Goal: Information Seeking & Learning: Learn about a topic

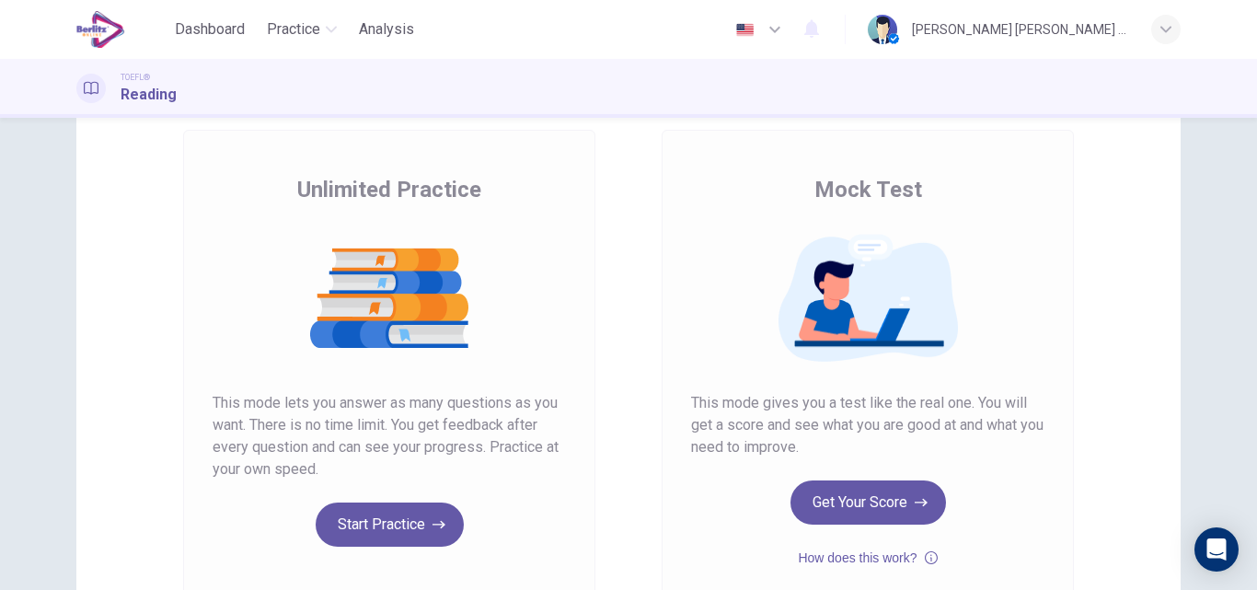
scroll to position [110, 0]
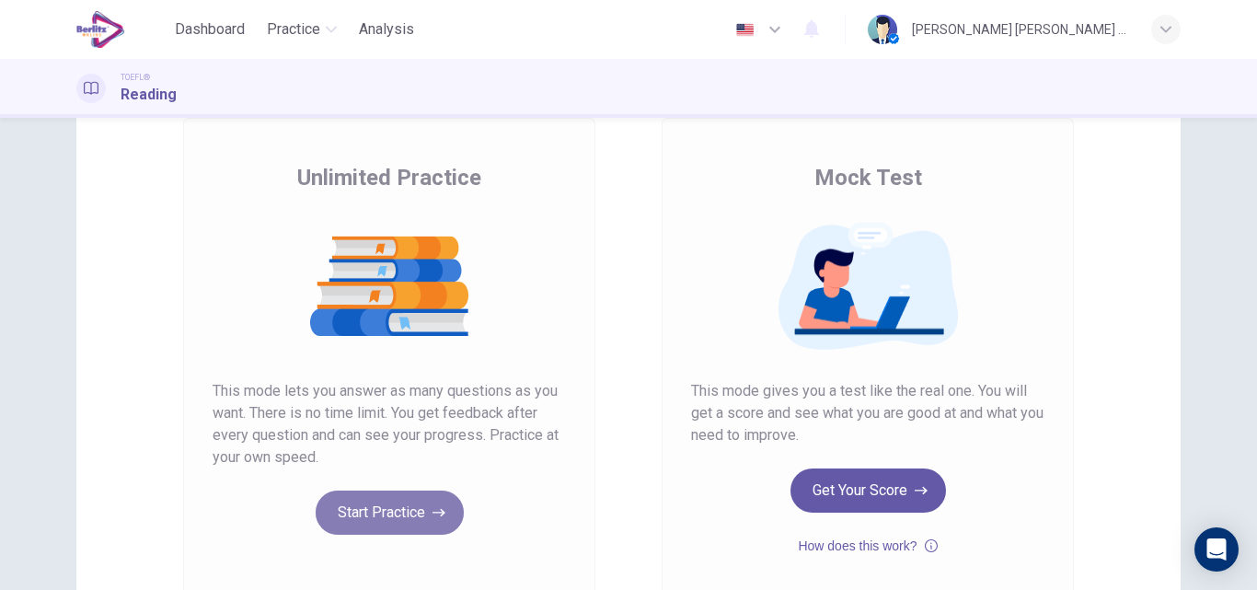
click at [414, 522] on button "Start Practice" at bounding box center [390, 512] width 148 height 44
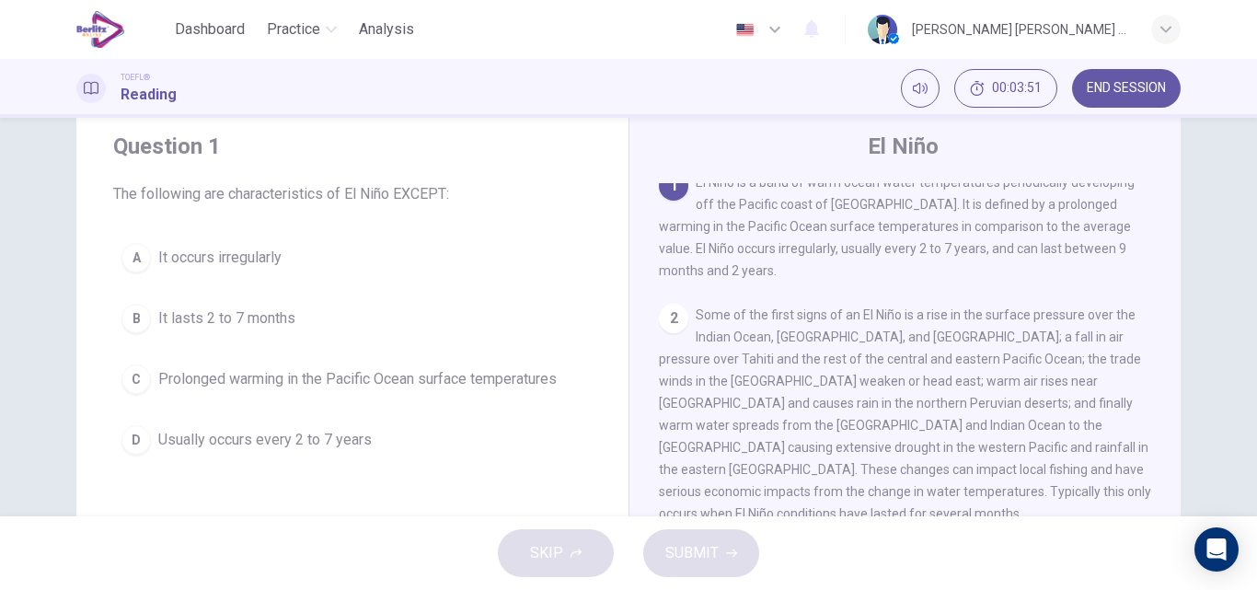
scroll to position [0, 0]
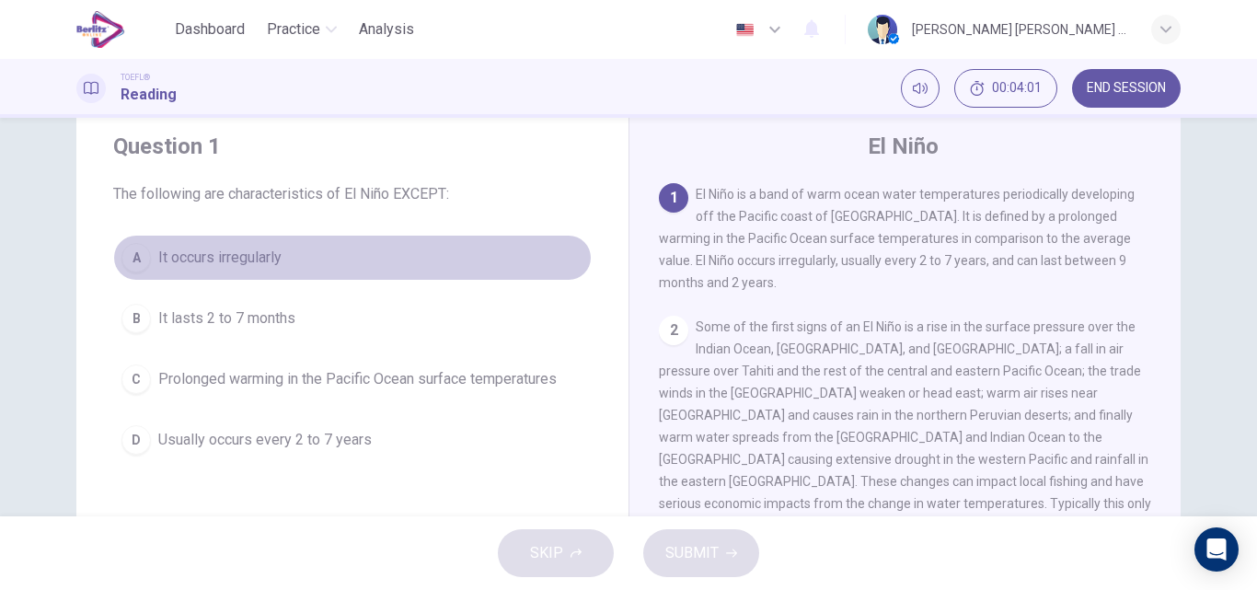
click at [254, 261] on span "It occurs irregularly" at bounding box center [219, 258] width 123 height 22
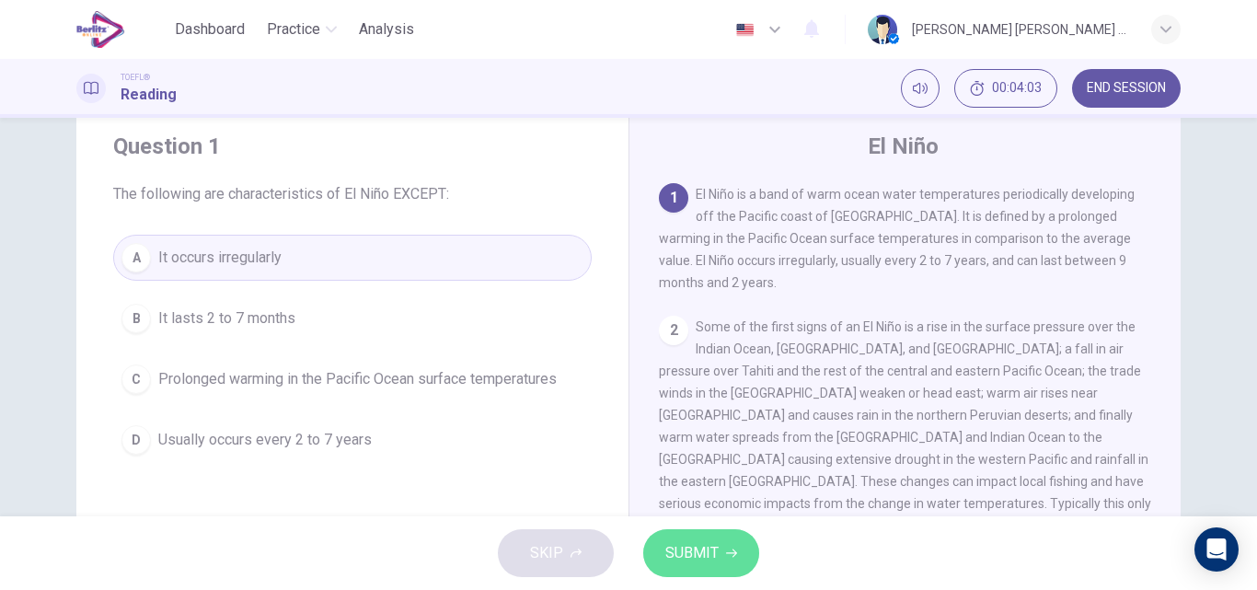
click at [709, 562] on span "SUBMIT" at bounding box center [691, 553] width 53 height 26
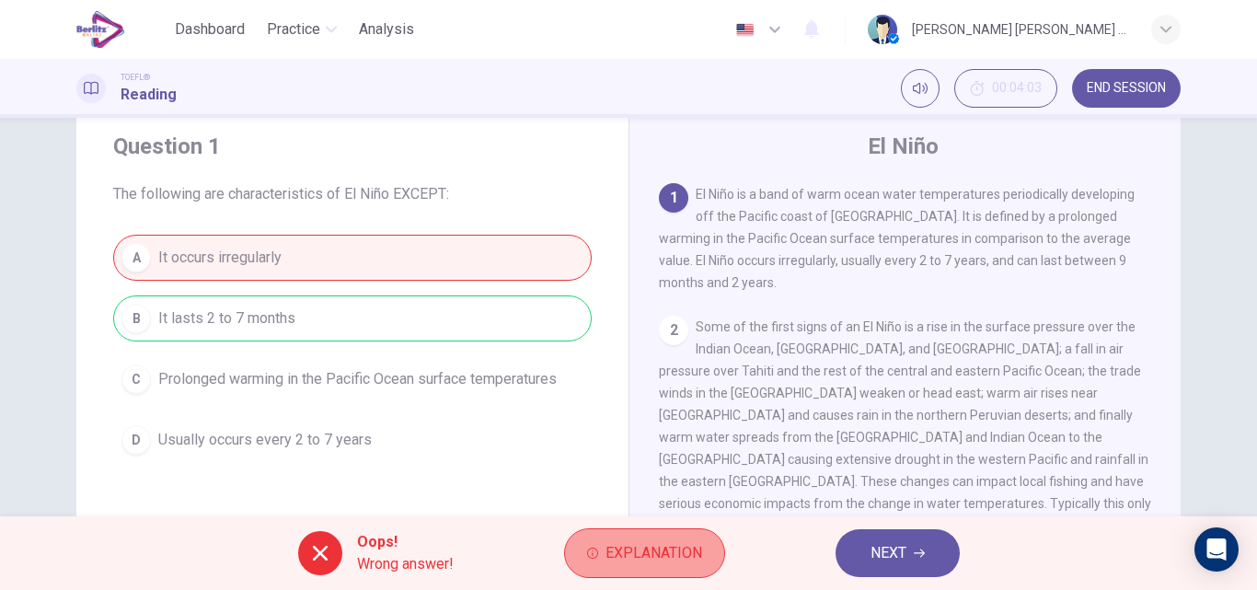
click at [670, 561] on span "Explanation" at bounding box center [653, 553] width 97 height 26
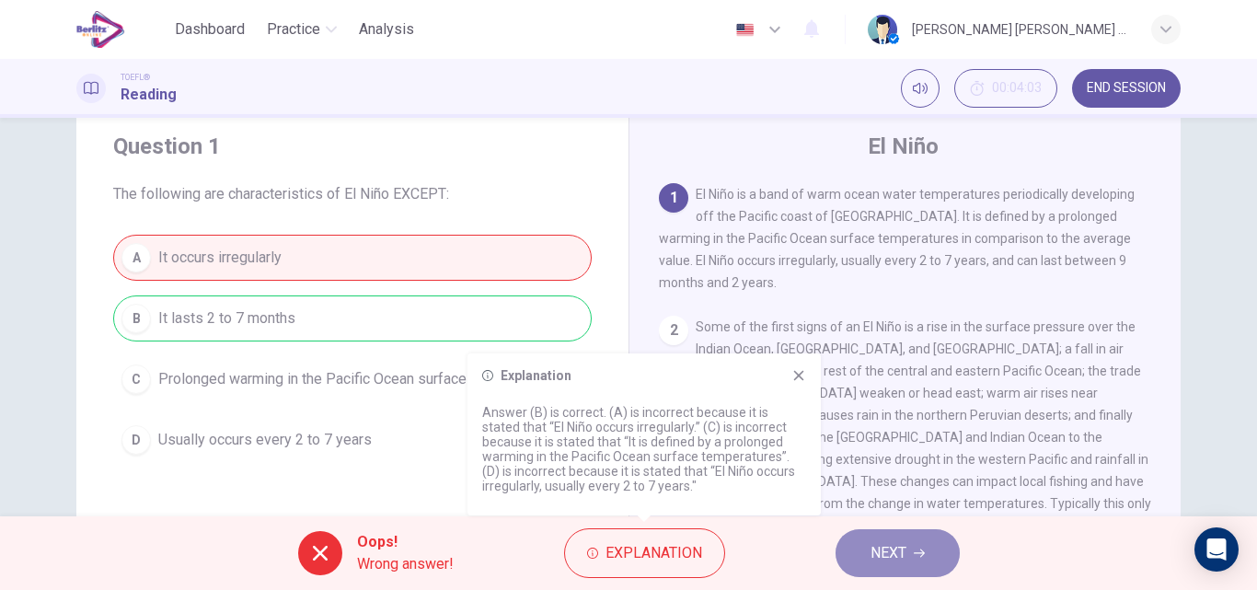
click at [879, 552] on span "NEXT" at bounding box center [888, 553] width 36 height 26
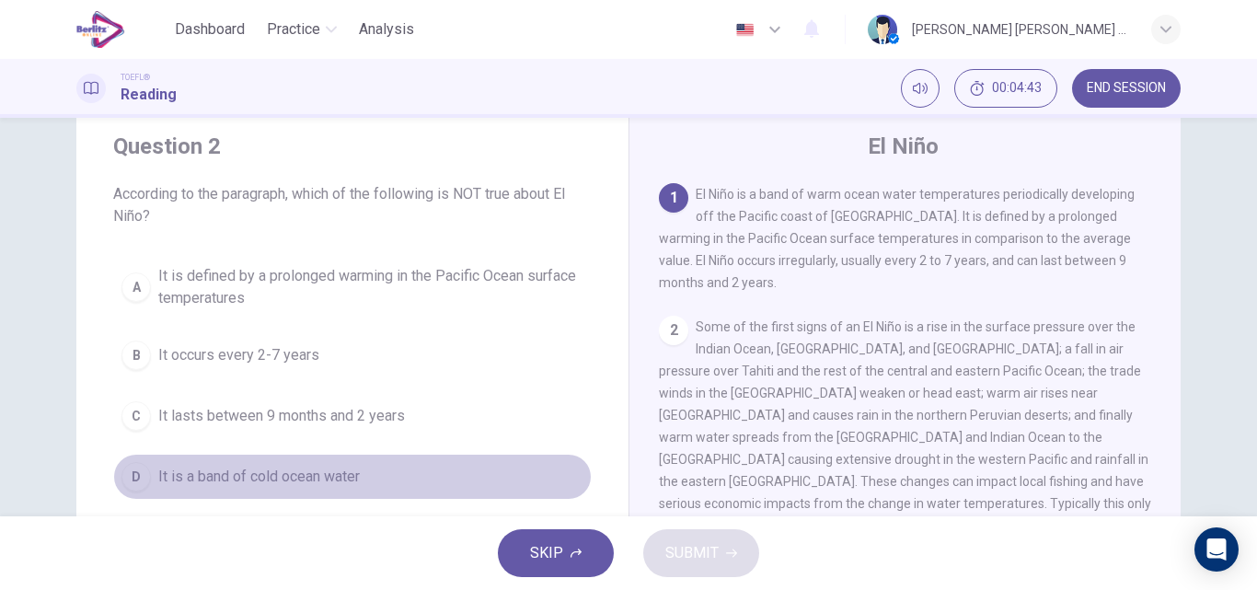
click at [316, 477] on span "It is a band of cold ocean water" at bounding box center [258, 477] width 201 height 22
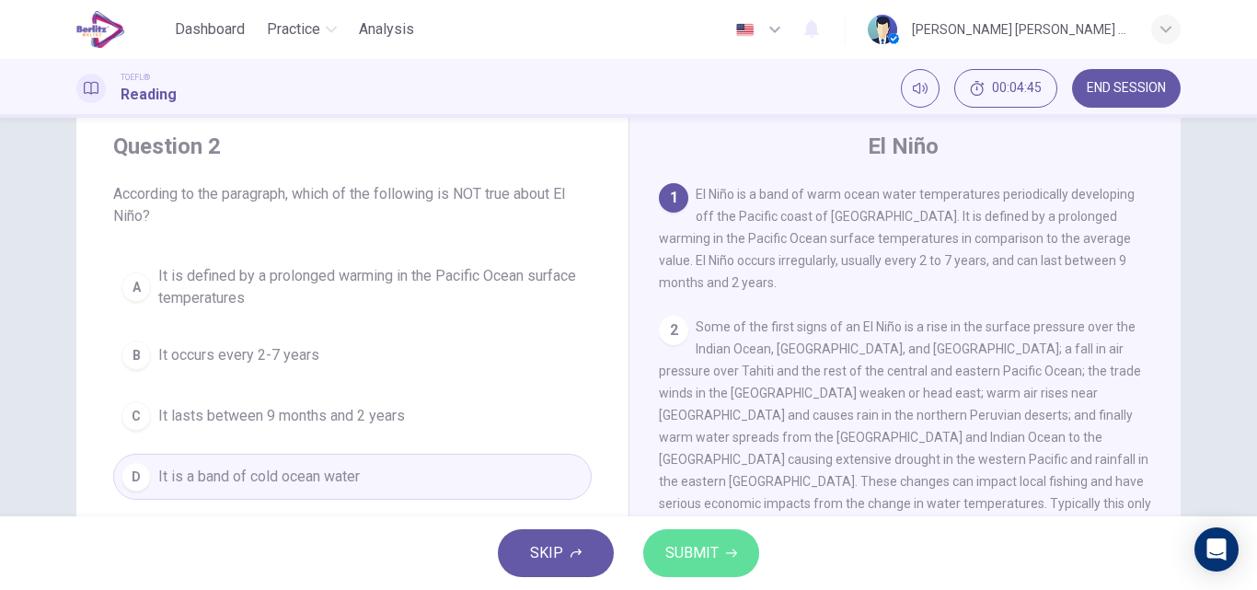
click at [669, 560] on span "SUBMIT" at bounding box center [691, 553] width 53 height 26
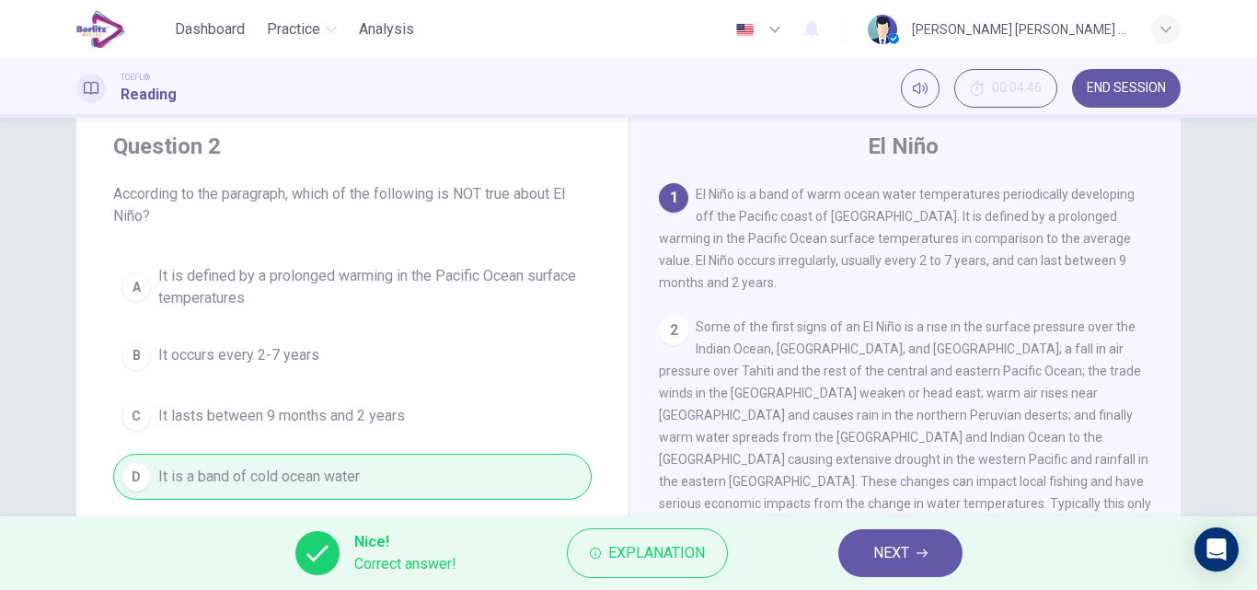
click at [810, 575] on div "Nice! Correct answer! Explanation NEXT" at bounding box center [628, 553] width 1257 height 74
click at [943, 560] on button "NEXT" at bounding box center [900, 553] width 124 height 48
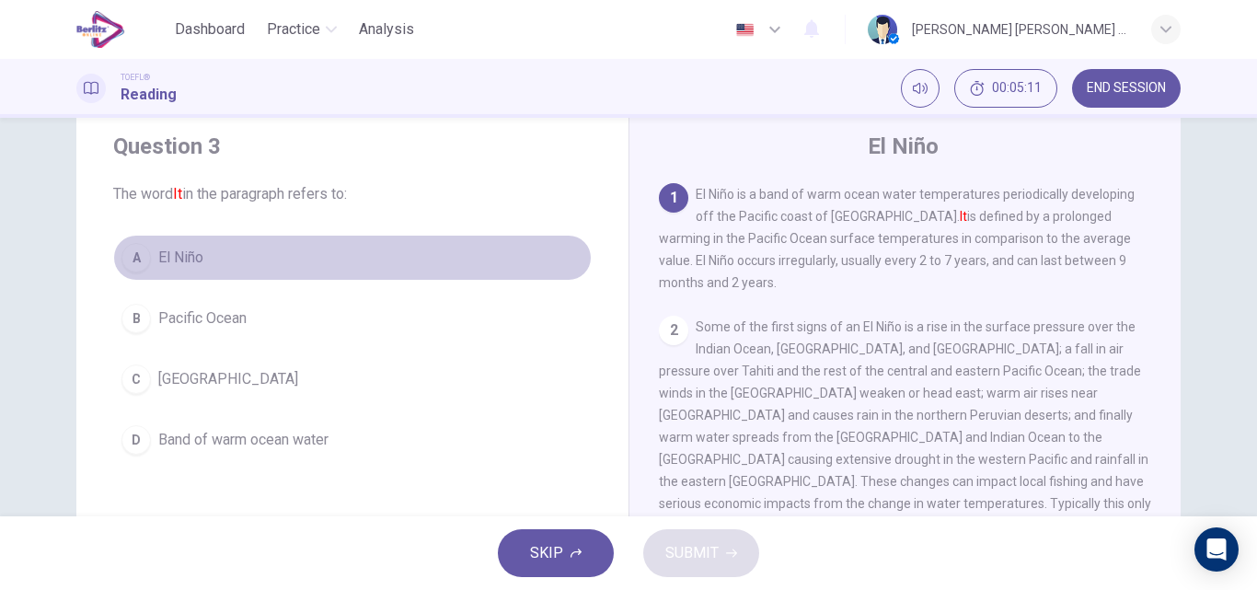
click at [190, 262] on span "El Niño" at bounding box center [180, 258] width 45 height 22
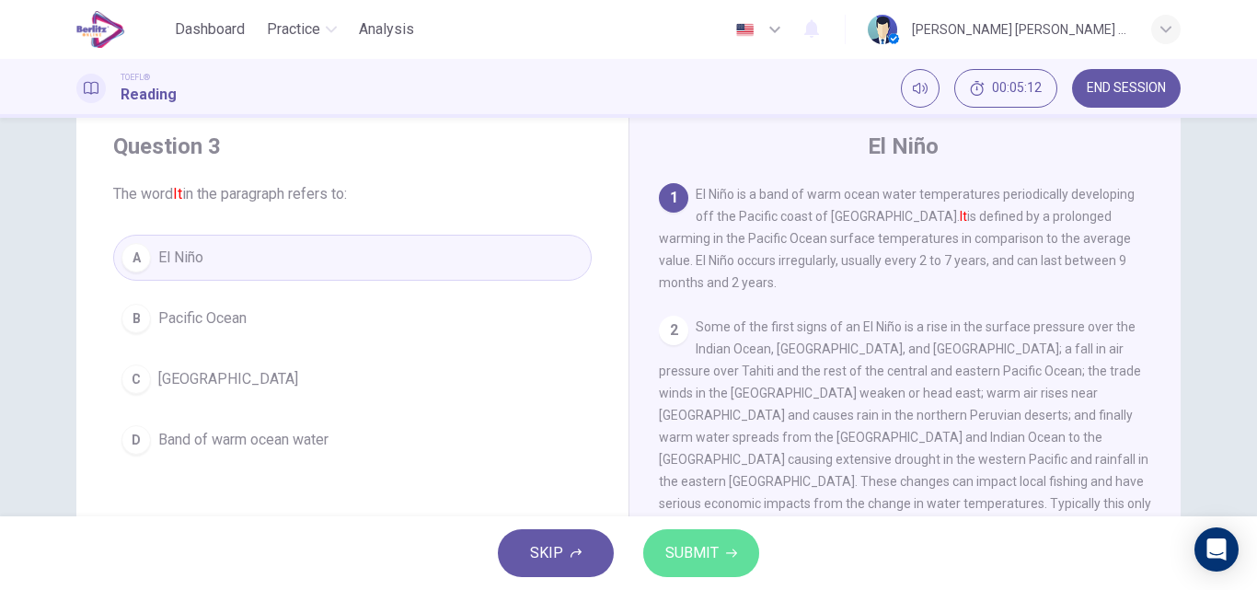
click at [670, 552] on span "SUBMIT" at bounding box center [691, 553] width 53 height 26
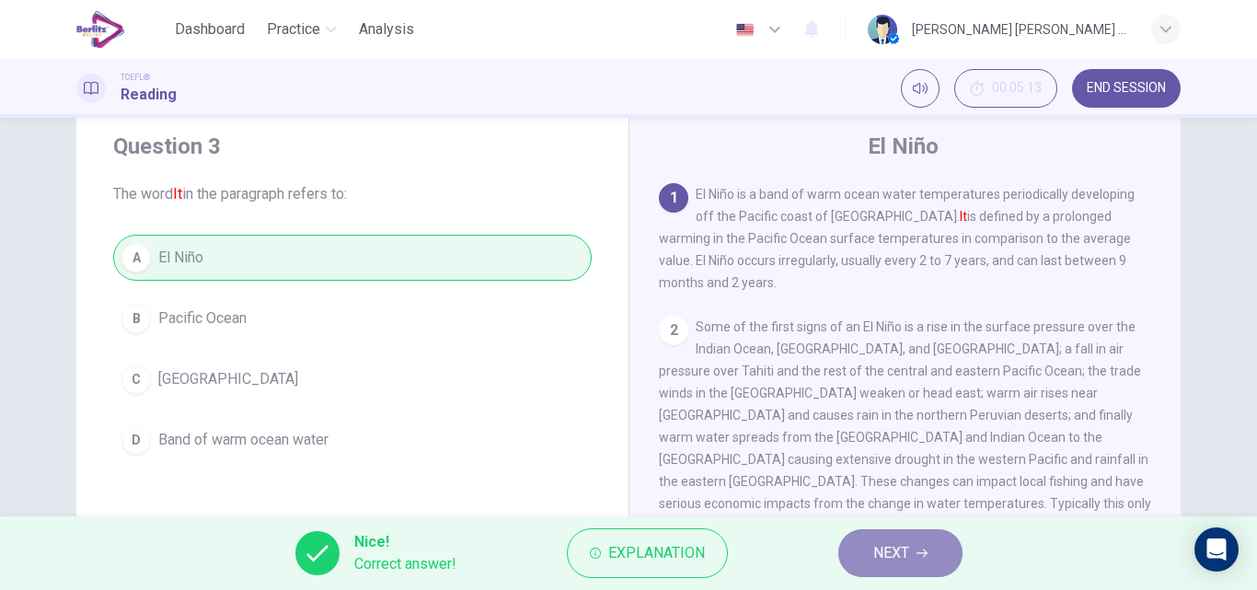
click at [937, 569] on button "NEXT" at bounding box center [900, 553] width 124 height 48
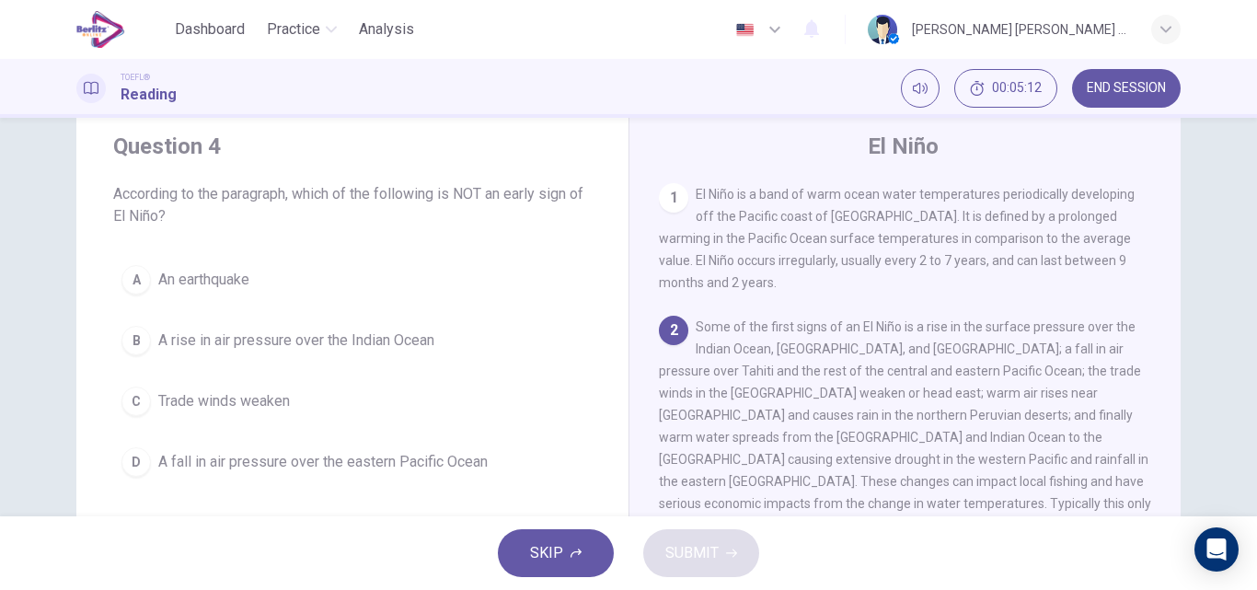
scroll to position [137, 0]
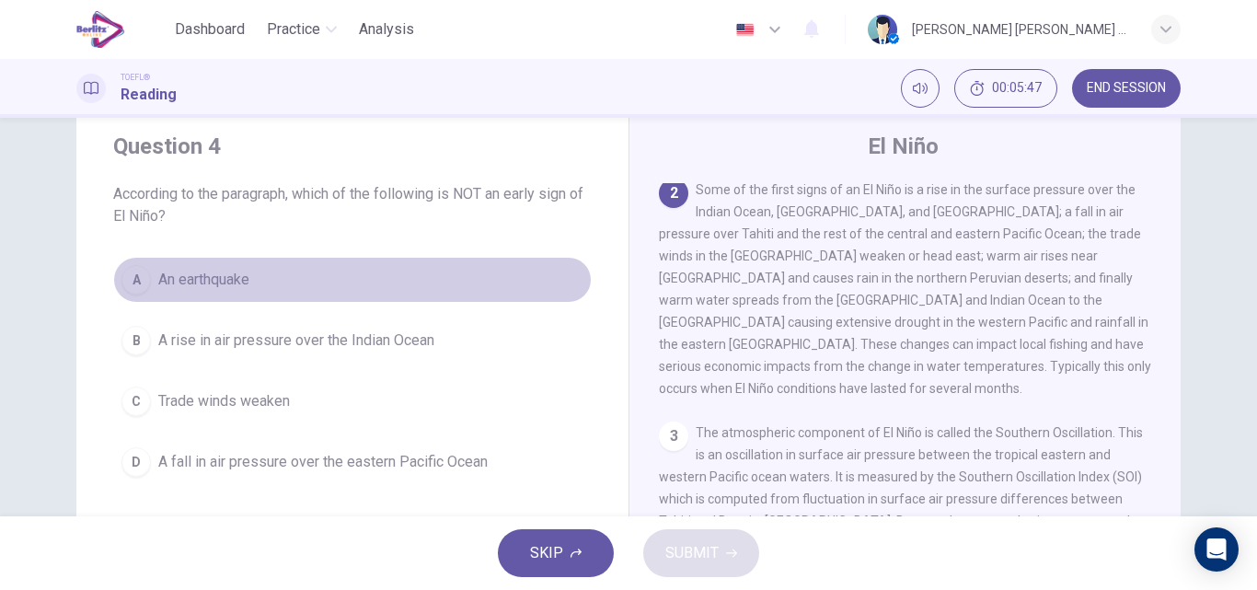
click at [167, 290] on span "An earthquake" at bounding box center [203, 280] width 91 height 22
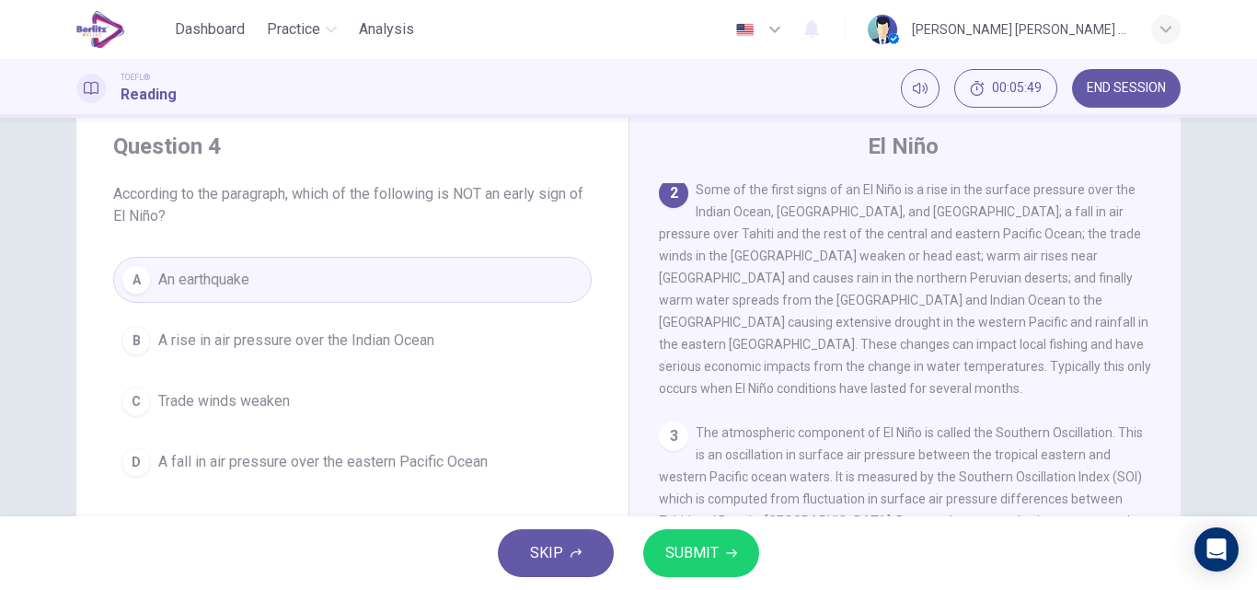
click at [666, 546] on span "SUBMIT" at bounding box center [691, 553] width 53 height 26
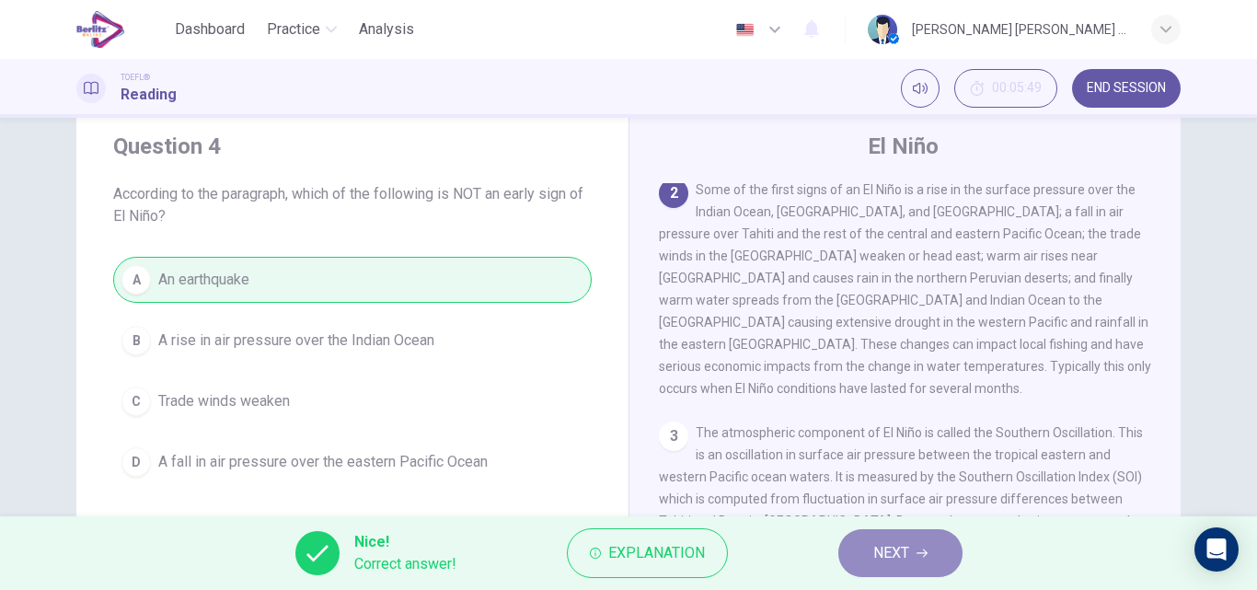
click at [932, 554] on button "NEXT" at bounding box center [900, 553] width 124 height 48
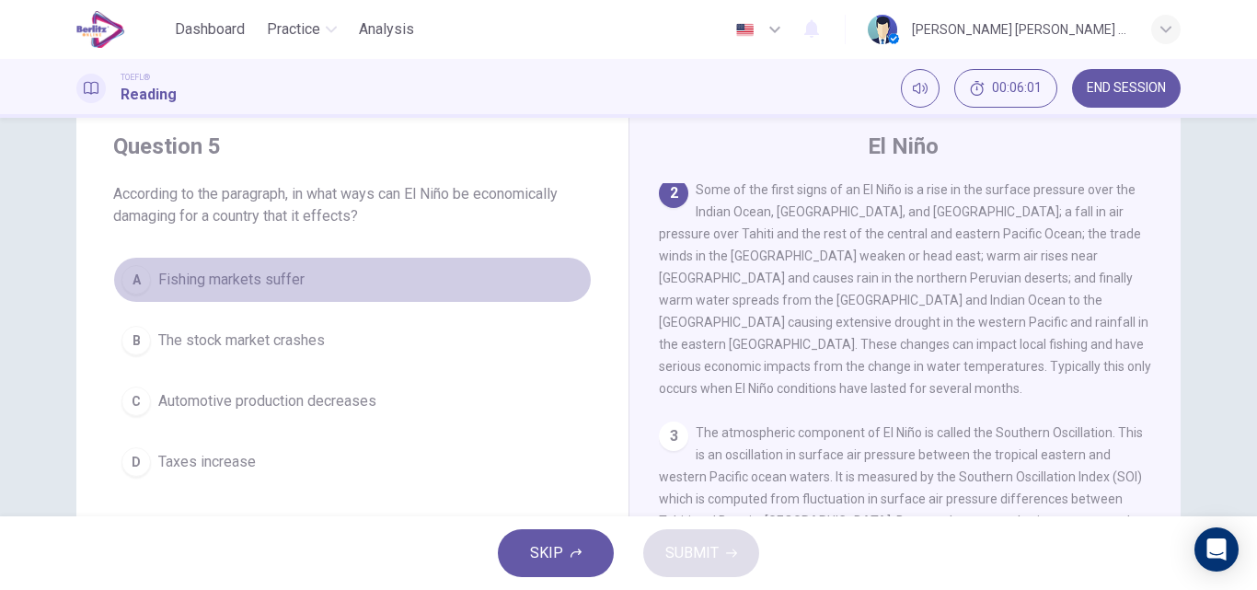
click at [241, 282] on span "Fishing markets suffer" at bounding box center [231, 280] width 146 height 22
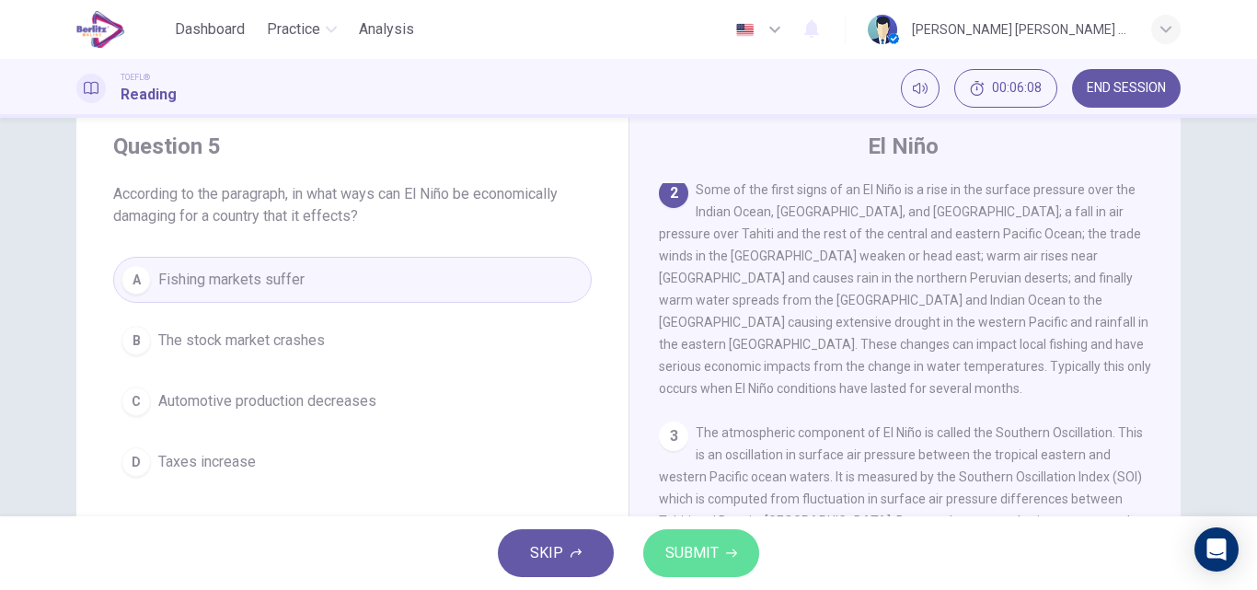
click at [673, 547] on span "SUBMIT" at bounding box center [691, 553] width 53 height 26
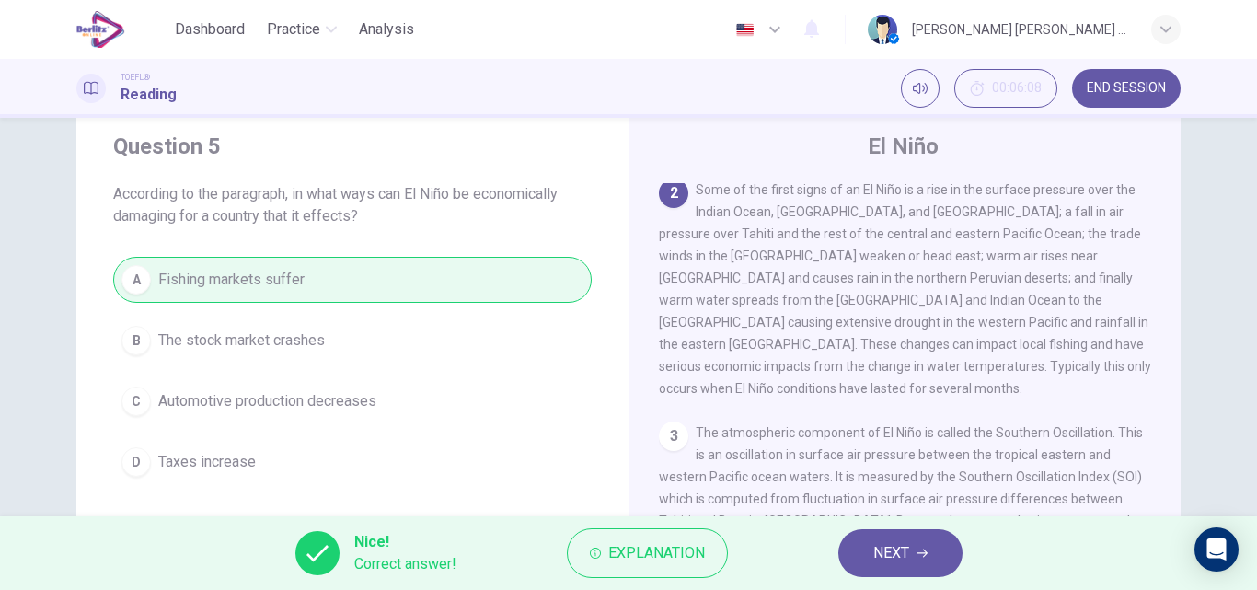
click at [867, 561] on button "NEXT" at bounding box center [900, 553] width 124 height 48
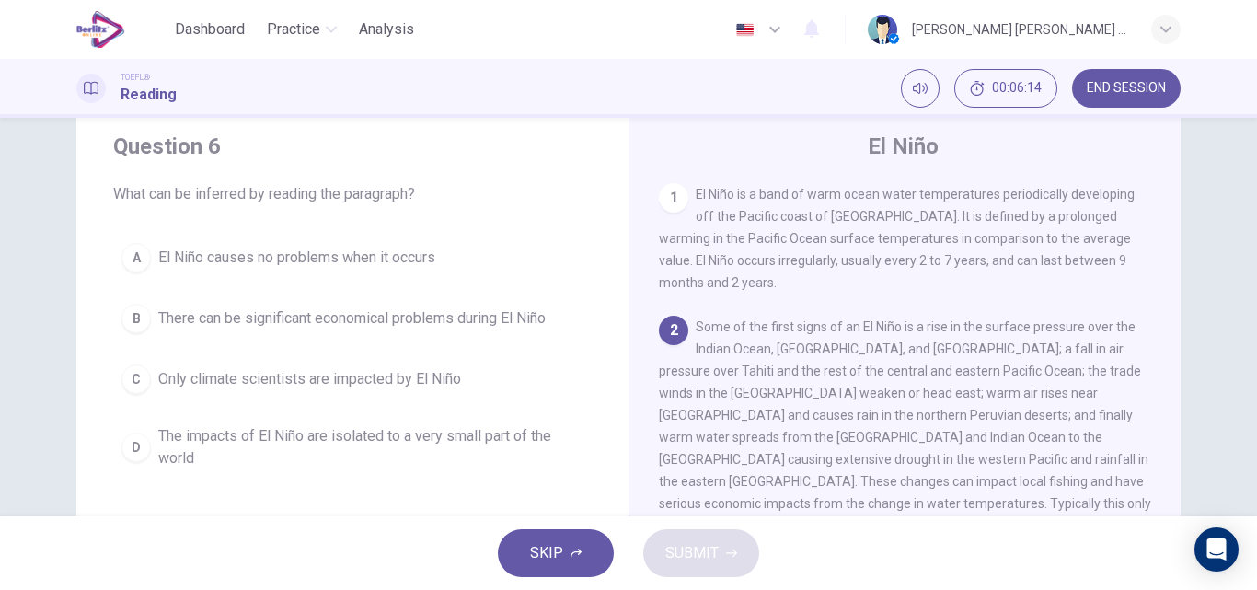
scroll to position [89, 0]
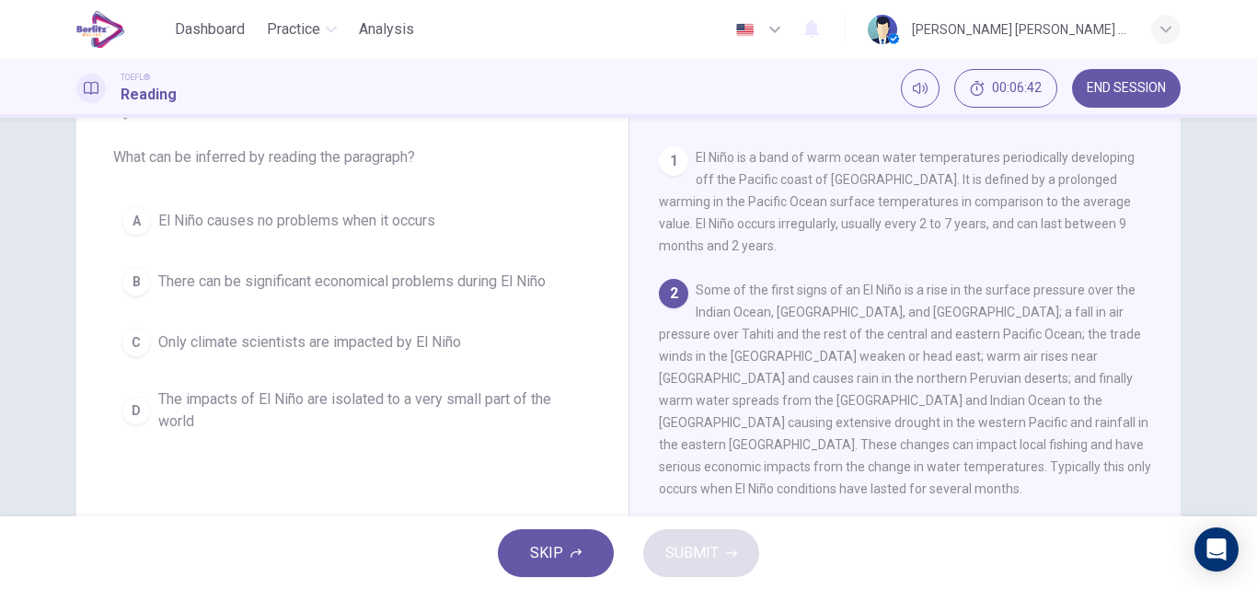
click at [492, 274] on span "There can be significant economical problems during El Niño" at bounding box center [351, 281] width 387 height 22
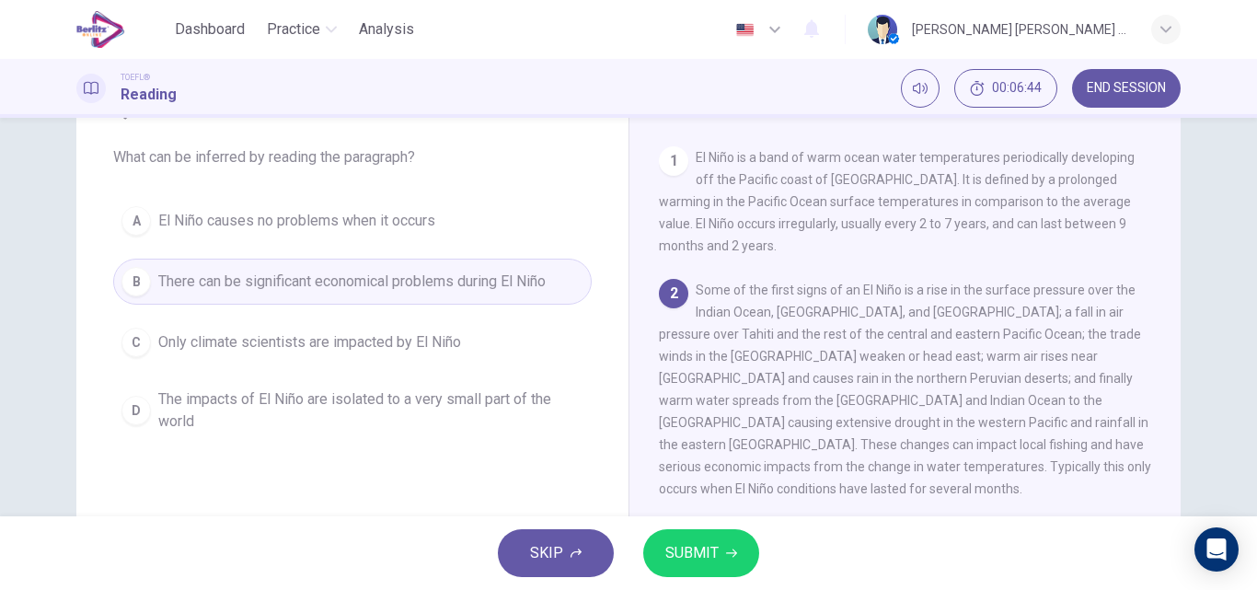
click at [695, 557] on span "SUBMIT" at bounding box center [691, 553] width 53 height 26
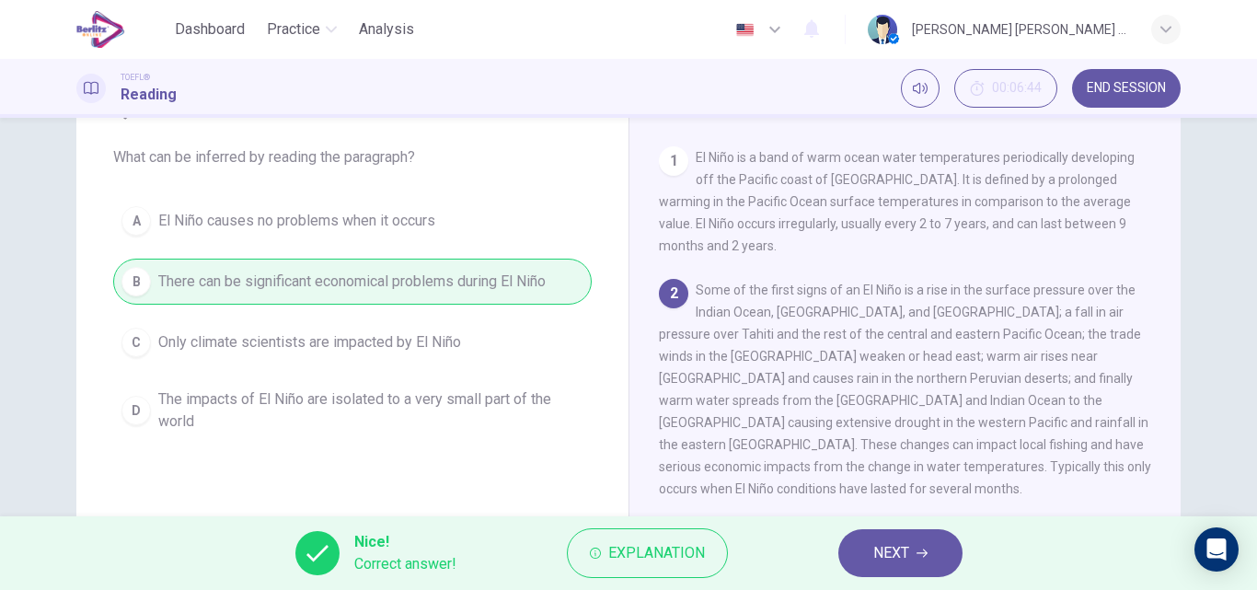
click at [881, 552] on span "NEXT" at bounding box center [891, 553] width 36 height 26
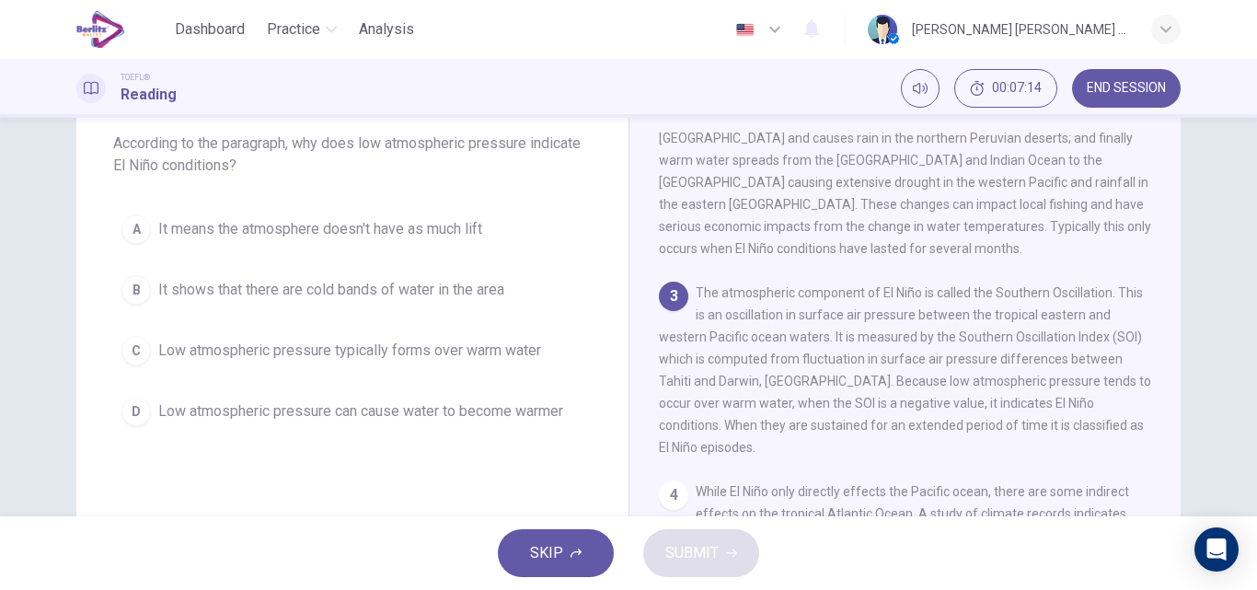
scroll to position [97, 0]
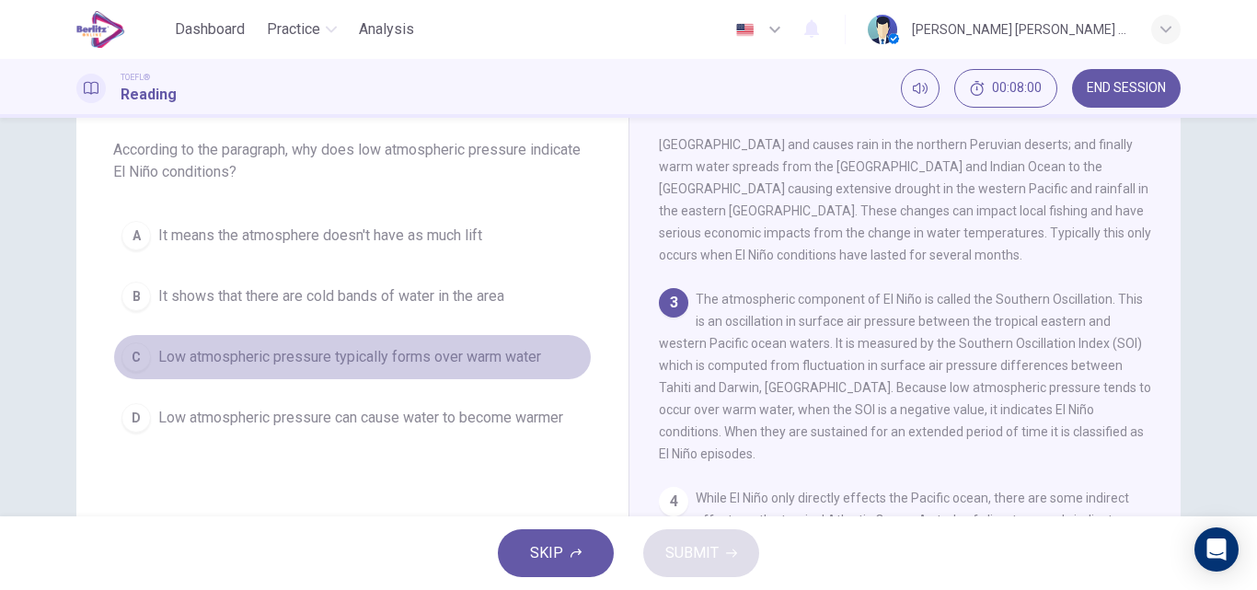
click at [533, 360] on span "Low atmospheric pressure typically forms over warm water" at bounding box center [349, 357] width 383 height 22
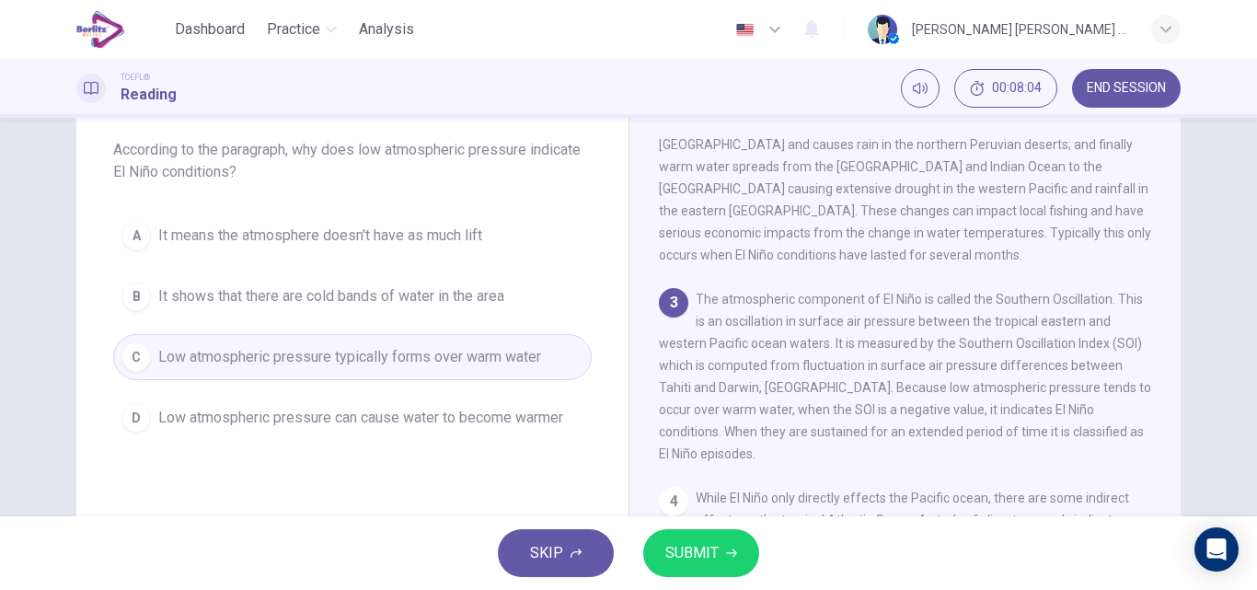
click at [671, 543] on span "SUBMIT" at bounding box center [691, 553] width 53 height 26
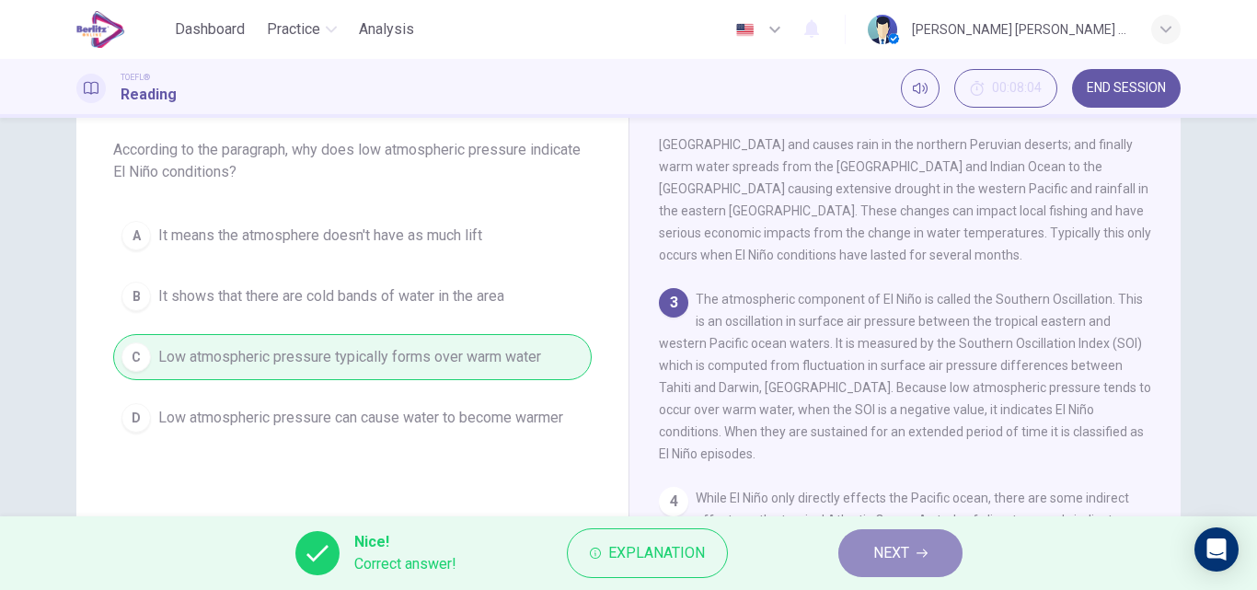
click at [888, 560] on span "NEXT" at bounding box center [891, 553] width 36 height 26
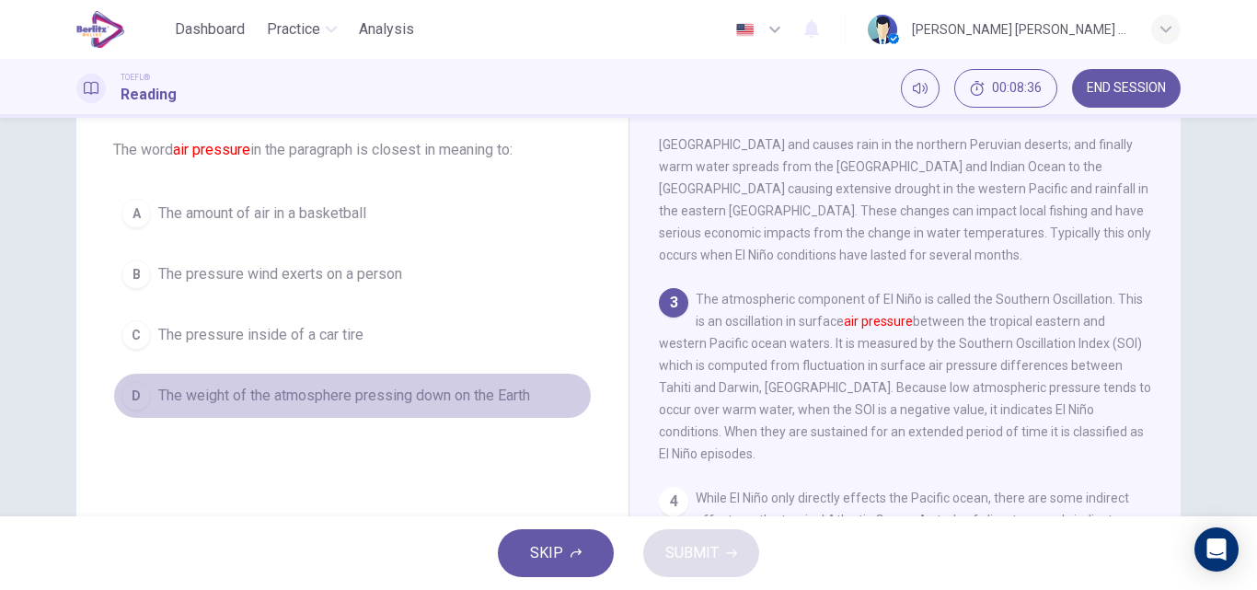
click at [497, 396] on span "The weight of the atmosphere pressing down on the Earth" at bounding box center [344, 396] width 372 height 22
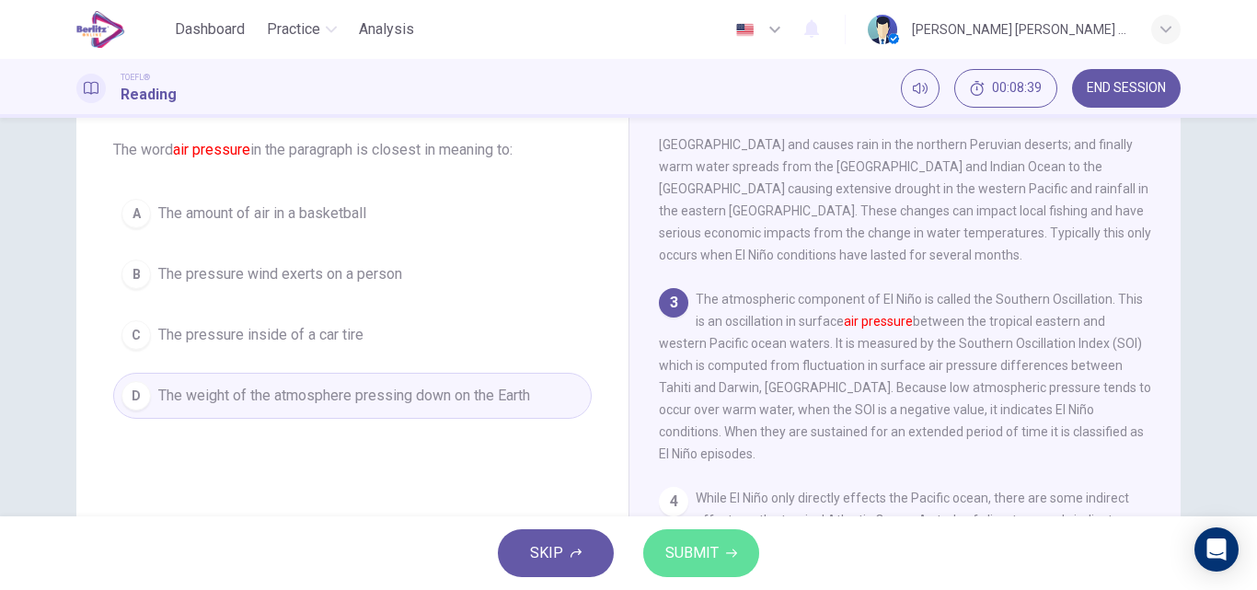
click at [676, 550] on span "SUBMIT" at bounding box center [691, 553] width 53 height 26
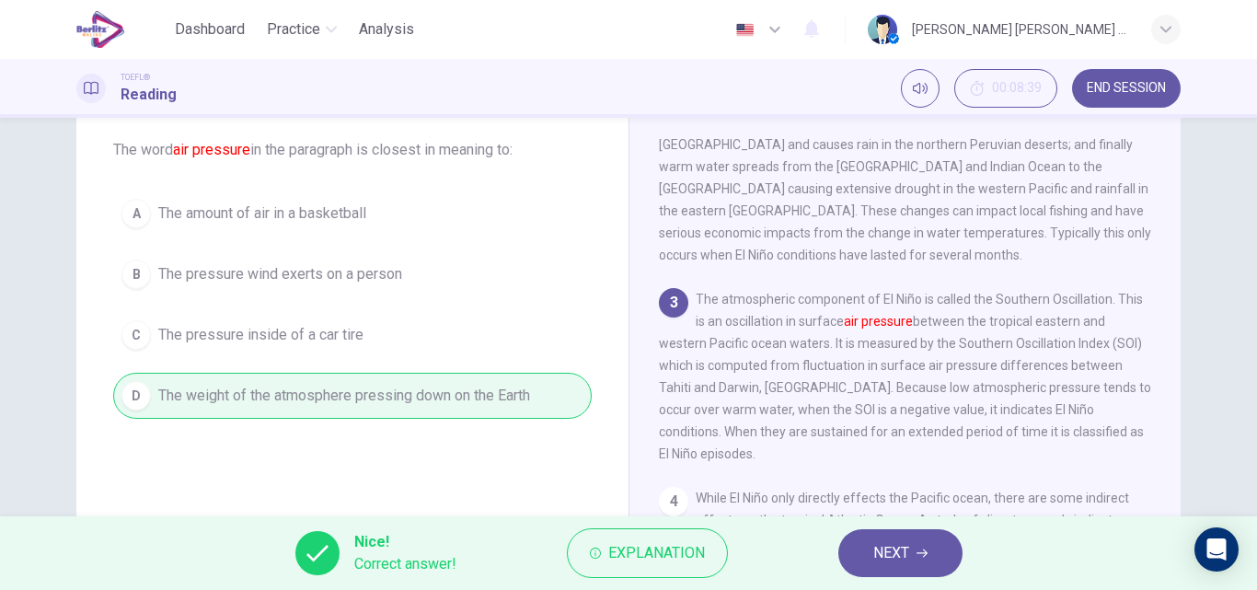
click at [861, 545] on button "NEXT" at bounding box center [900, 553] width 124 height 48
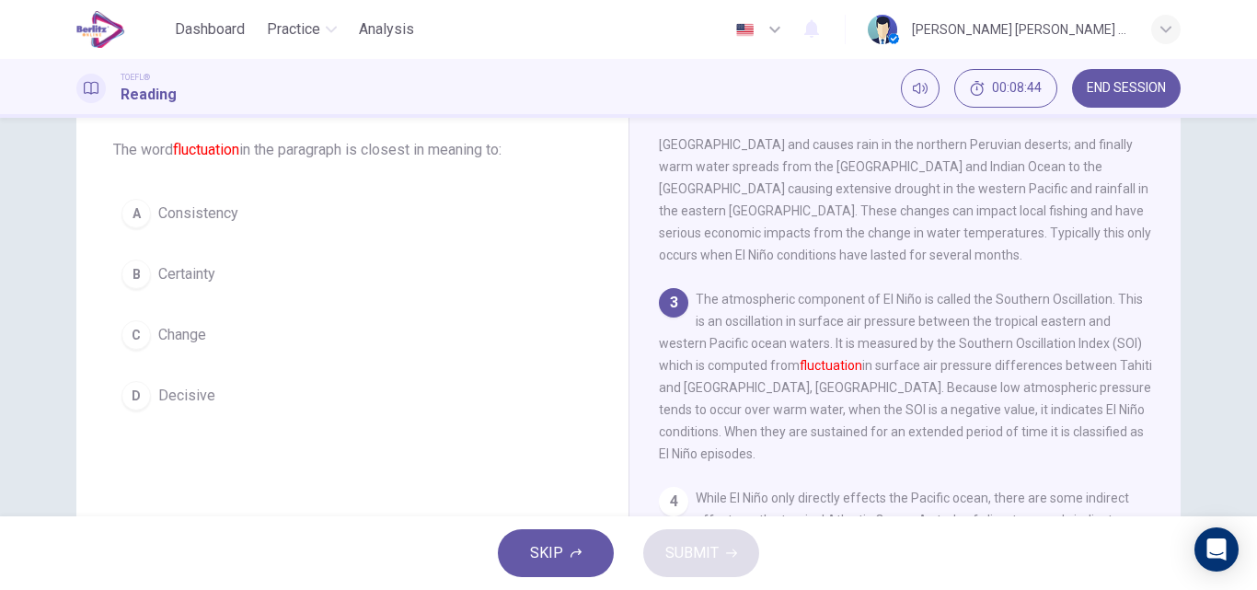
click at [161, 343] on span "Change" at bounding box center [182, 335] width 48 height 22
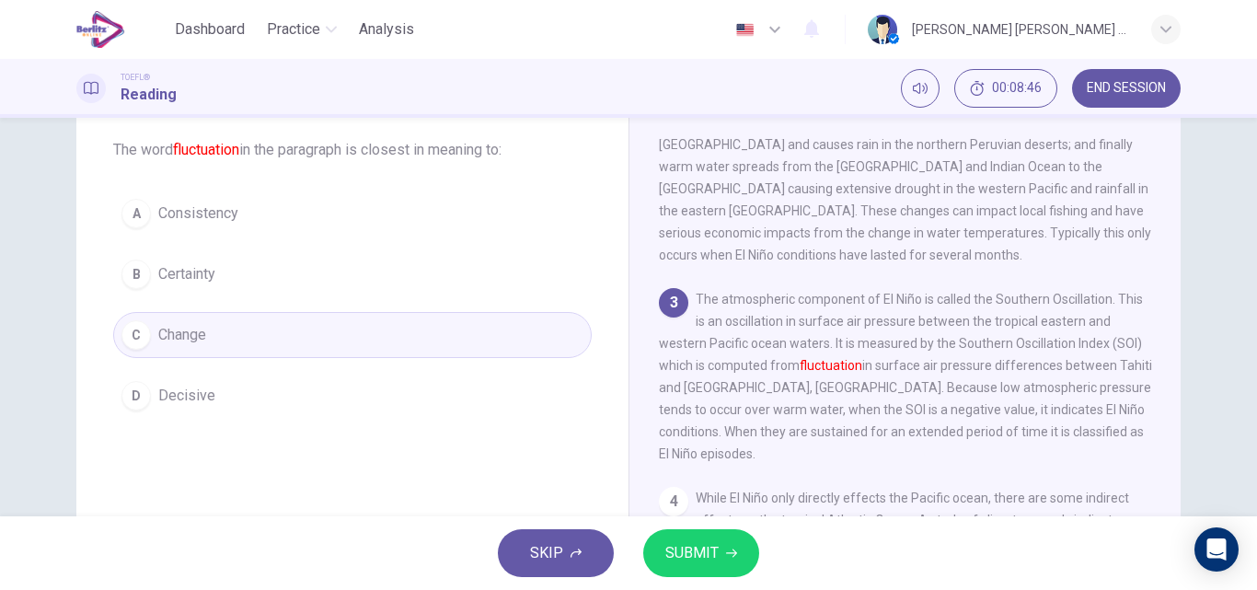
click at [666, 557] on span "SUBMIT" at bounding box center [691, 553] width 53 height 26
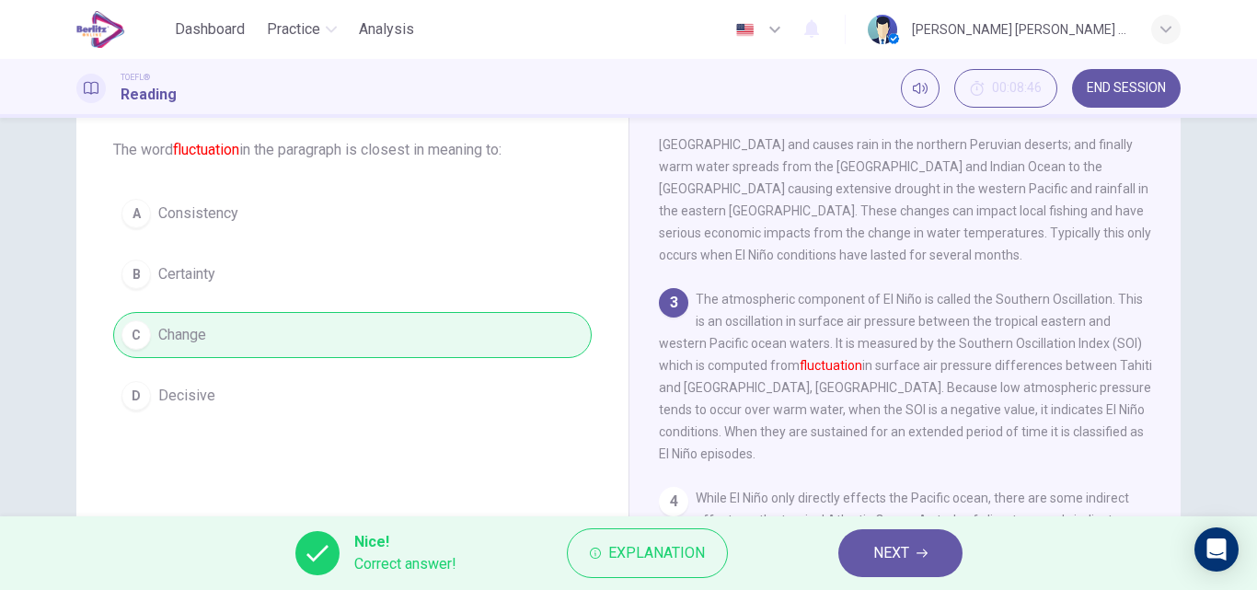
click at [899, 554] on span "NEXT" at bounding box center [891, 553] width 36 height 26
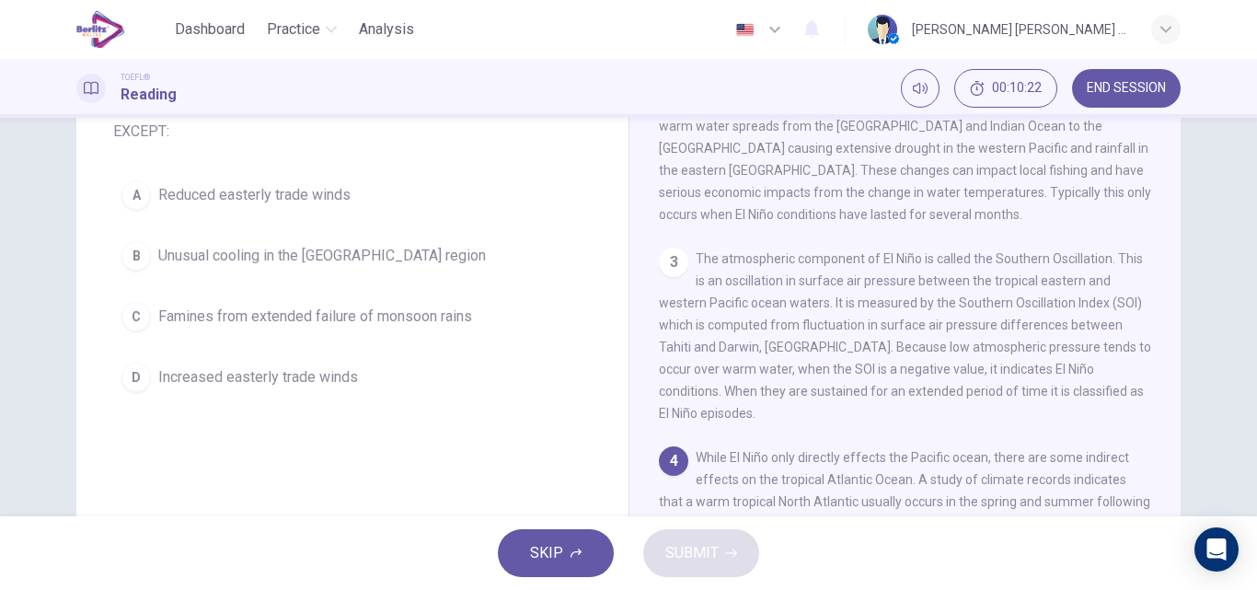
scroll to position [133, 0]
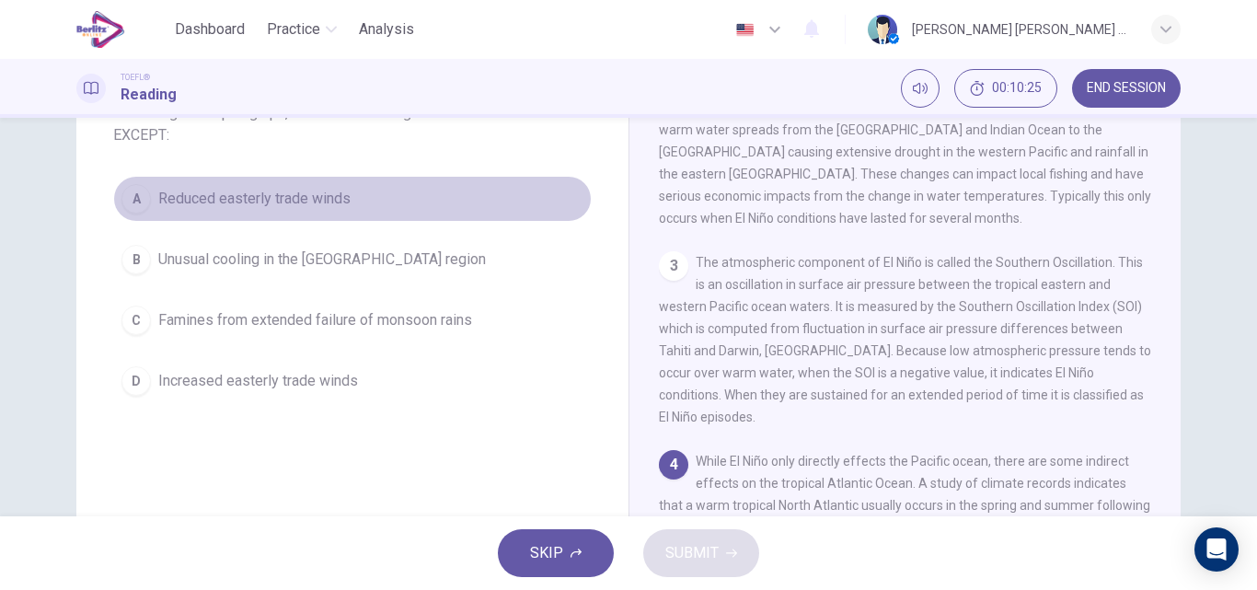
click at [292, 205] on span "Reduced easterly trade winds" at bounding box center [254, 199] width 192 height 22
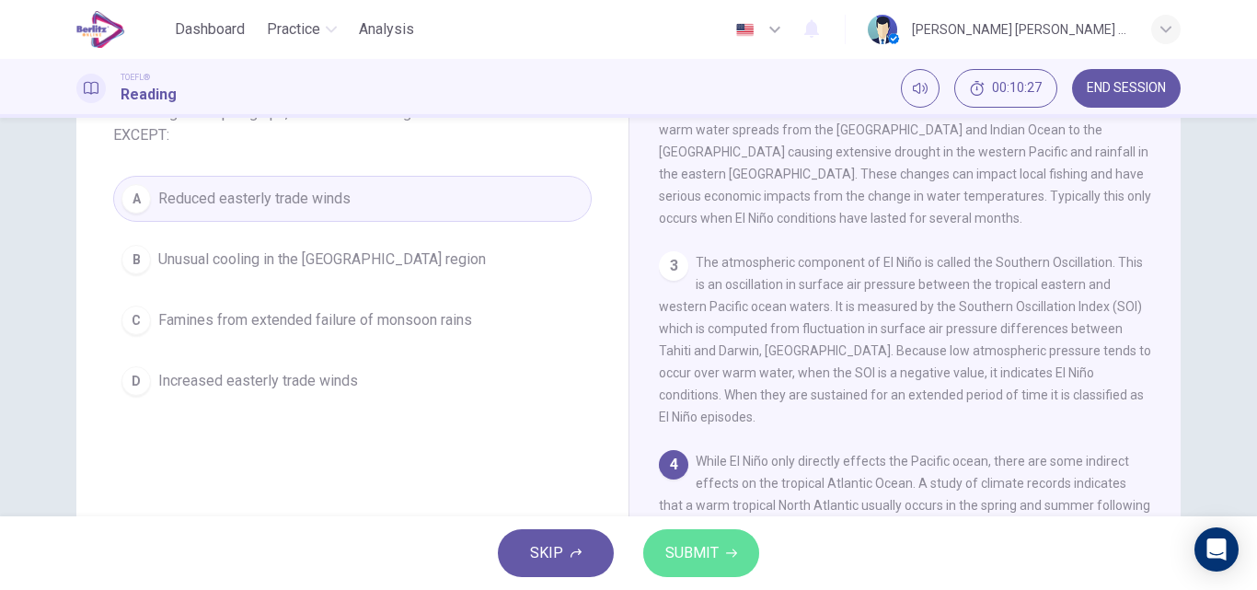
click at [694, 545] on span "SUBMIT" at bounding box center [691, 553] width 53 height 26
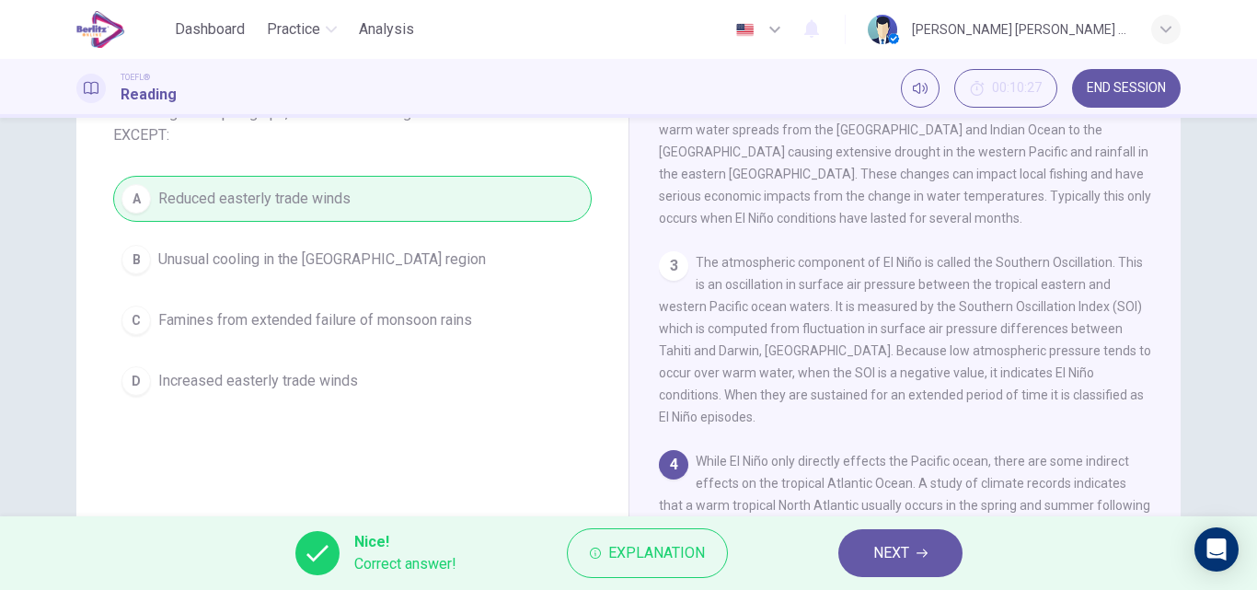
click at [884, 562] on span "NEXT" at bounding box center [891, 553] width 36 height 26
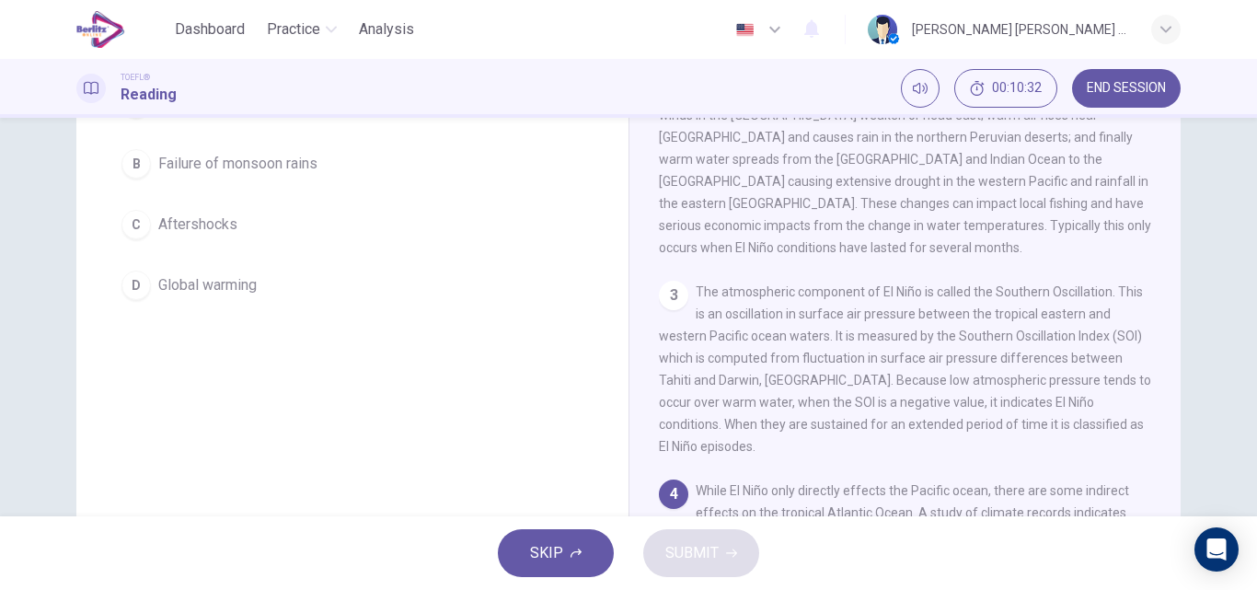
scroll to position [315, 0]
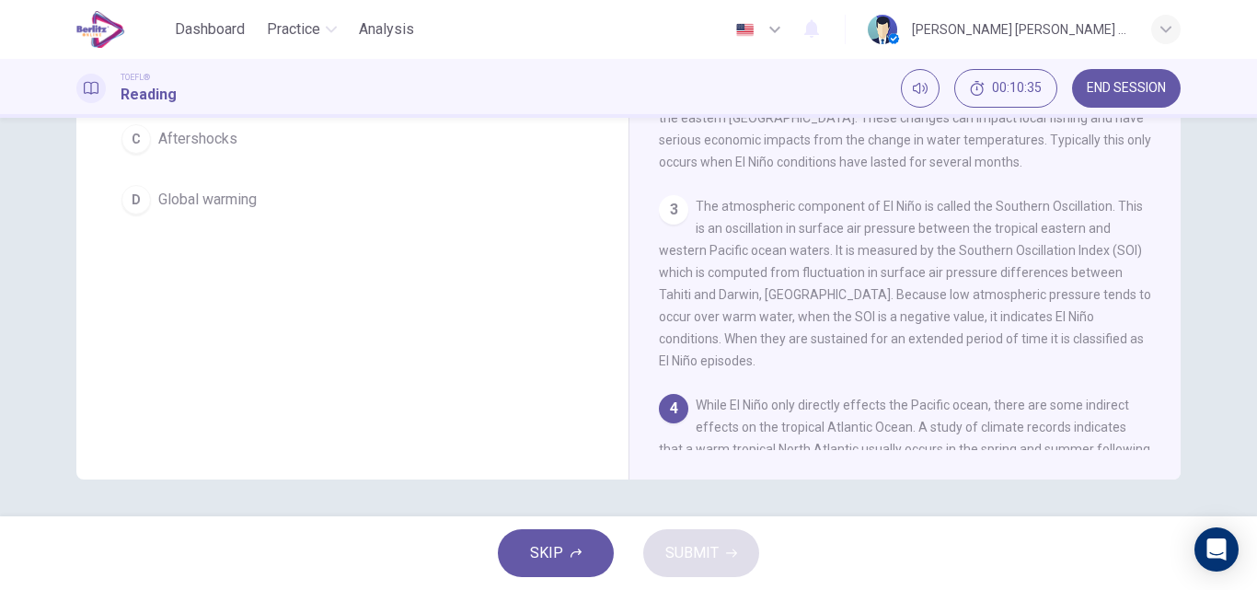
drag, startPoint x: 1171, startPoint y: 442, endPoint x: 1172, endPoint y: 455, distance: 13.8
click at [1172, 455] on div "El Niño 1 El Niño is a band of warm ocean water temperatures periodically devel…" at bounding box center [904, 159] width 552 height 639
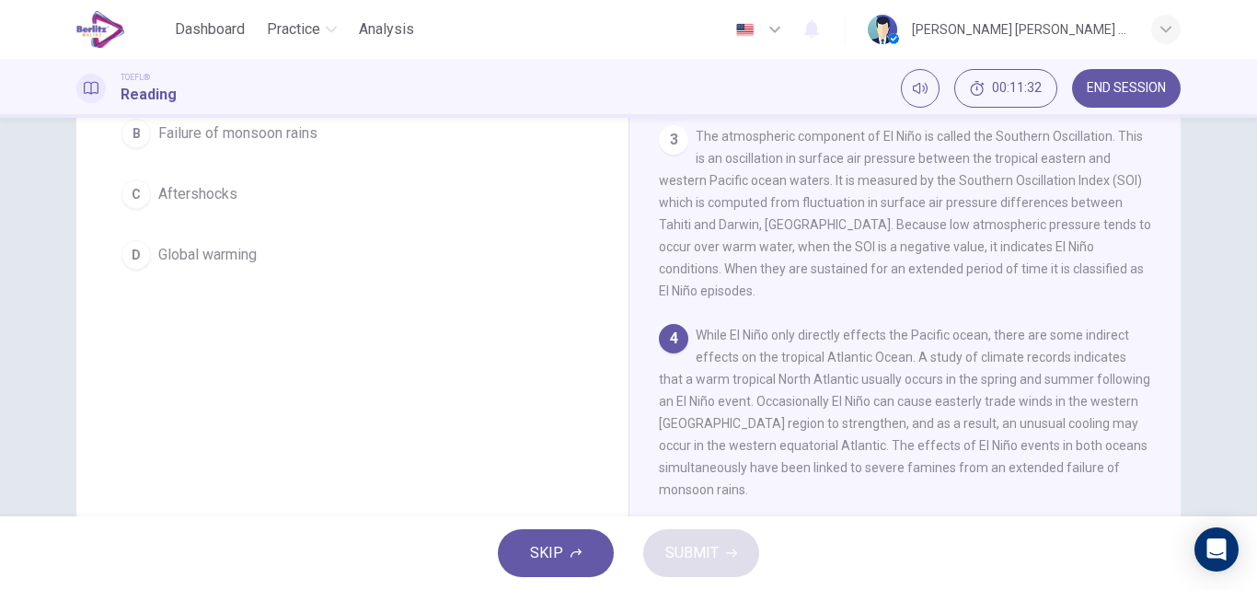
scroll to position [261, 0]
click at [287, 132] on span "Failure of monsoon rains" at bounding box center [237, 132] width 159 height 22
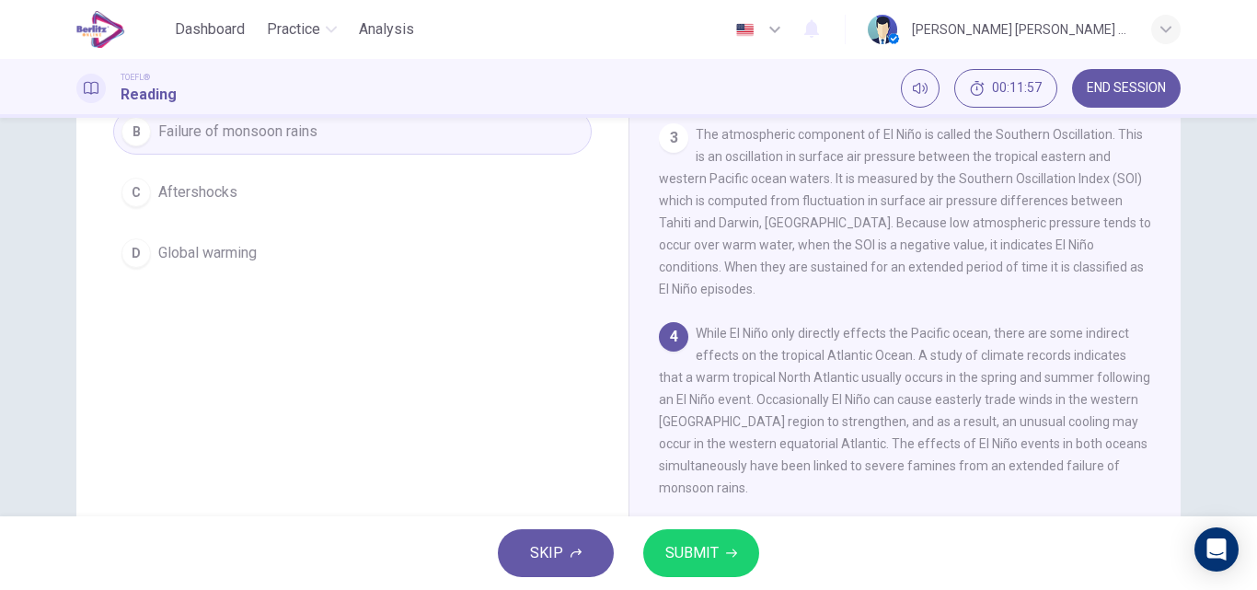
click at [694, 556] on span "SUBMIT" at bounding box center [691, 553] width 53 height 26
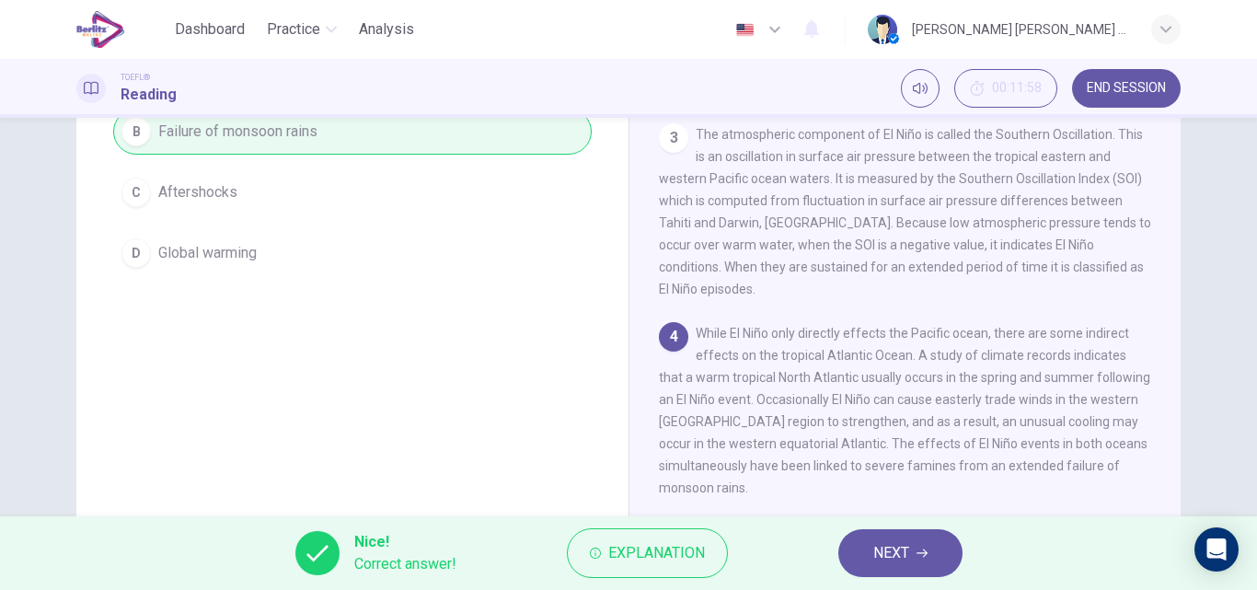
click at [882, 561] on span "NEXT" at bounding box center [891, 553] width 36 height 26
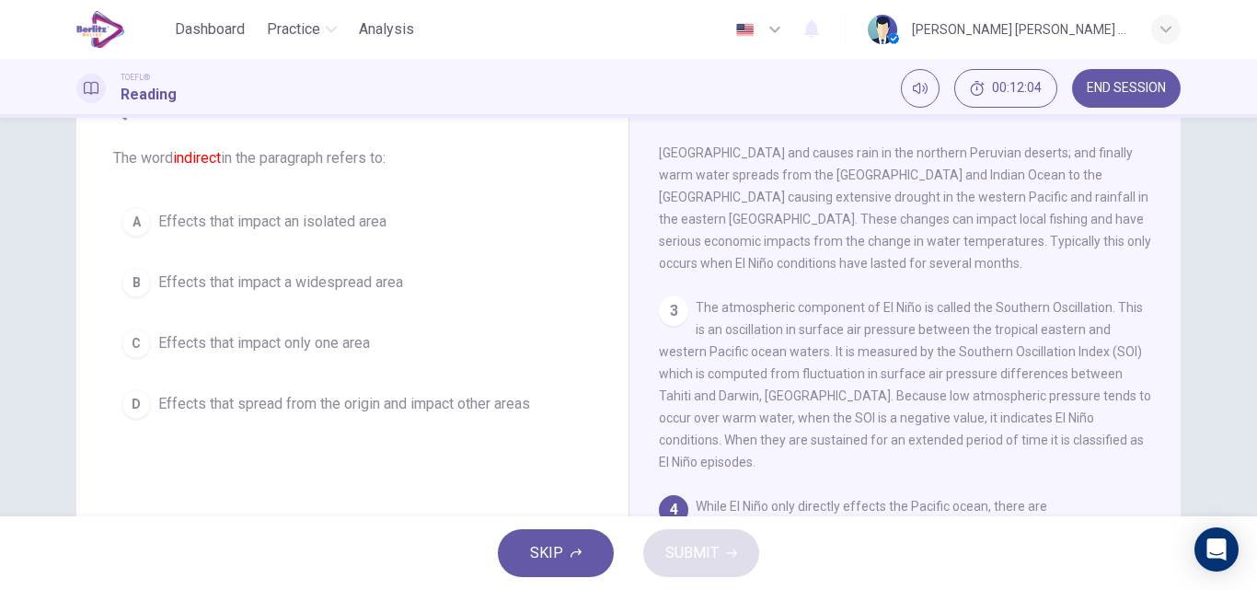
scroll to position [86, 0]
click at [476, 409] on span "Effects that spread from the origin and impact other areas" at bounding box center [344, 406] width 372 height 22
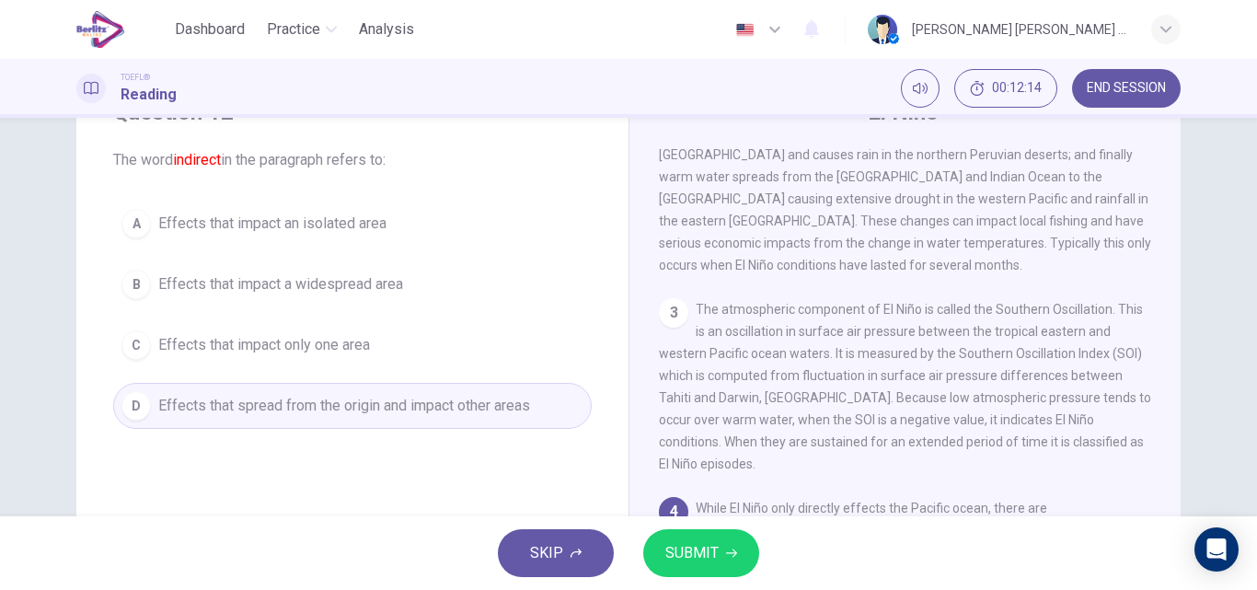
click at [718, 560] on button "SUBMIT" at bounding box center [701, 553] width 116 height 48
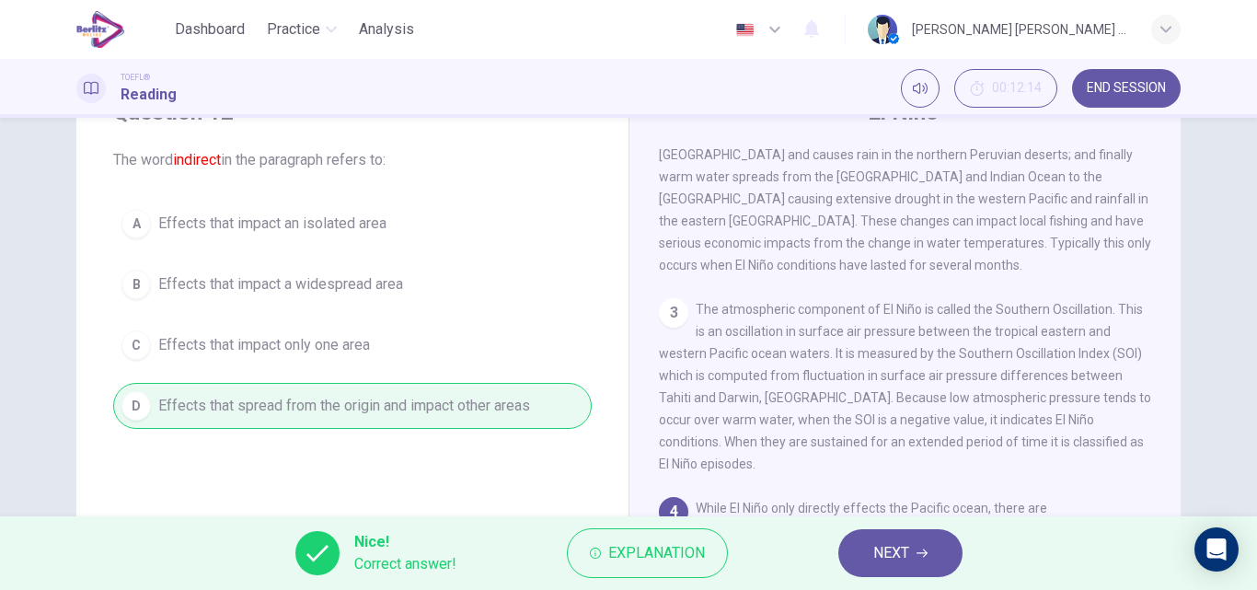
click at [868, 561] on button "NEXT" at bounding box center [900, 553] width 124 height 48
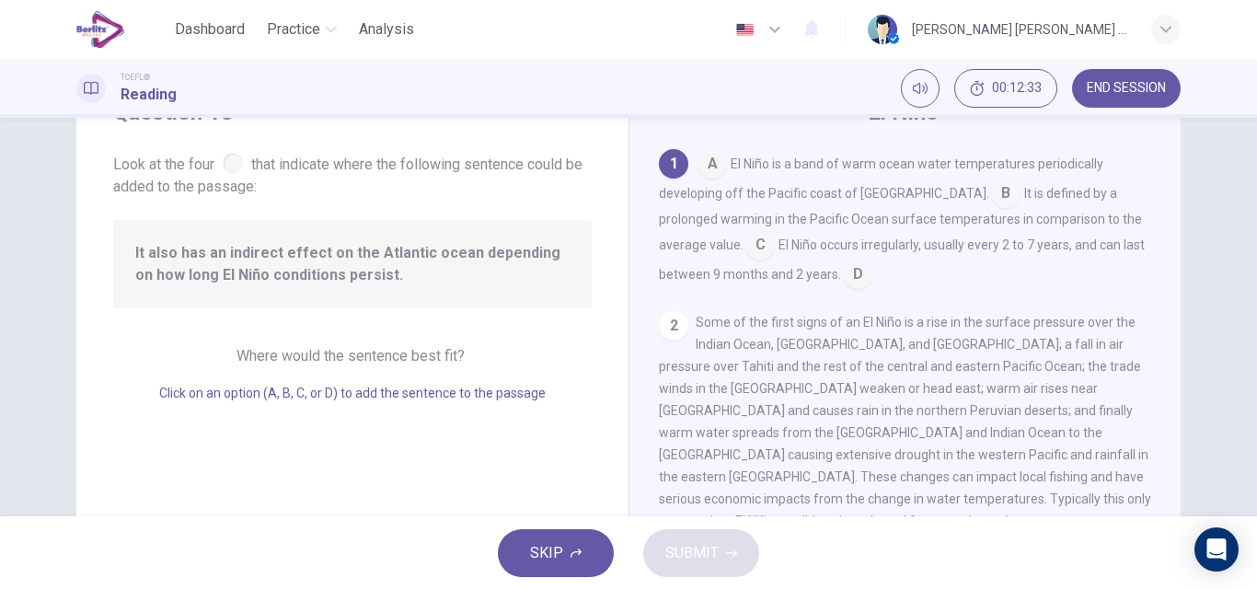
click at [851, 270] on input at bounding box center [857, 275] width 29 height 29
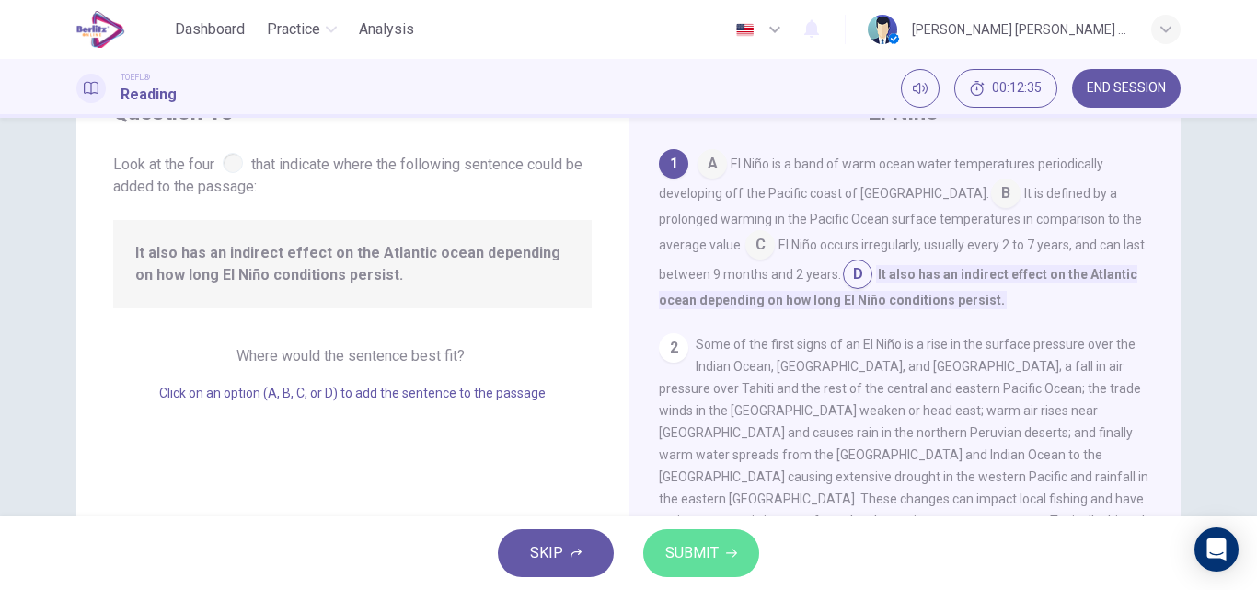
click at [689, 550] on span "SUBMIT" at bounding box center [691, 553] width 53 height 26
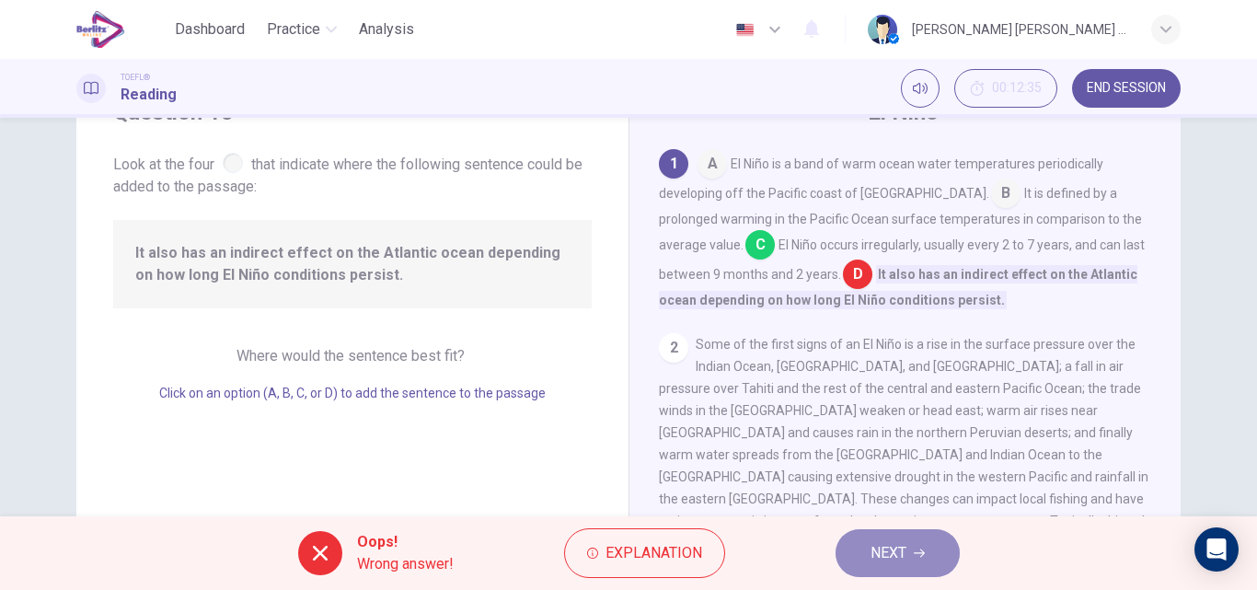
click at [892, 548] on span "NEXT" at bounding box center [888, 553] width 36 height 26
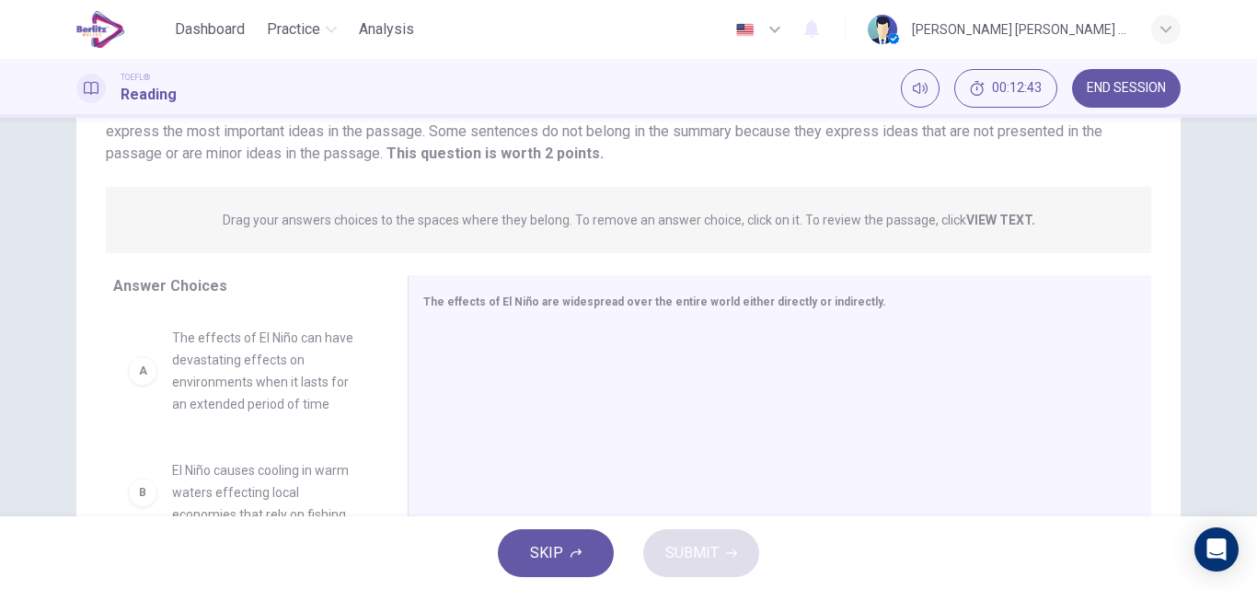
scroll to position [197, 0]
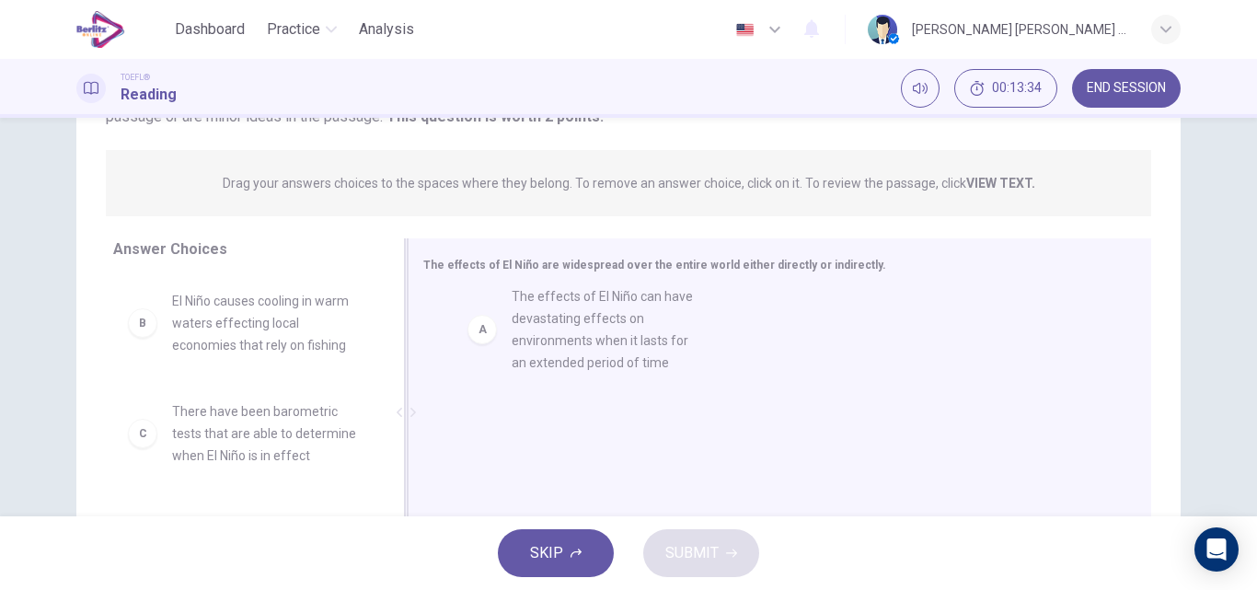
drag, startPoint x: 283, startPoint y: 351, endPoint x: 643, endPoint y: 344, distance: 359.8
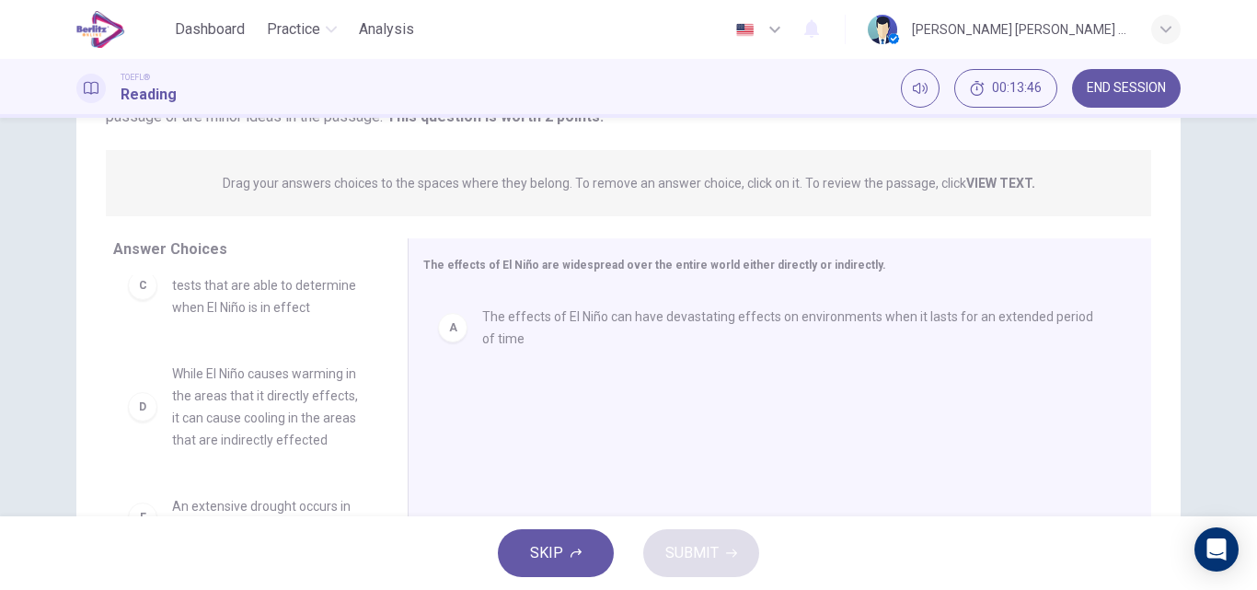
scroll to position [153, 0]
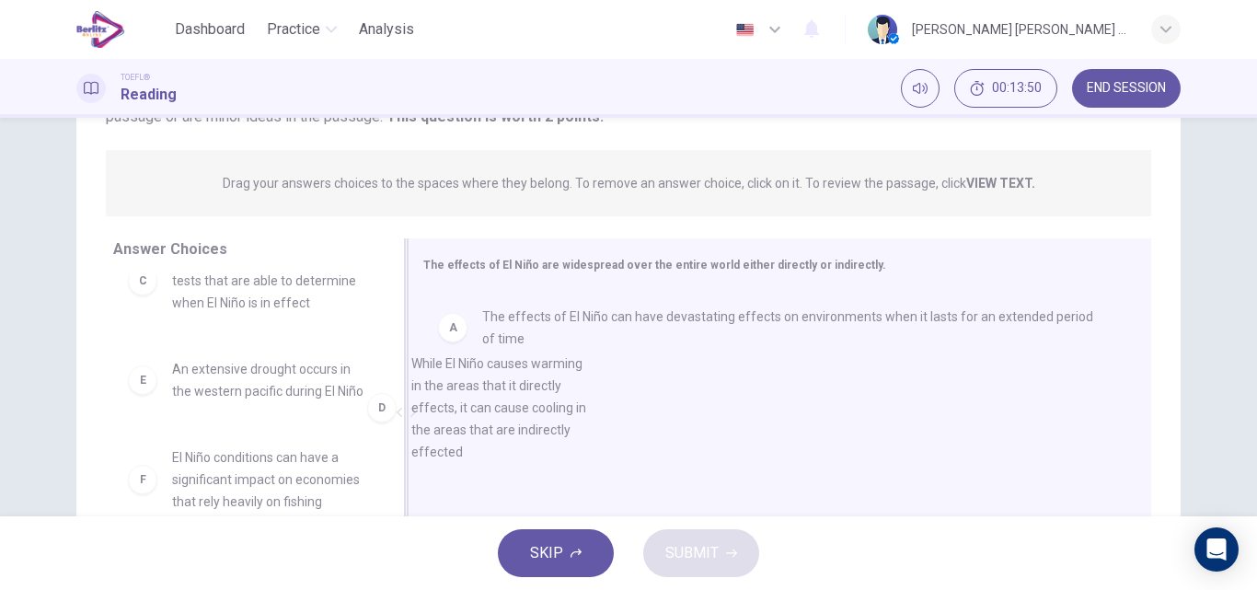
drag, startPoint x: 273, startPoint y: 426, endPoint x: 530, endPoint y: 420, distance: 256.7
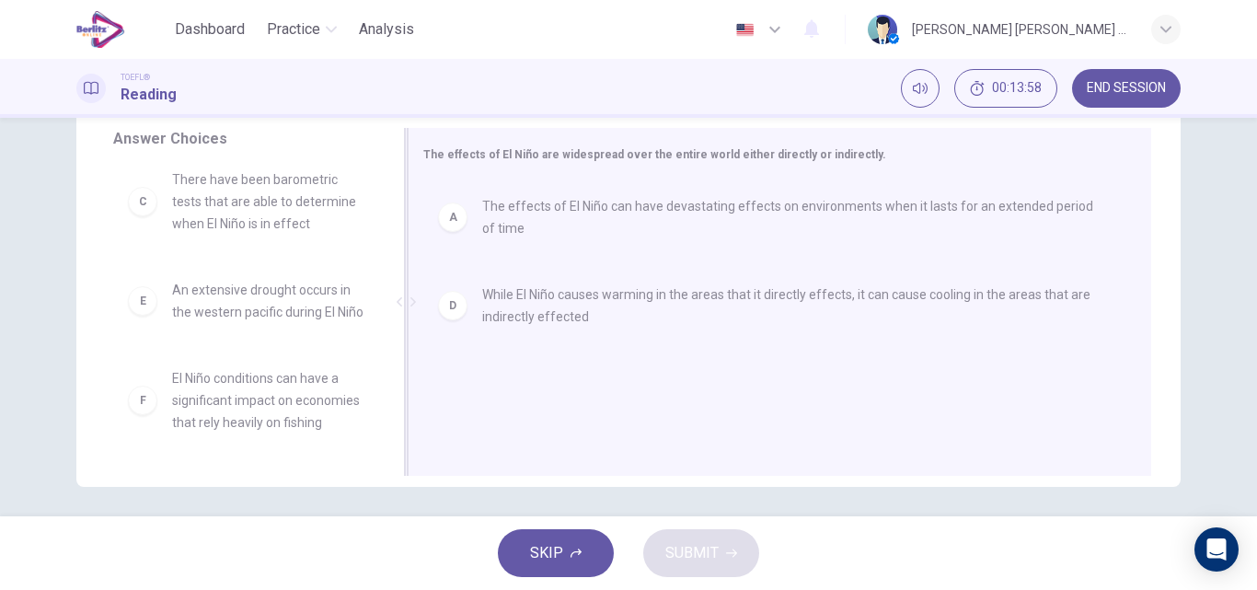
scroll to position [157, 0]
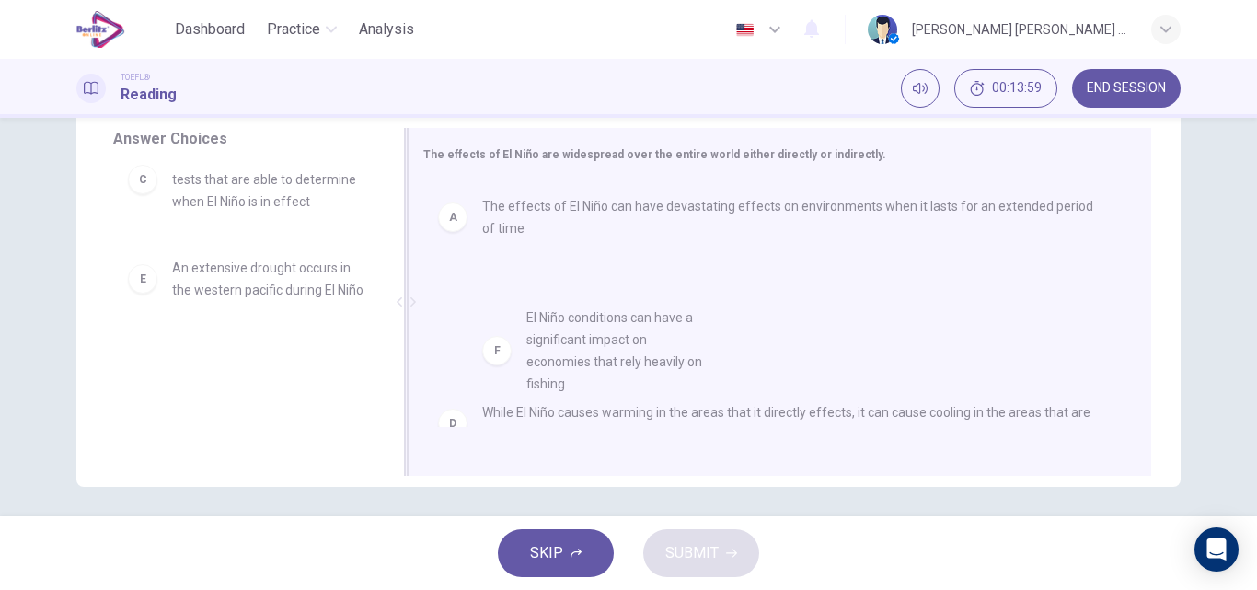
drag, startPoint x: 298, startPoint y: 400, endPoint x: 665, endPoint y: 347, distance: 370.9
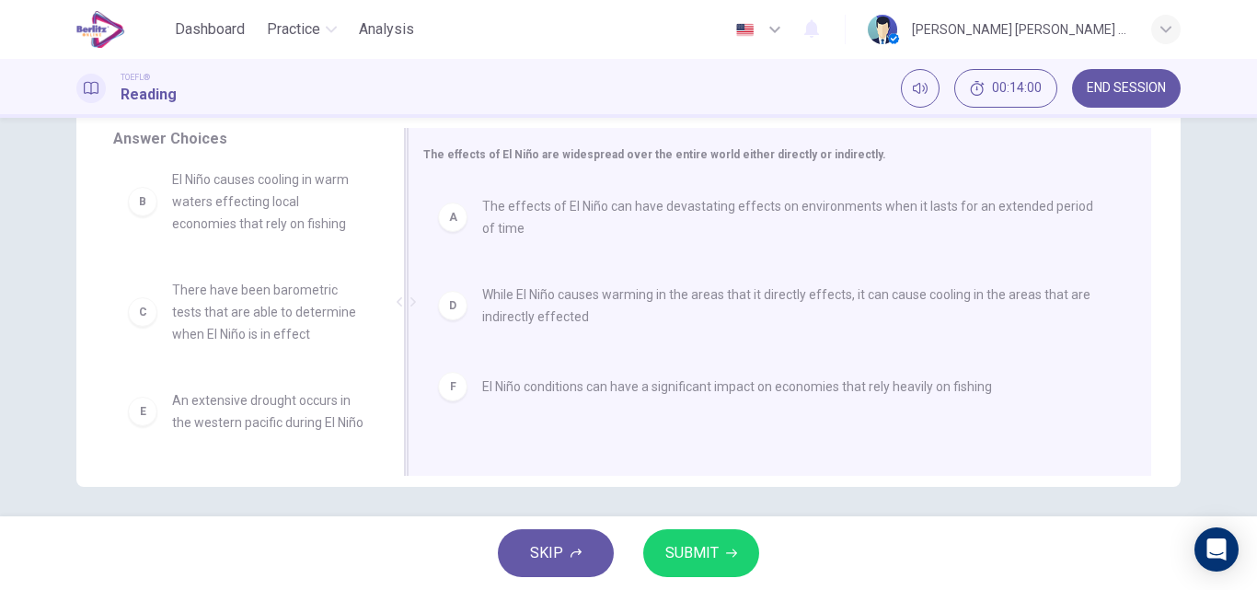
scroll to position [33, 0]
click at [688, 555] on span "SUBMIT" at bounding box center [691, 553] width 53 height 26
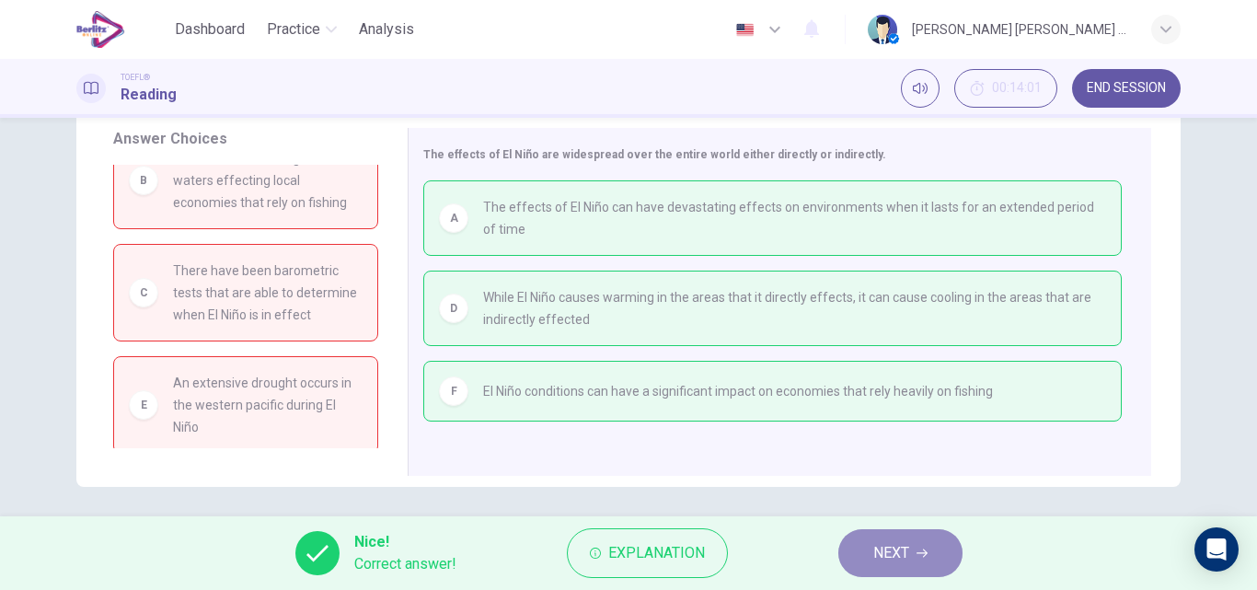
click at [879, 553] on span "NEXT" at bounding box center [891, 553] width 36 height 26
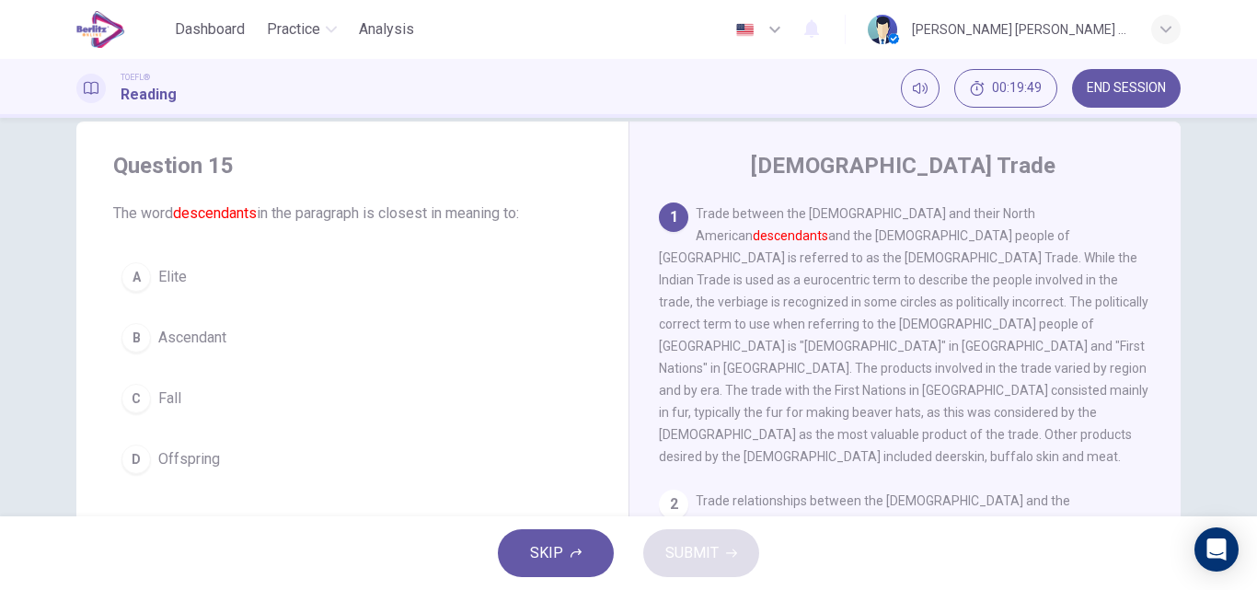
scroll to position [30, 0]
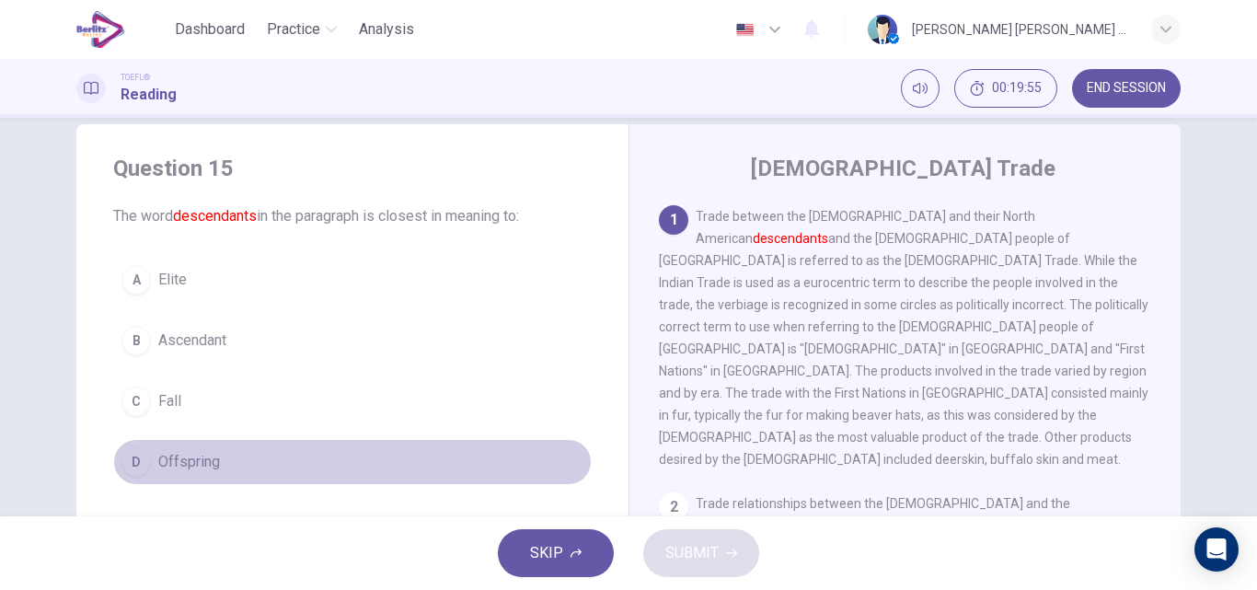
click at [212, 463] on span "Offspring" at bounding box center [189, 462] width 62 height 22
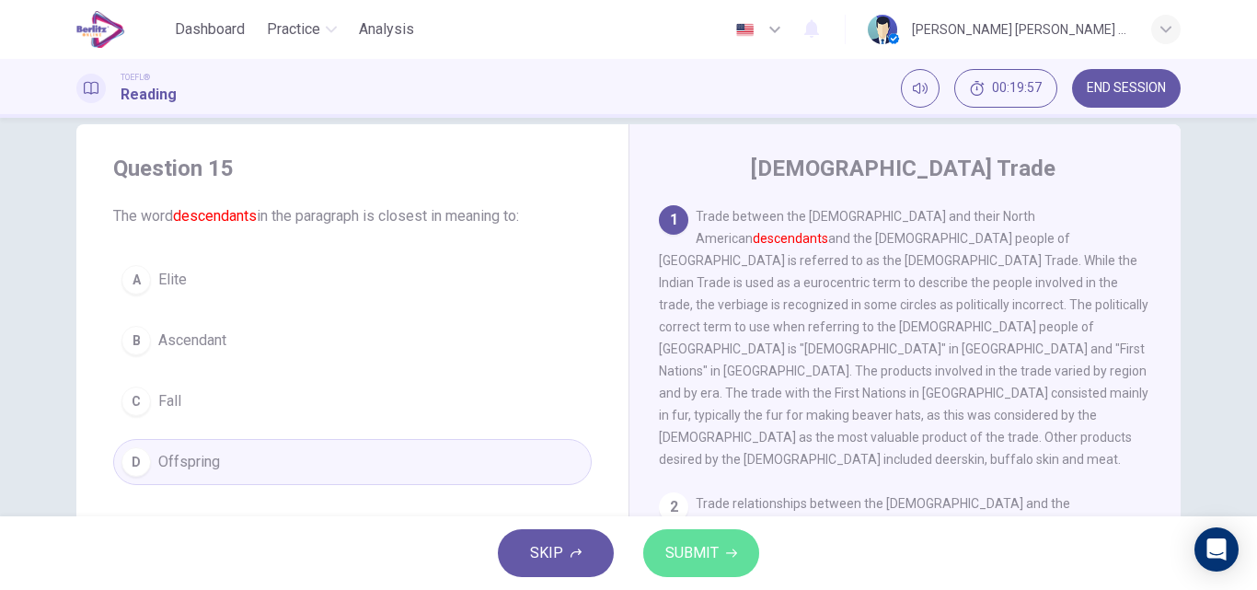
click at [684, 544] on span "SUBMIT" at bounding box center [691, 553] width 53 height 26
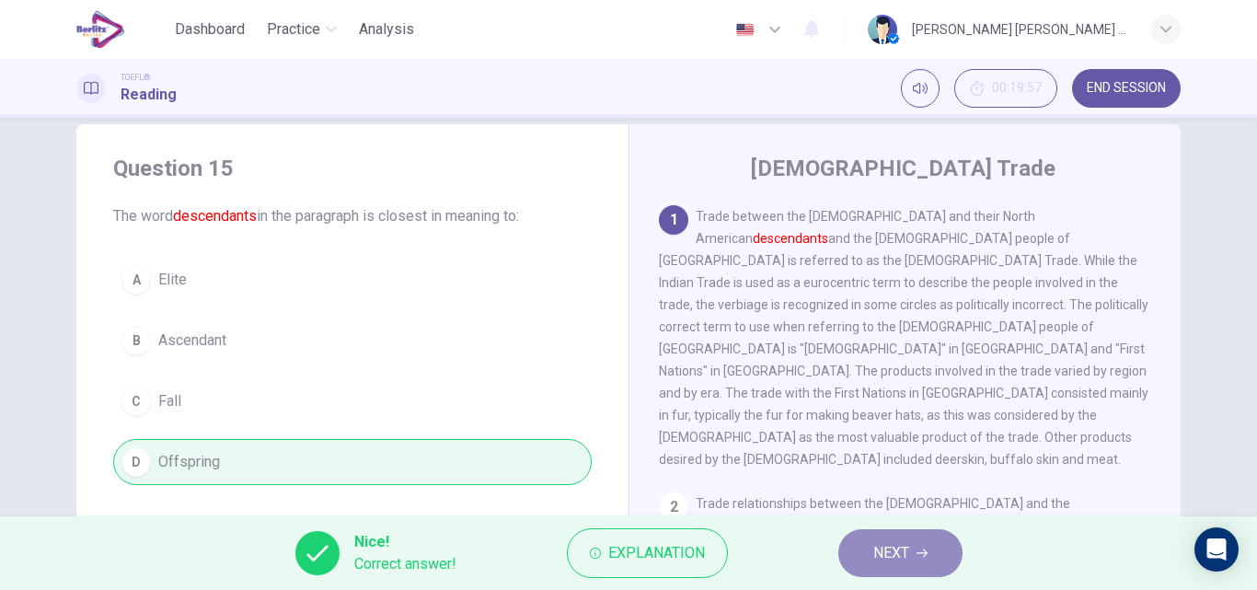
click at [885, 572] on button "NEXT" at bounding box center [900, 553] width 124 height 48
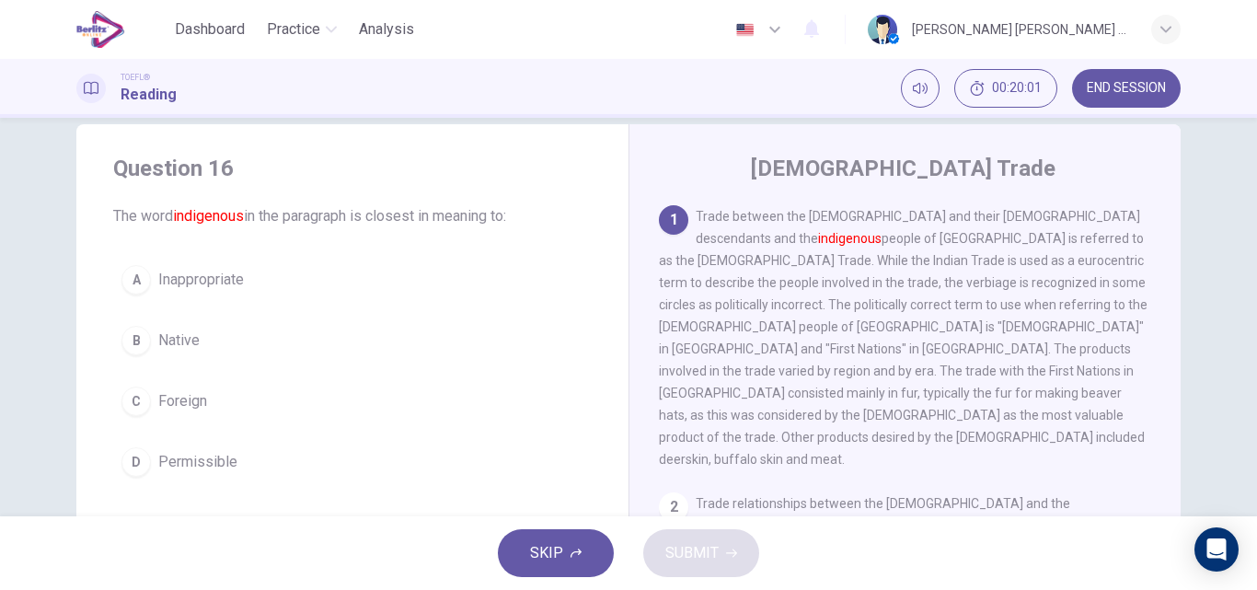
click at [190, 344] on span "Native" at bounding box center [178, 340] width 41 height 22
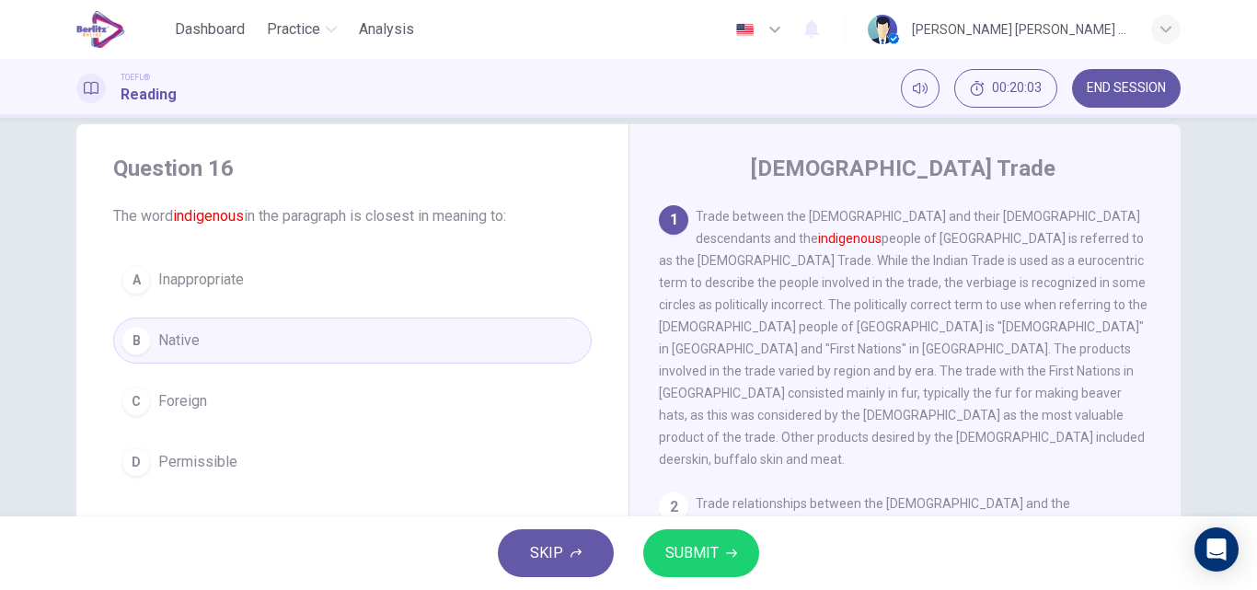
click at [713, 551] on span "SUBMIT" at bounding box center [691, 553] width 53 height 26
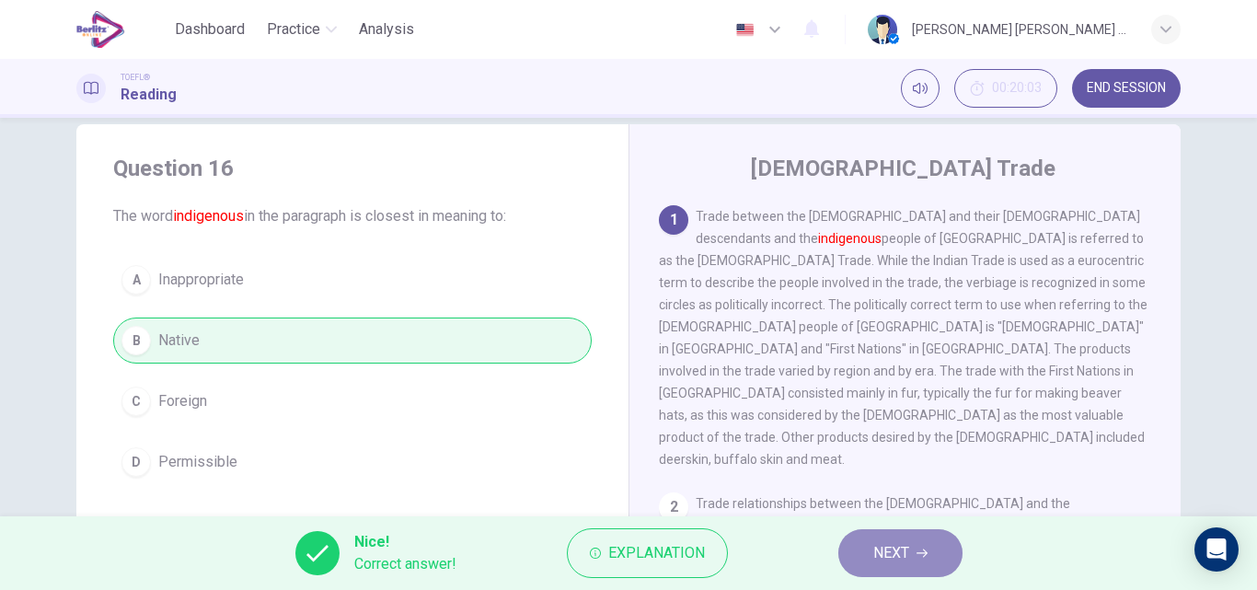
click at [916, 560] on button "NEXT" at bounding box center [900, 553] width 124 height 48
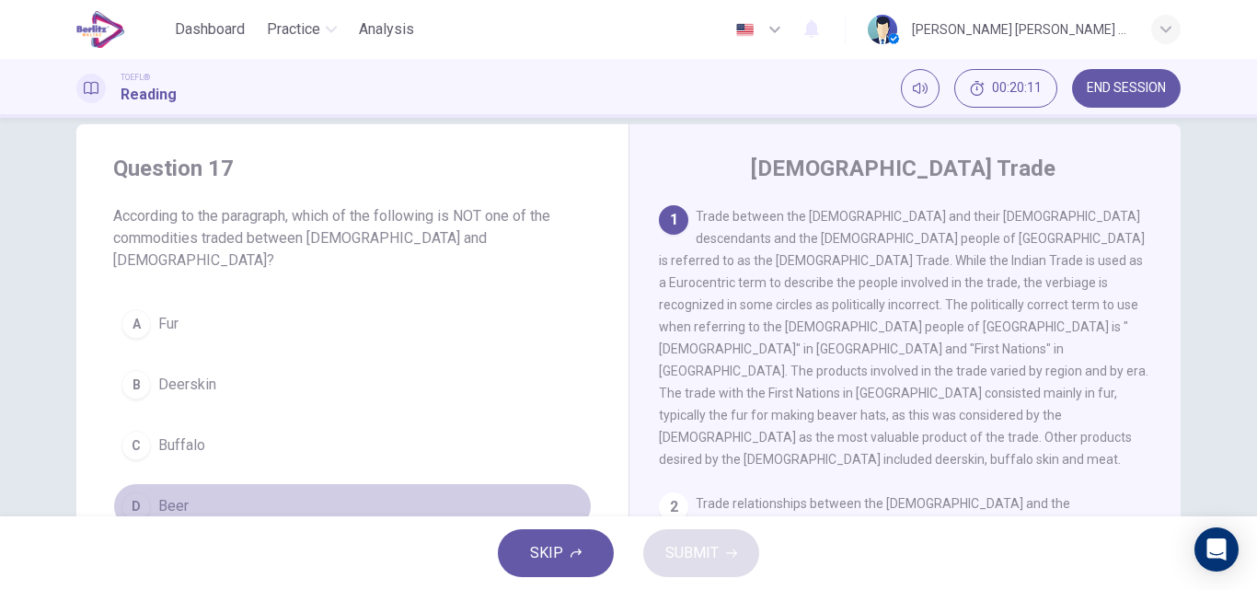
click at [174, 495] on span "Beer" at bounding box center [173, 506] width 30 height 22
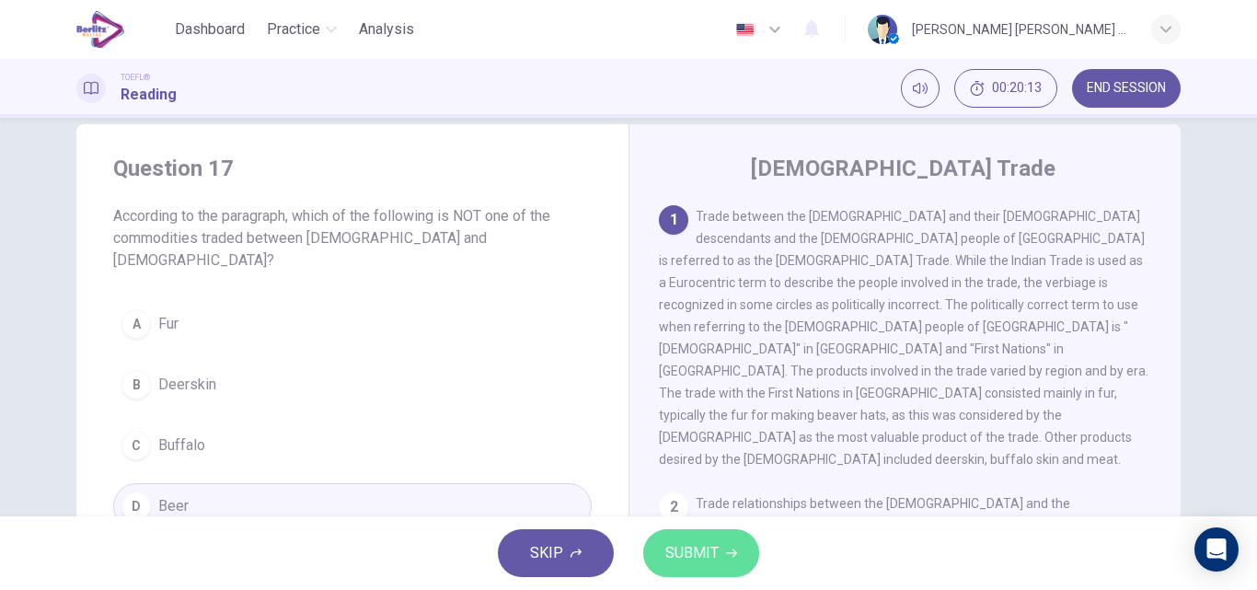
click at [736, 548] on button "SUBMIT" at bounding box center [701, 553] width 116 height 48
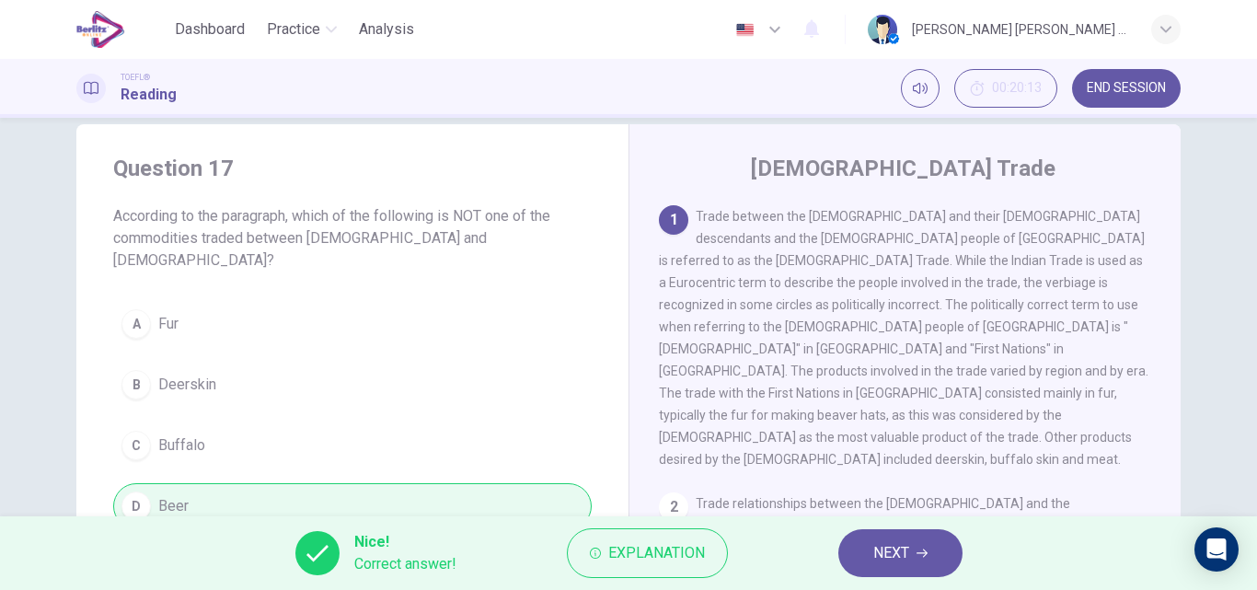
click at [916, 550] on icon "button" at bounding box center [921, 552] width 11 height 11
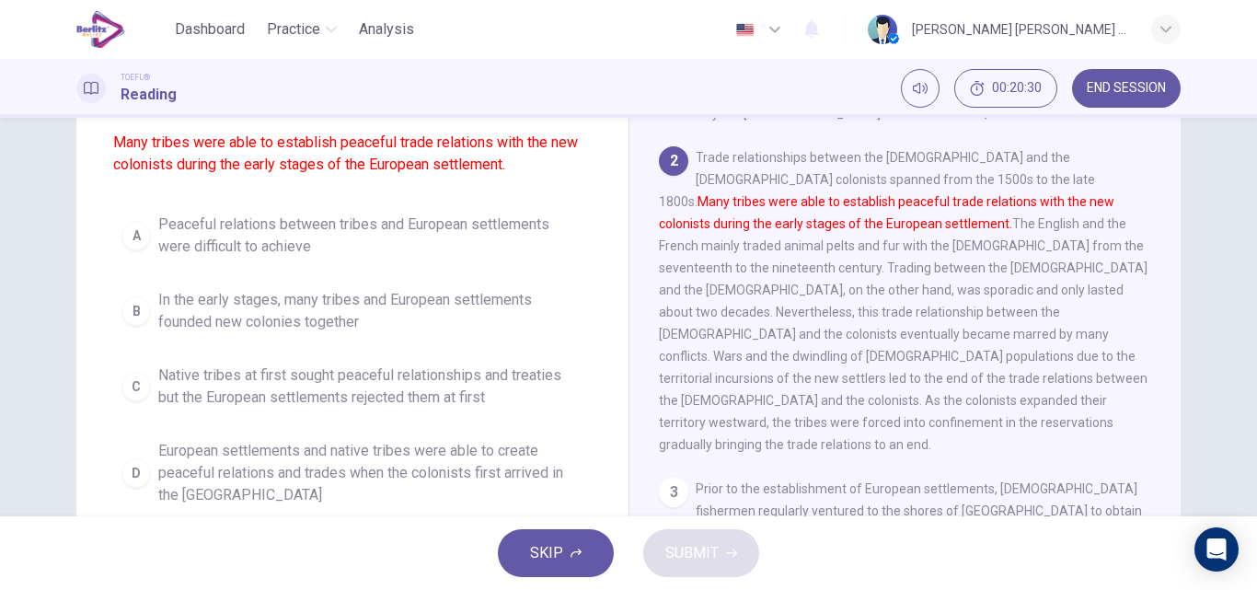
scroll to position [178, 0]
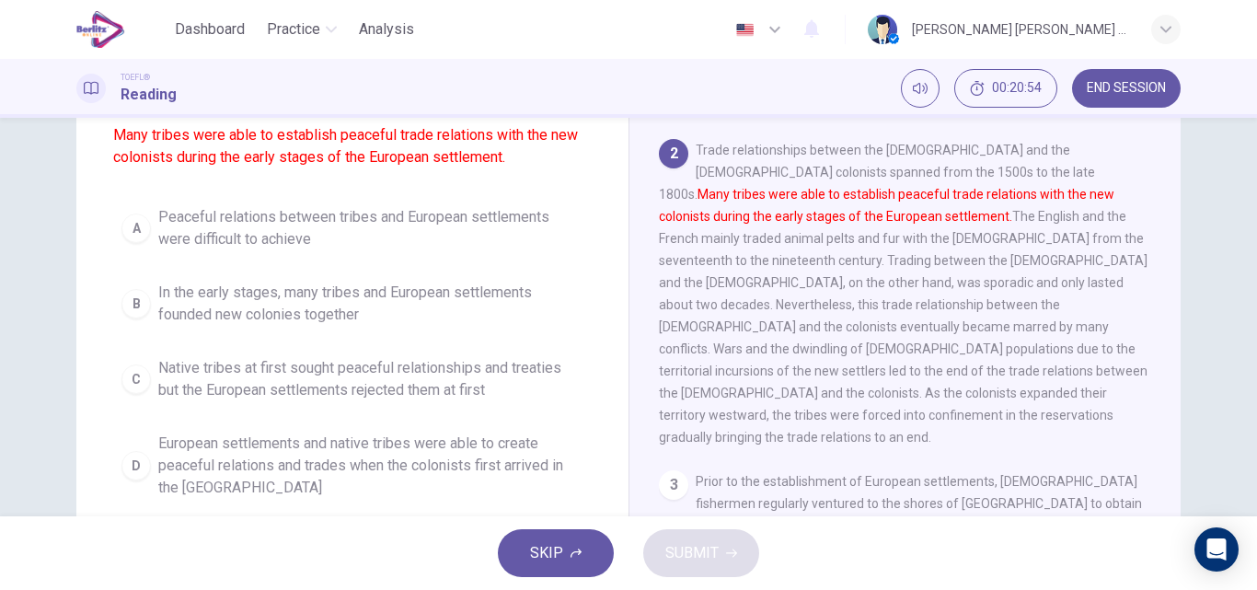
click at [268, 477] on span "European settlements and native tribes were able to create peaceful relations a…" at bounding box center [370, 465] width 425 height 66
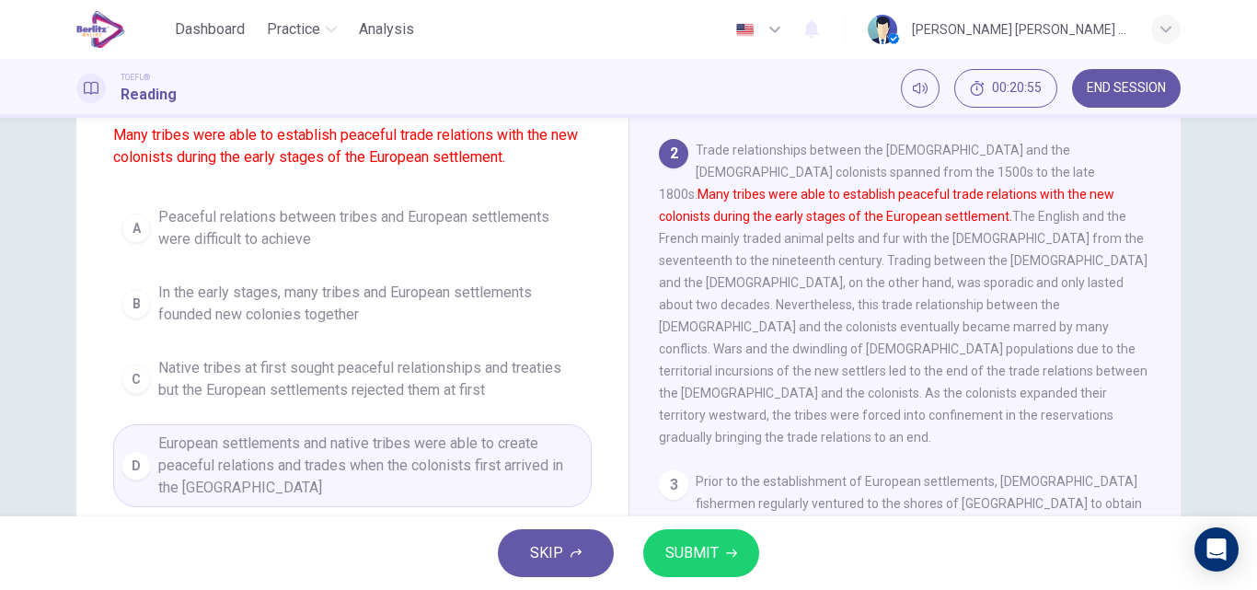
click at [675, 543] on span "SUBMIT" at bounding box center [691, 553] width 53 height 26
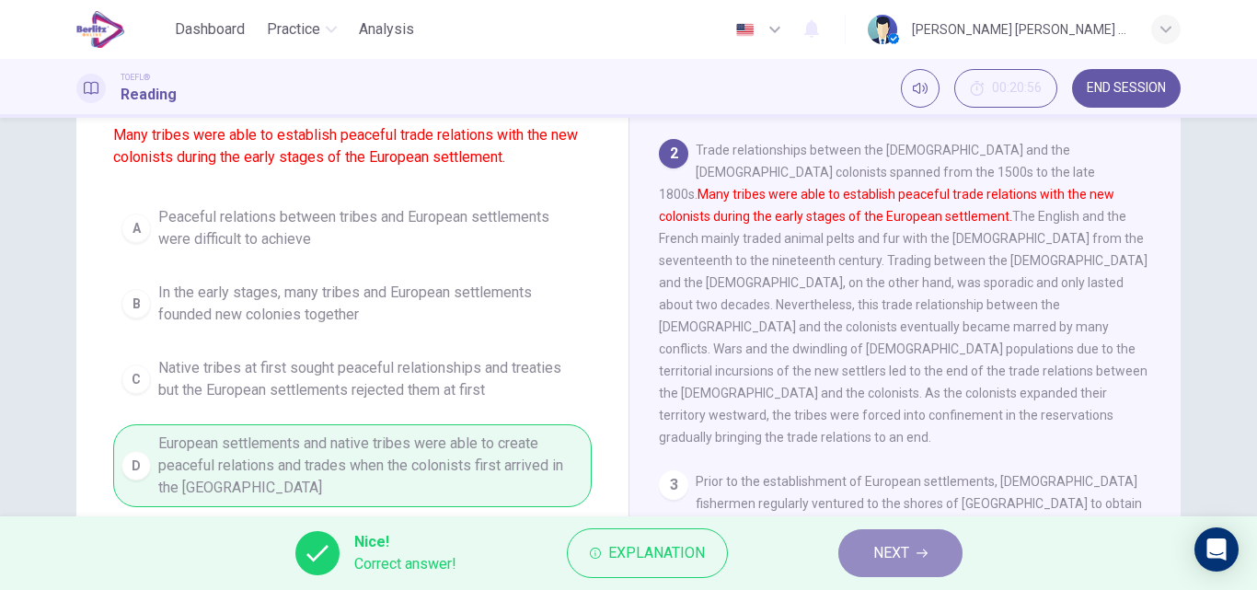
click at [878, 557] on span "NEXT" at bounding box center [891, 553] width 36 height 26
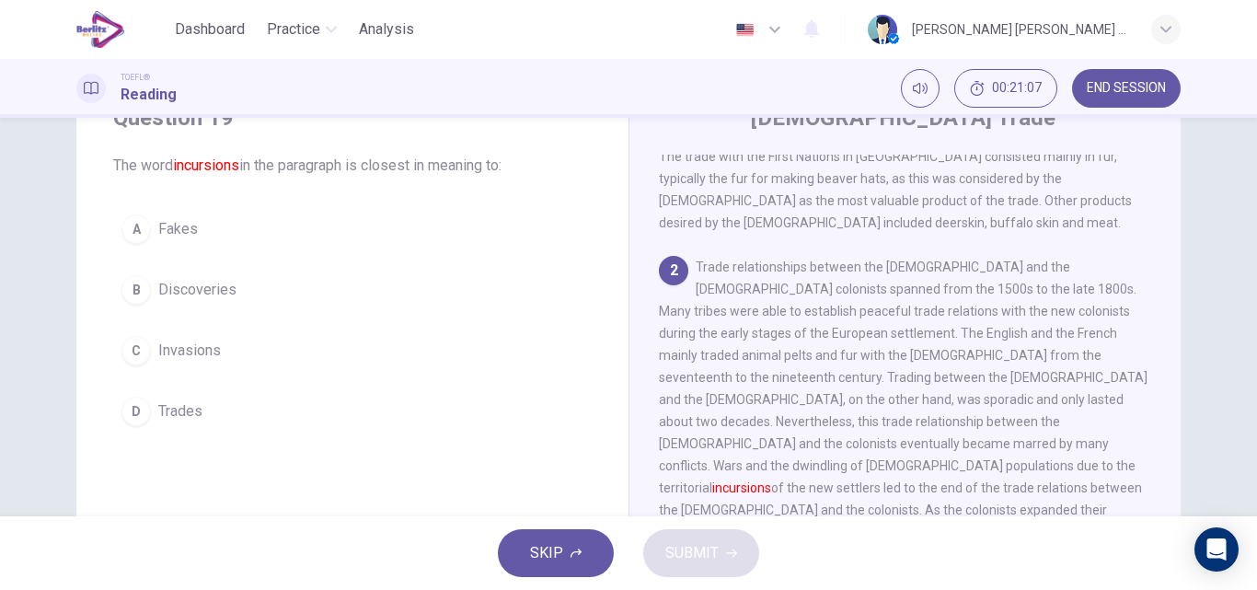
scroll to position [79, 0]
click at [209, 357] on span "Invasions" at bounding box center [189, 352] width 63 height 22
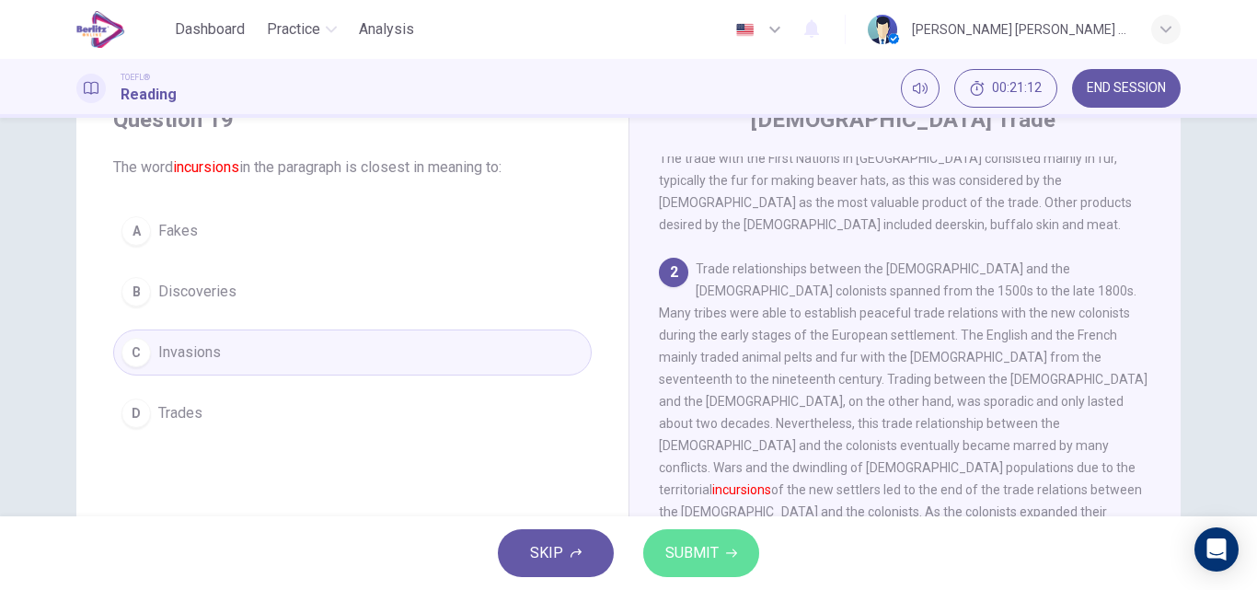
click at [675, 562] on span "SUBMIT" at bounding box center [691, 553] width 53 height 26
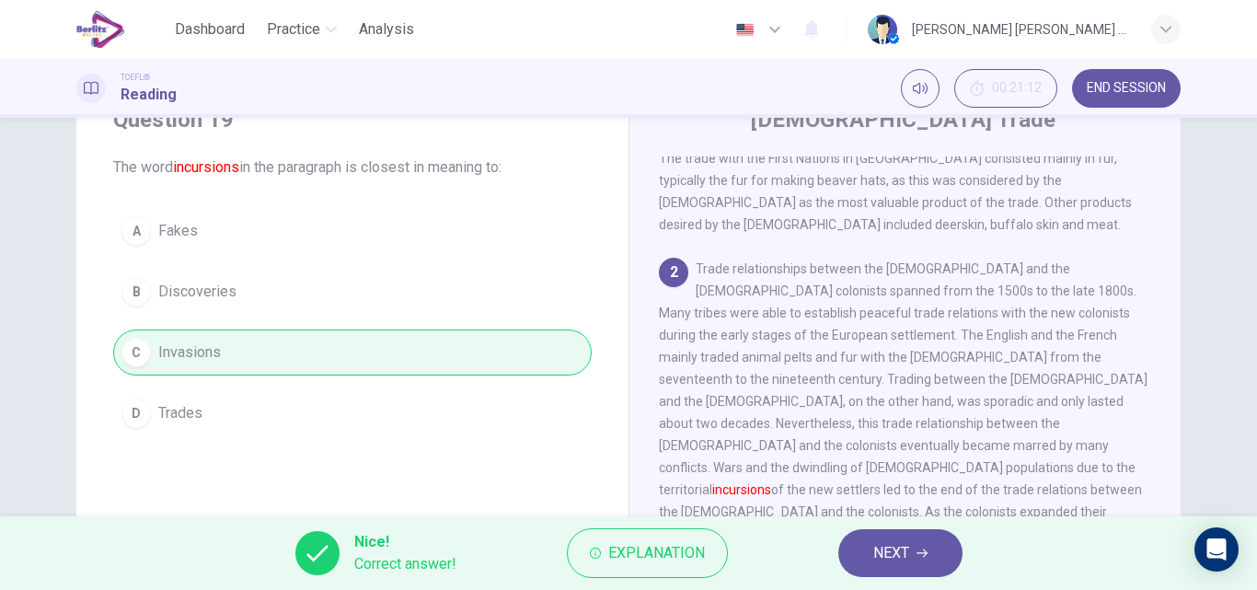
click at [892, 556] on span "NEXT" at bounding box center [891, 553] width 36 height 26
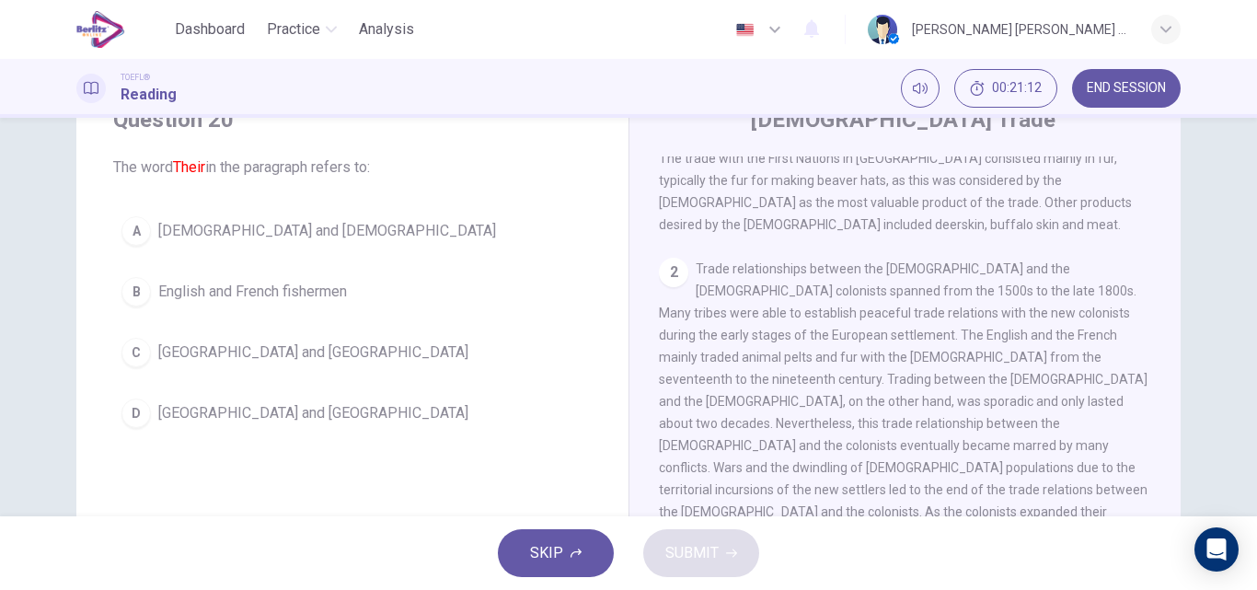
scroll to position [435, 0]
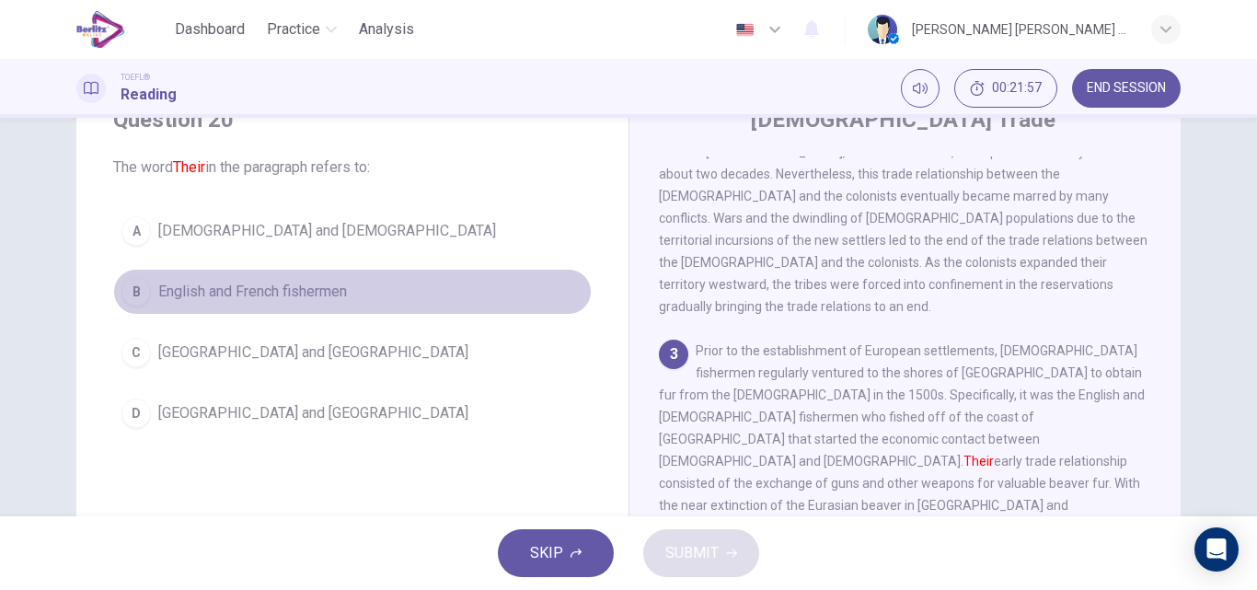
click at [242, 295] on span "English and French fishermen" at bounding box center [252, 292] width 189 height 22
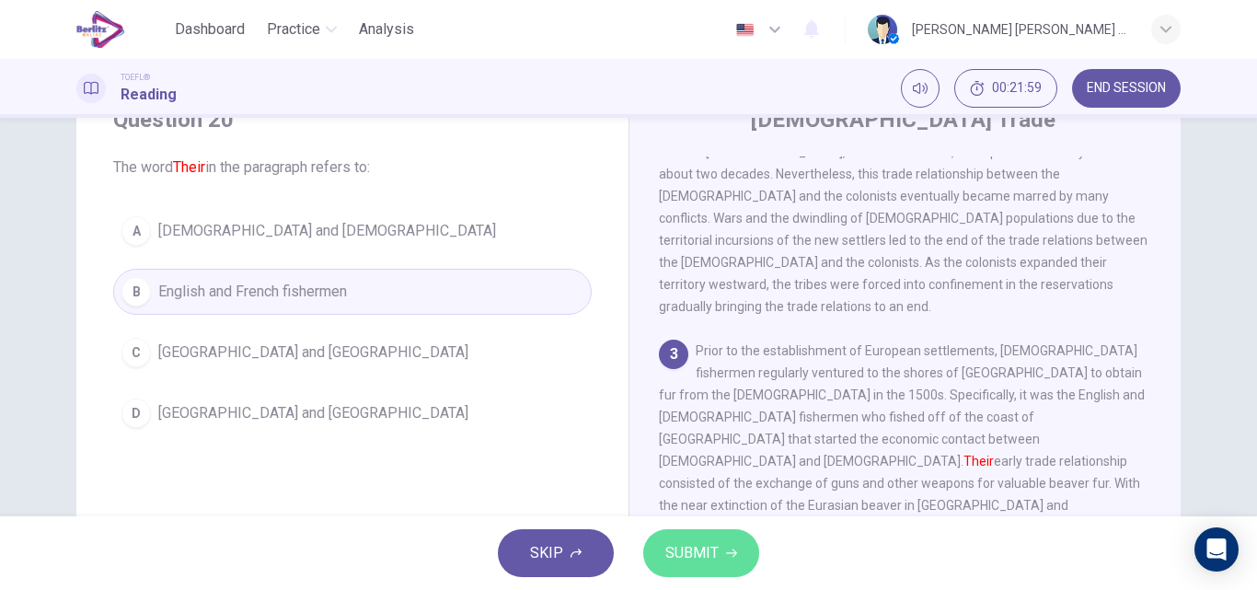
click at [677, 564] on span "SUBMIT" at bounding box center [691, 553] width 53 height 26
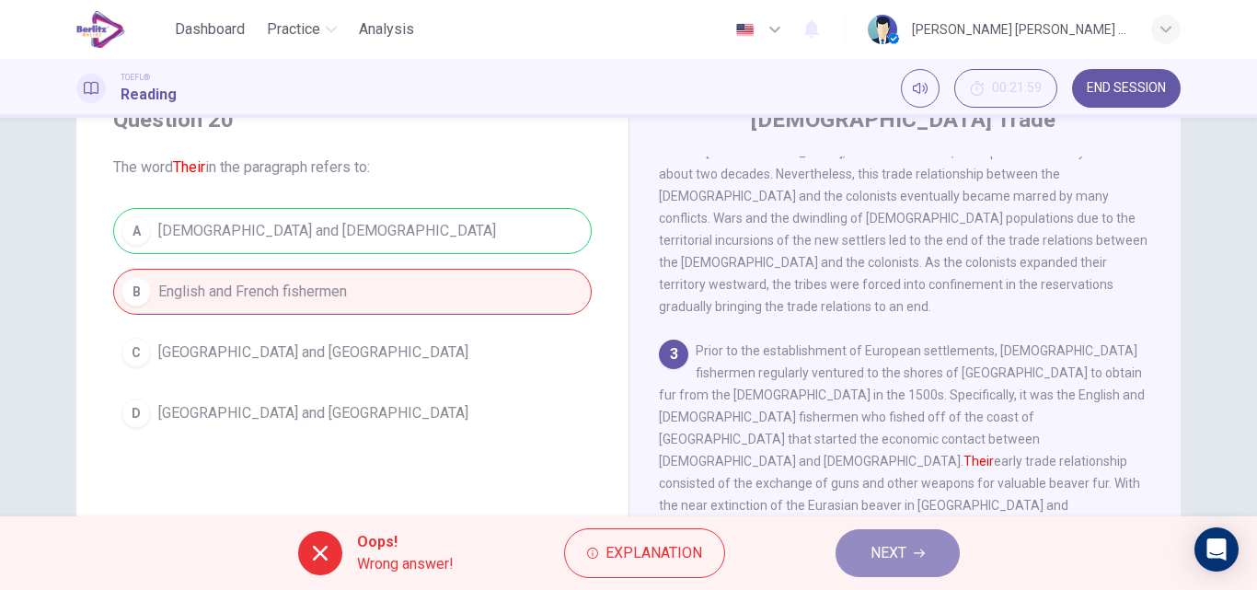
click at [912, 555] on button "NEXT" at bounding box center [897, 553] width 124 height 48
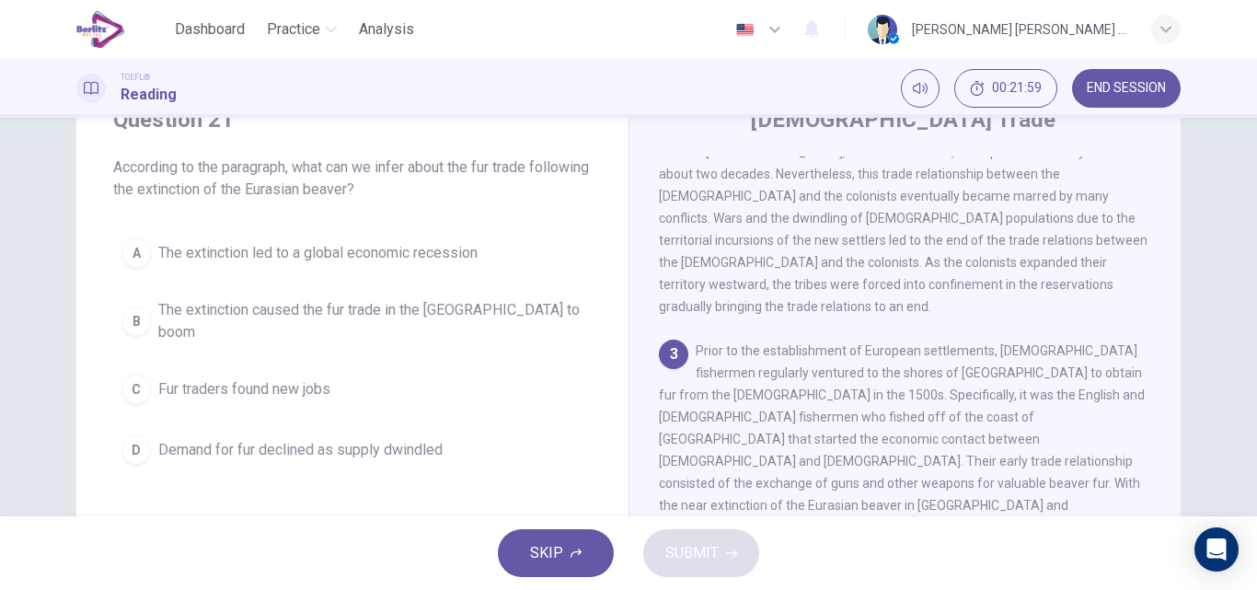
scroll to position [573, 0]
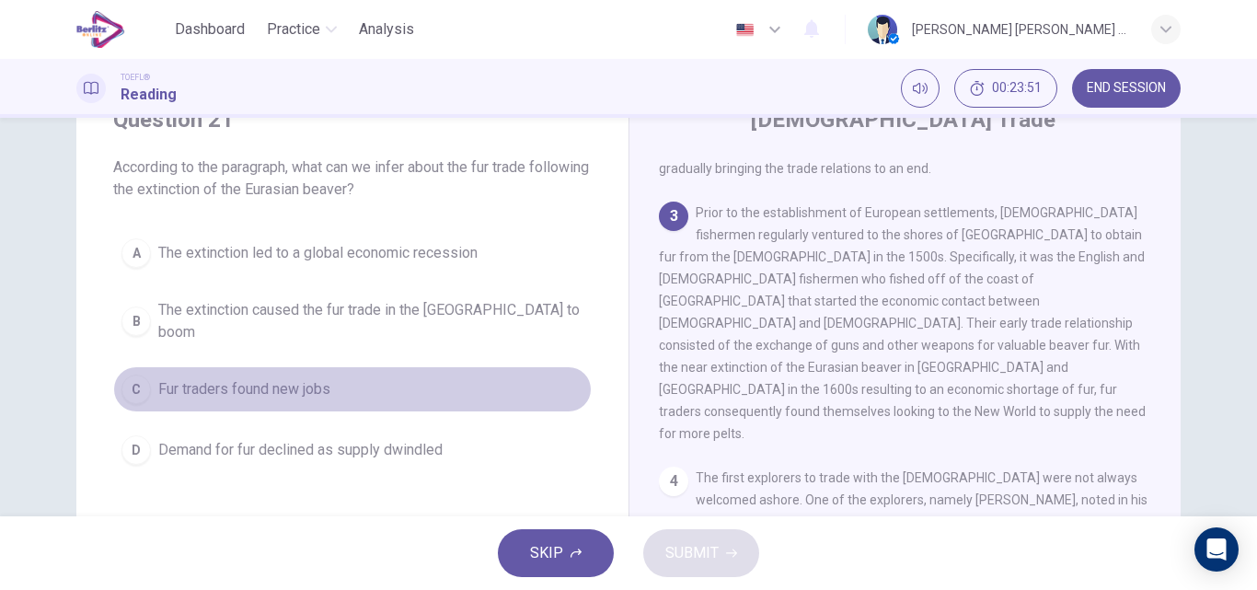
click at [309, 378] on span "Fur traders found new jobs" at bounding box center [244, 389] width 172 height 22
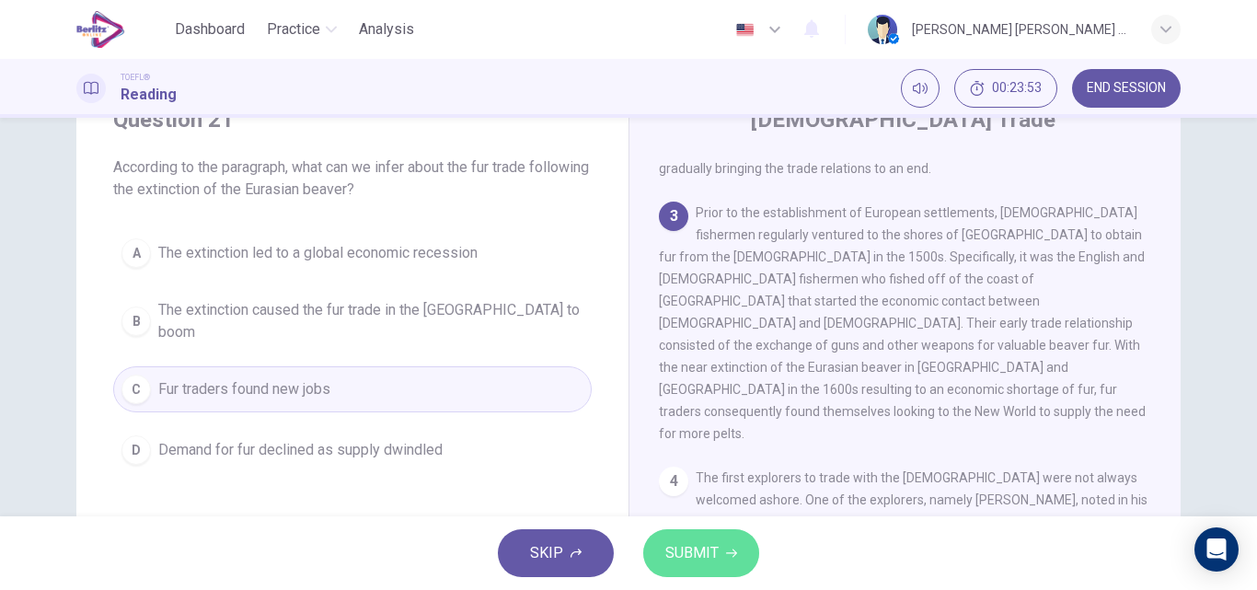
click at [704, 552] on span "SUBMIT" at bounding box center [691, 553] width 53 height 26
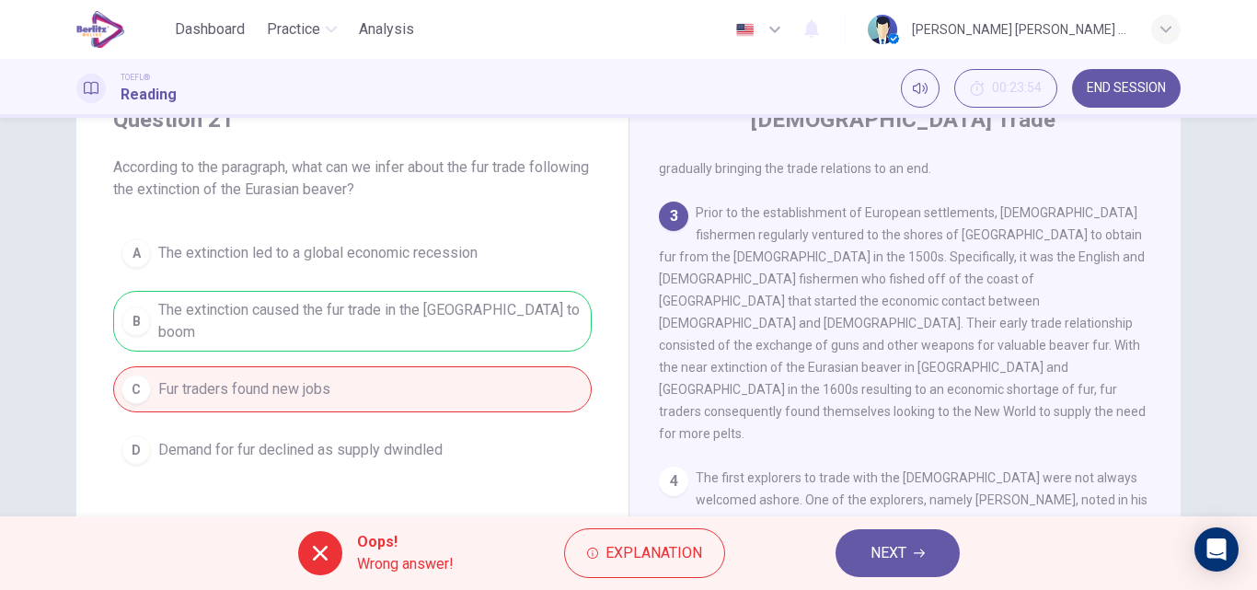
click at [882, 558] on span "NEXT" at bounding box center [888, 553] width 36 height 26
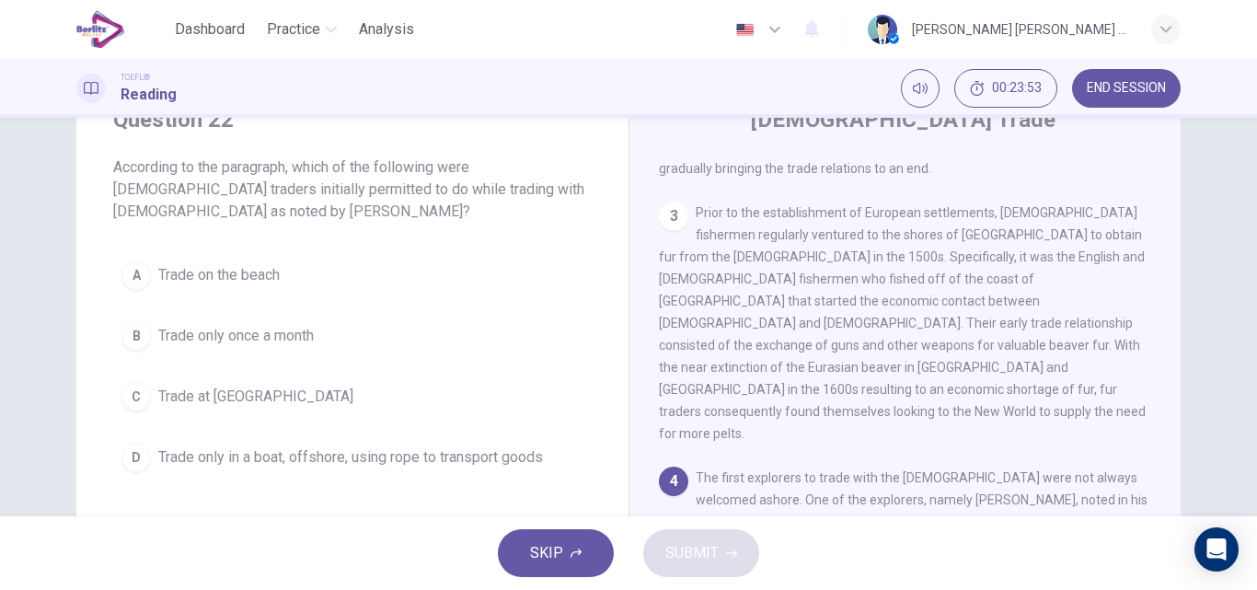
scroll to position [710, 0]
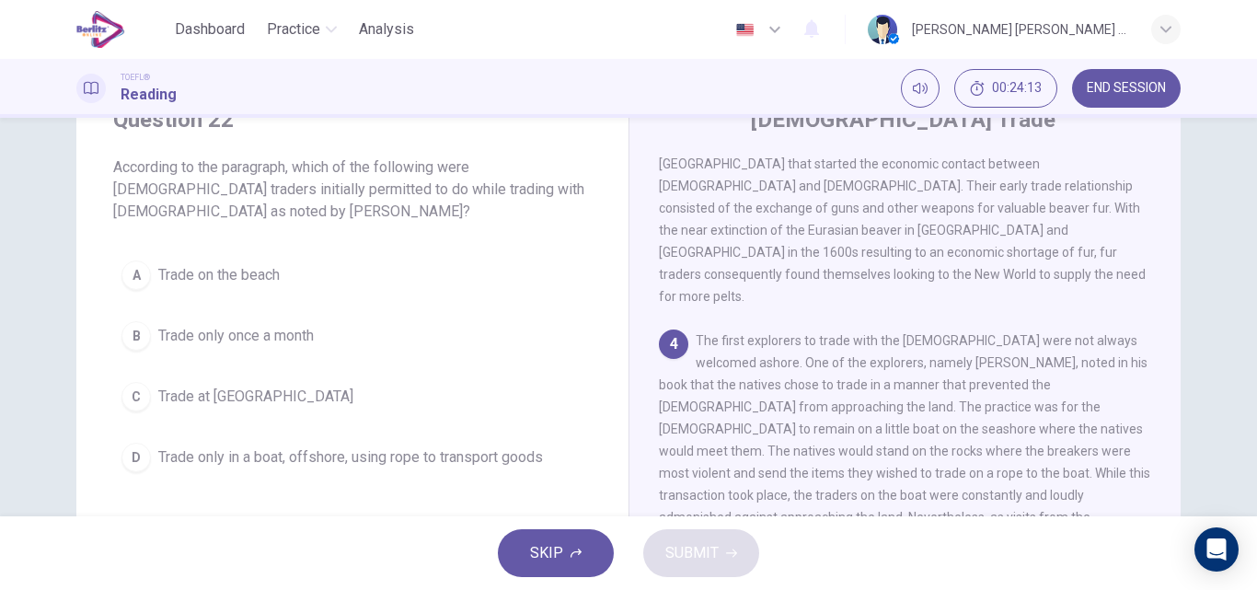
click at [474, 454] on span "Trade only in a boat, offshore, using rope to transport goods" at bounding box center [350, 457] width 385 height 22
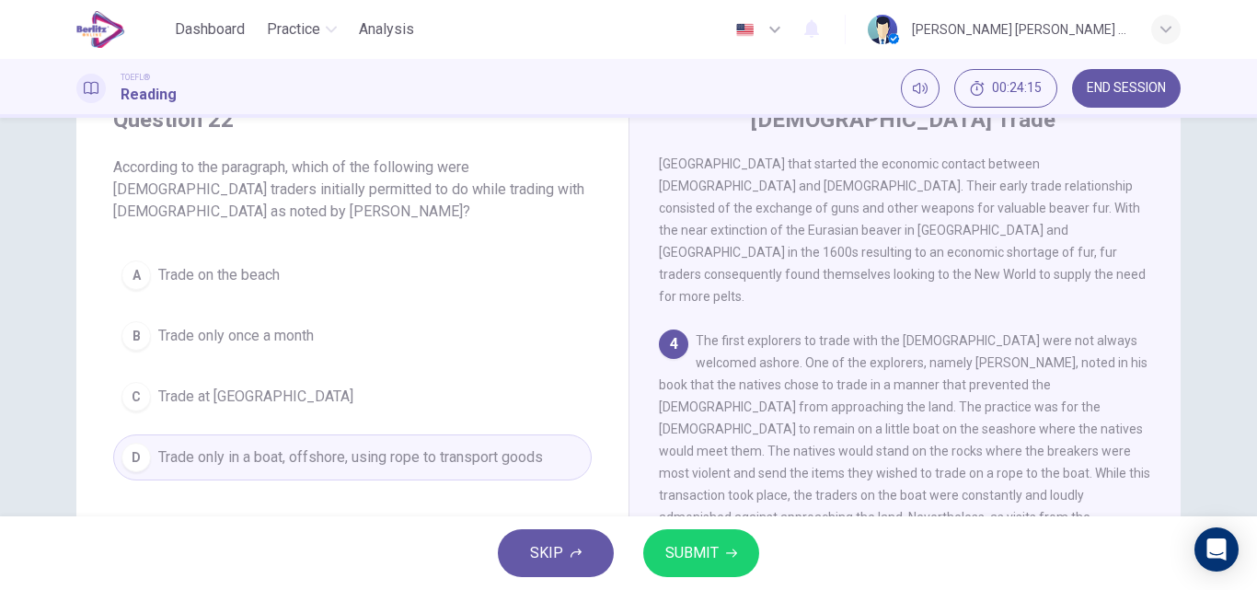
click at [680, 555] on span "SUBMIT" at bounding box center [691, 553] width 53 height 26
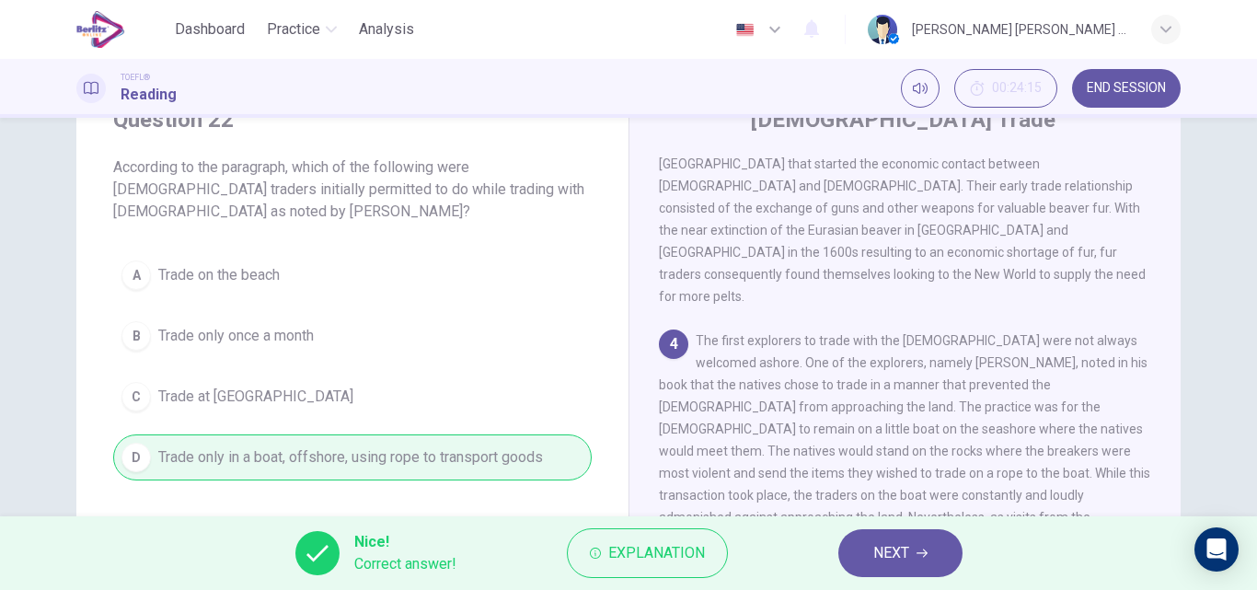
click at [870, 556] on button "NEXT" at bounding box center [900, 553] width 124 height 48
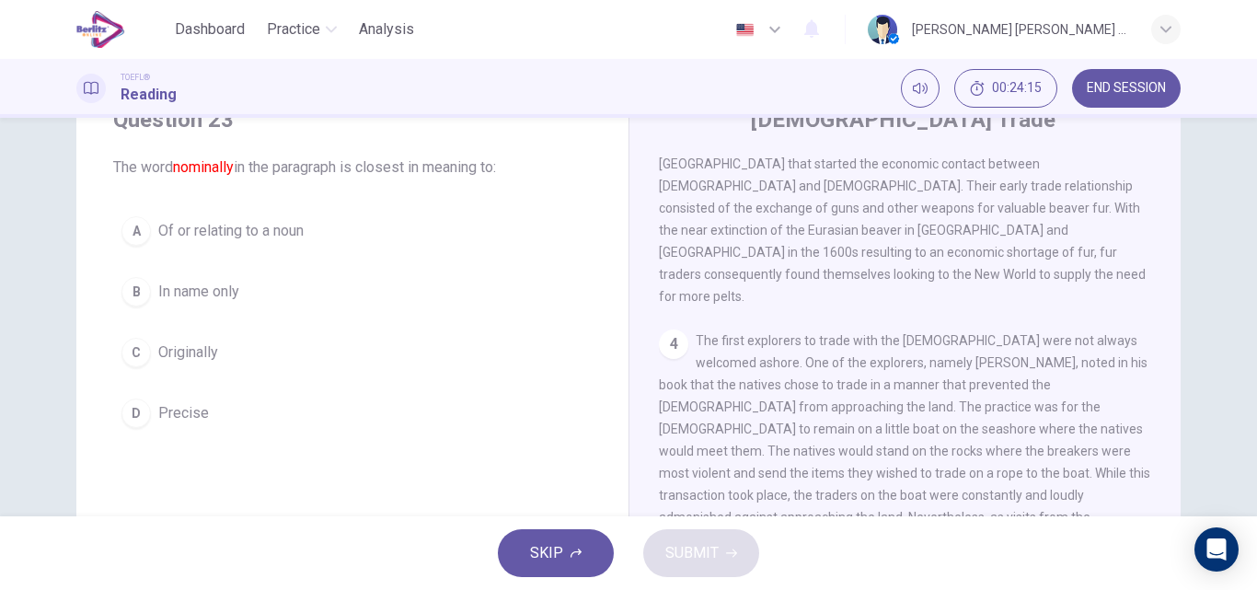
scroll to position [961, 0]
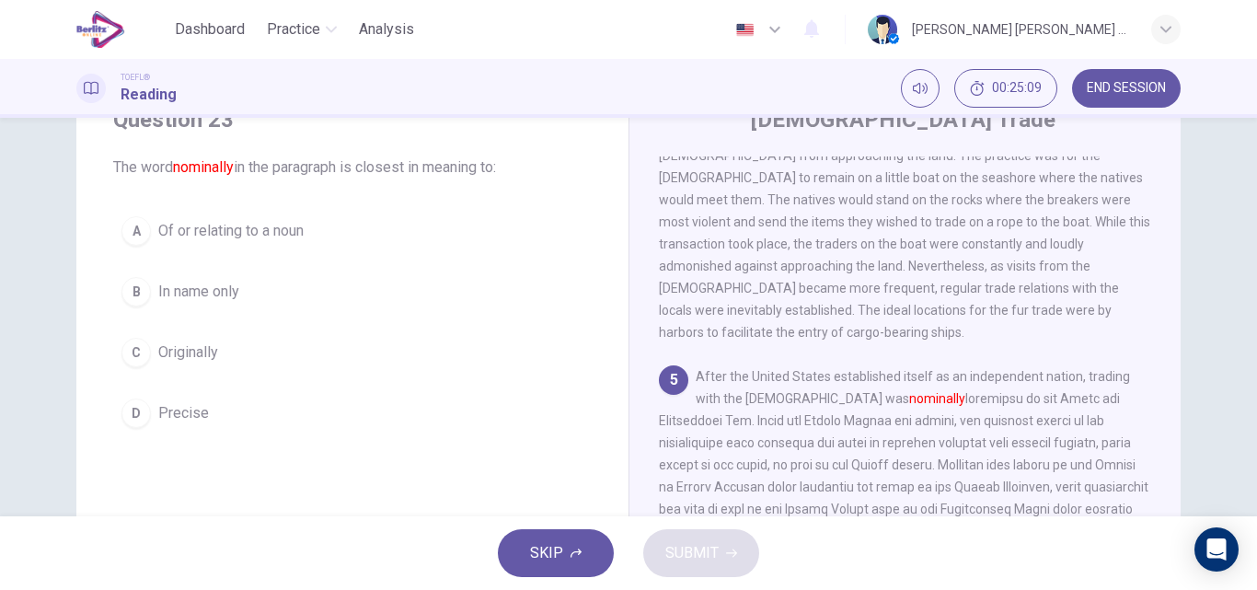
click at [196, 416] on span "Precise" at bounding box center [183, 413] width 51 height 22
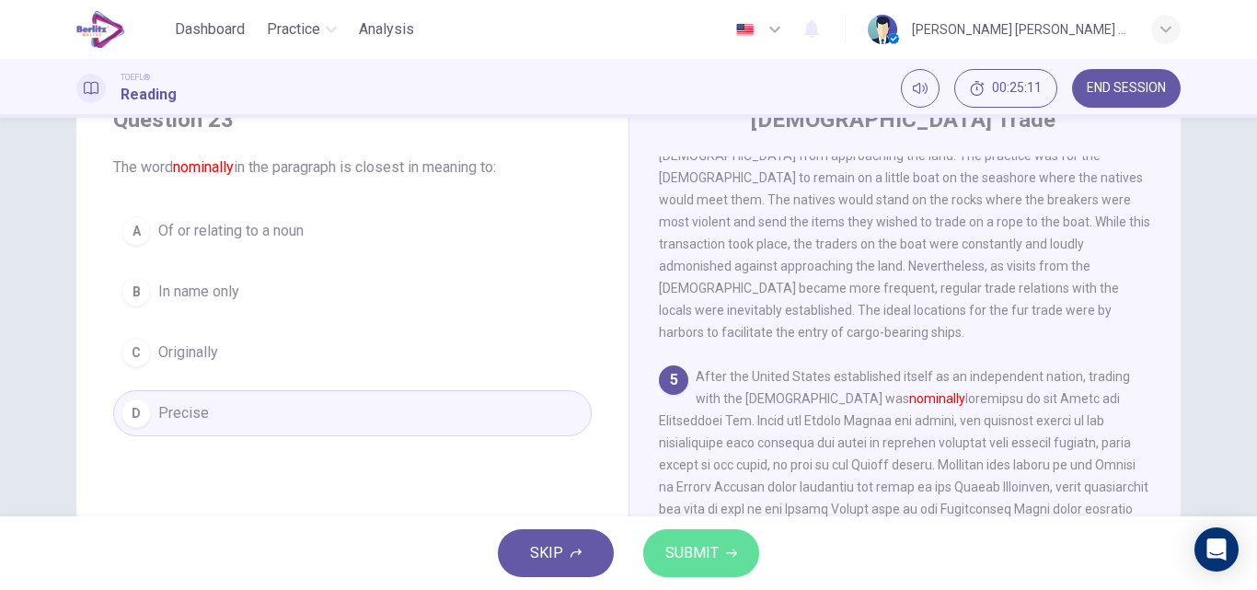
click at [686, 566] on button "SUBMIT" at bounding box center [701, 553] width 116 height 48
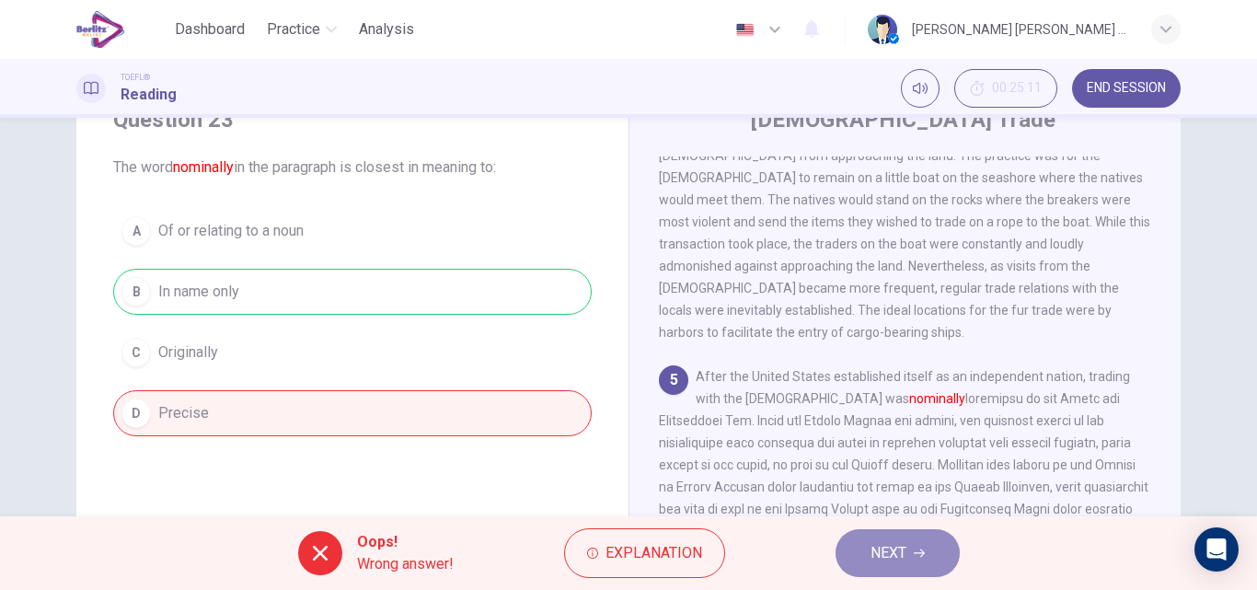
click at [926, 548] on button "NEXT" at bounding box center [897, 553] width 124 height 48
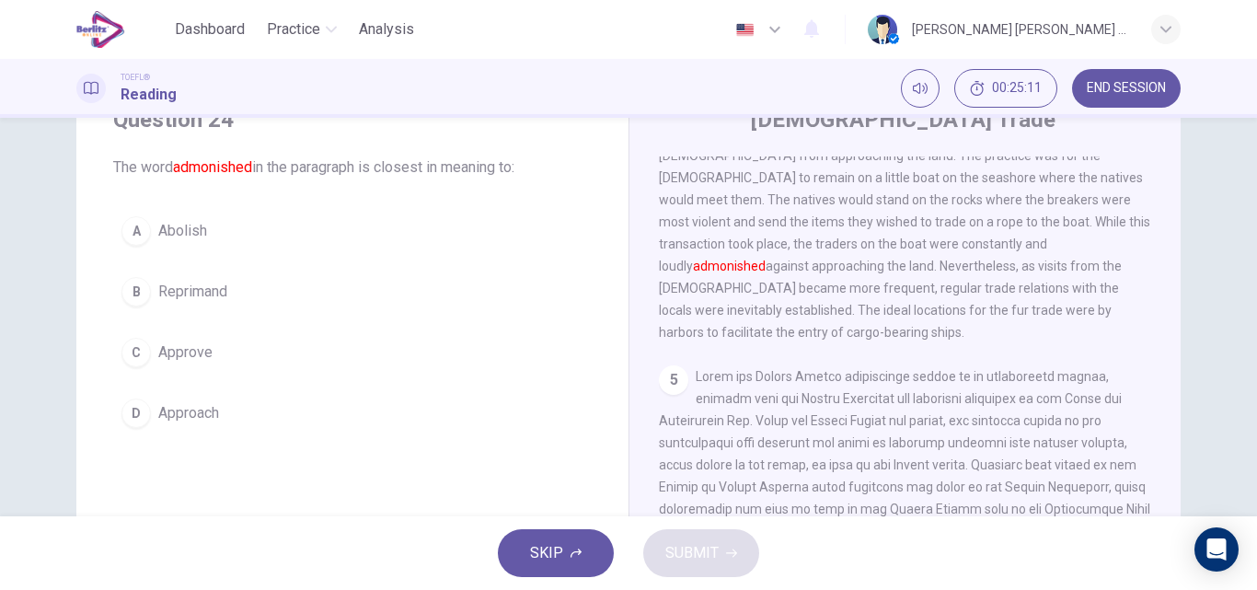
scroll to position [802, 0]
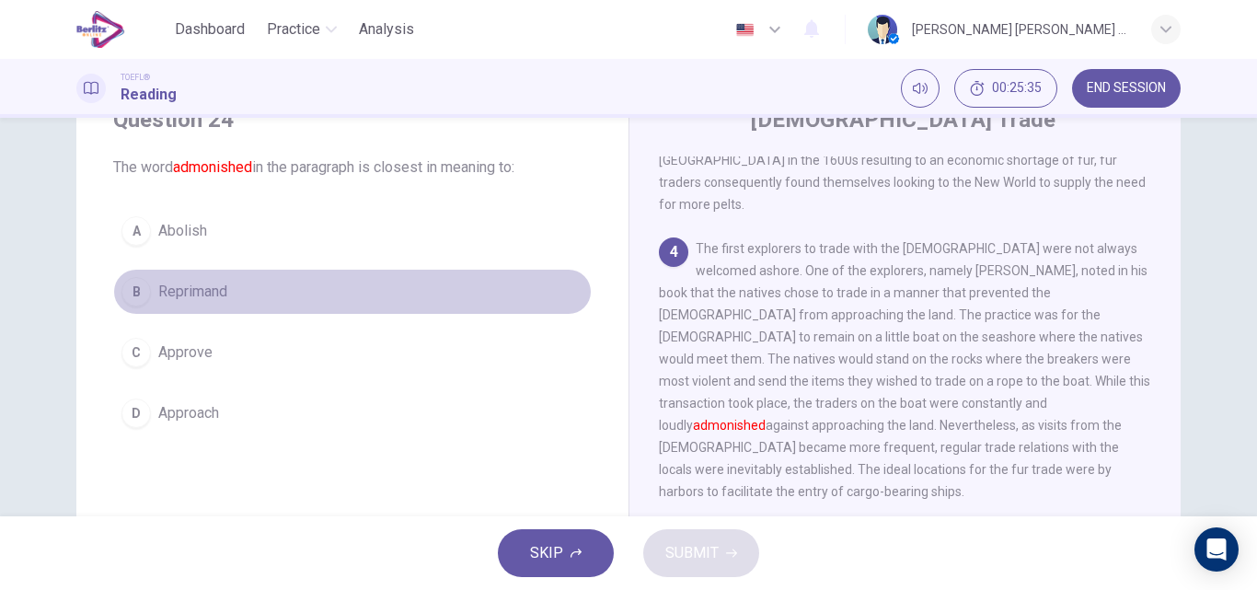
click at [195, 297] on span "Reprimand" at bounding box center [192, 292] width 69 height 22
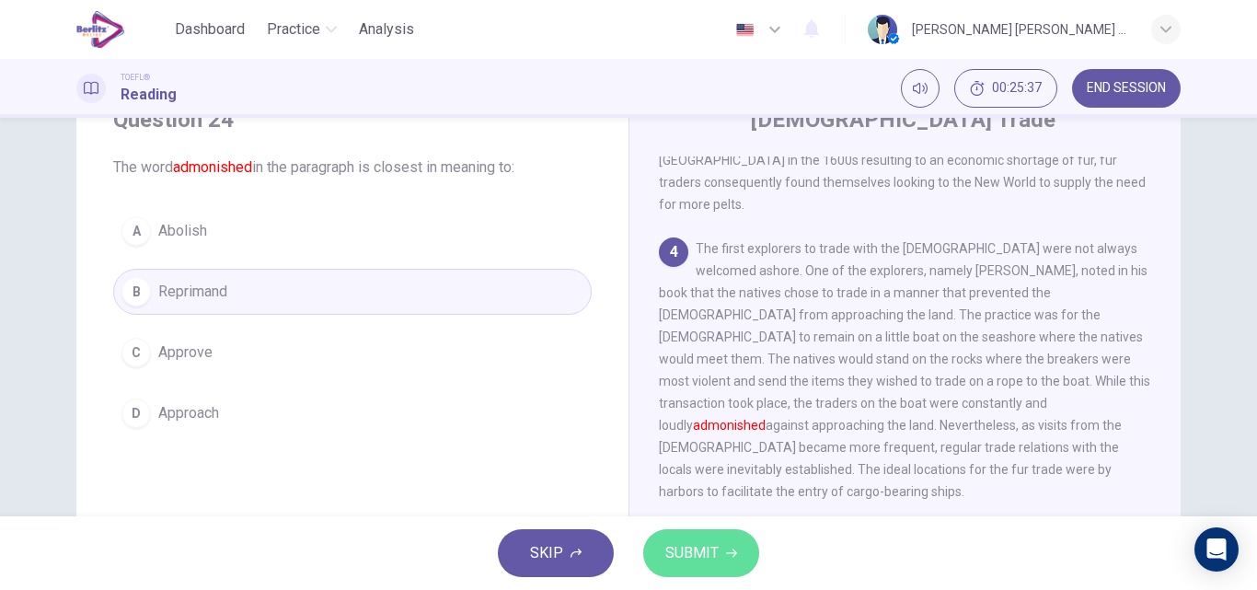
click at [669, 562] on span "SUBMIT" at bounding box center [691, 553] width 53 height 26
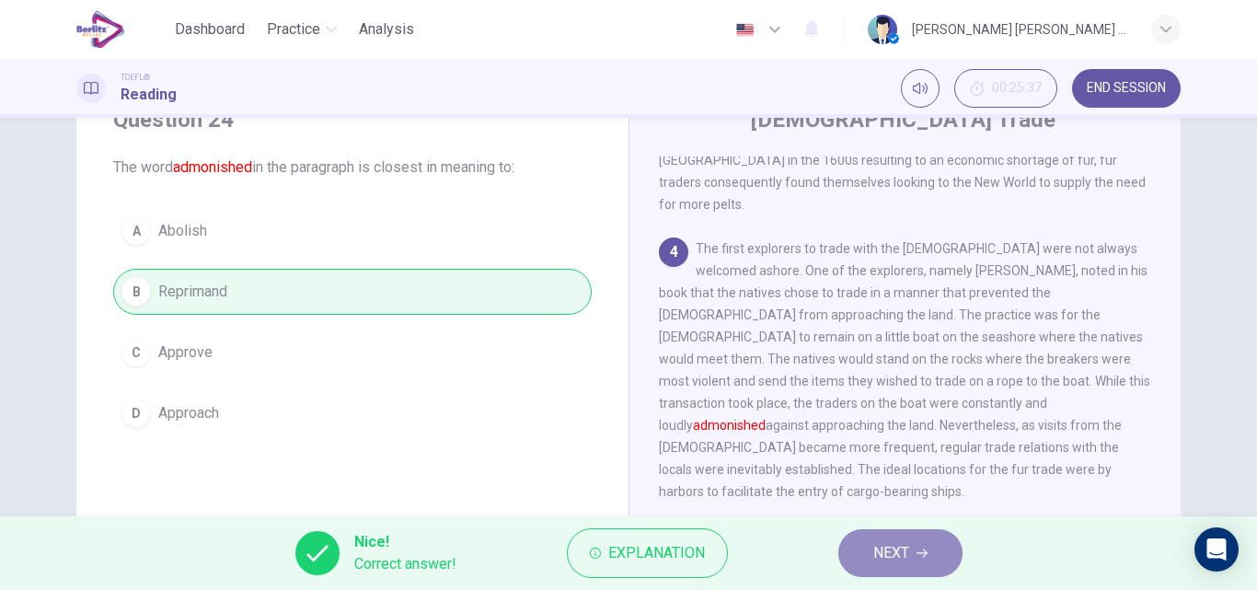
click at [873, 565] on span "NEXT" at bounding box center [891, 553] width 36 height 26
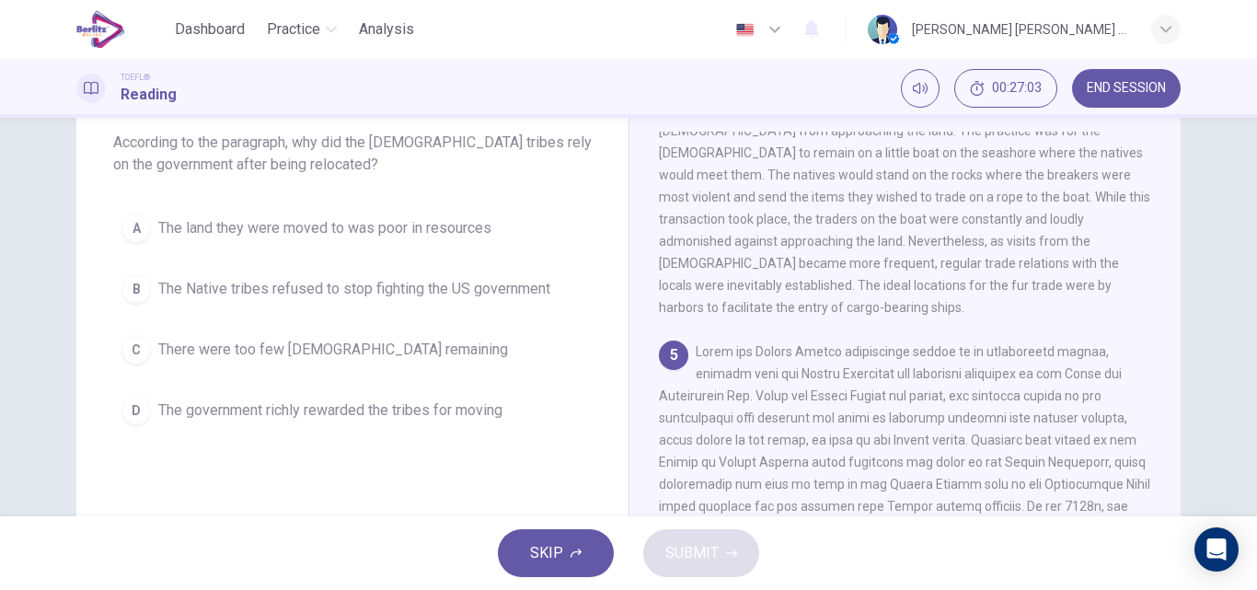
scroll to position [97, 0]
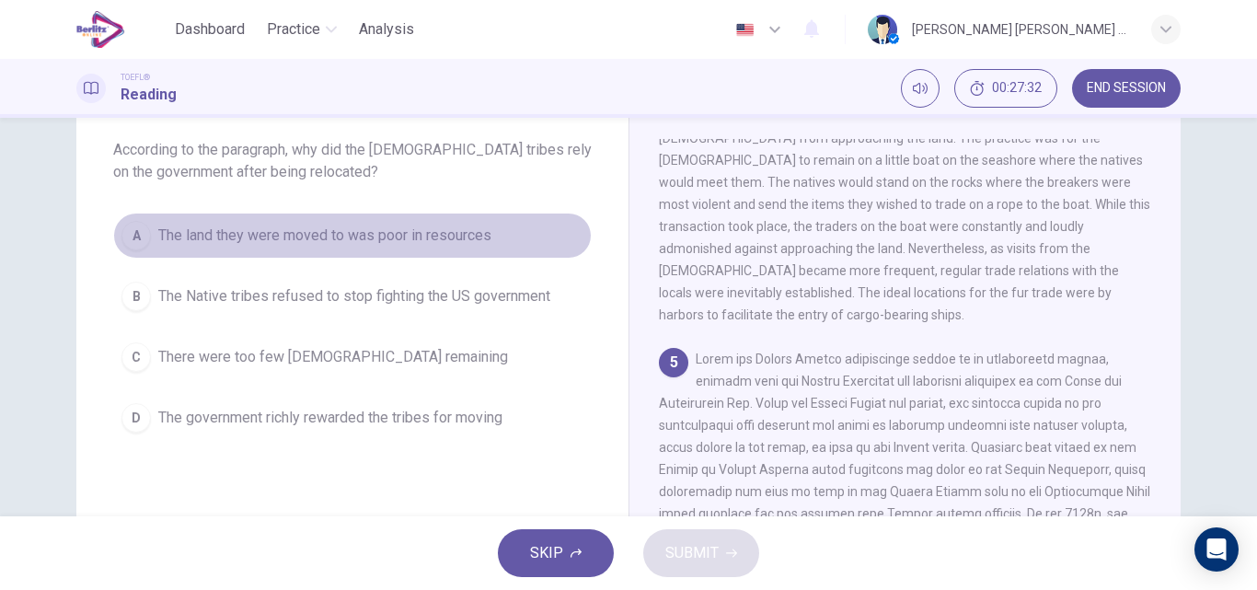
click at [334, 246] on span "The land they were moved to was poor in resources" at bounding box center [324, 235] width 333 height 22
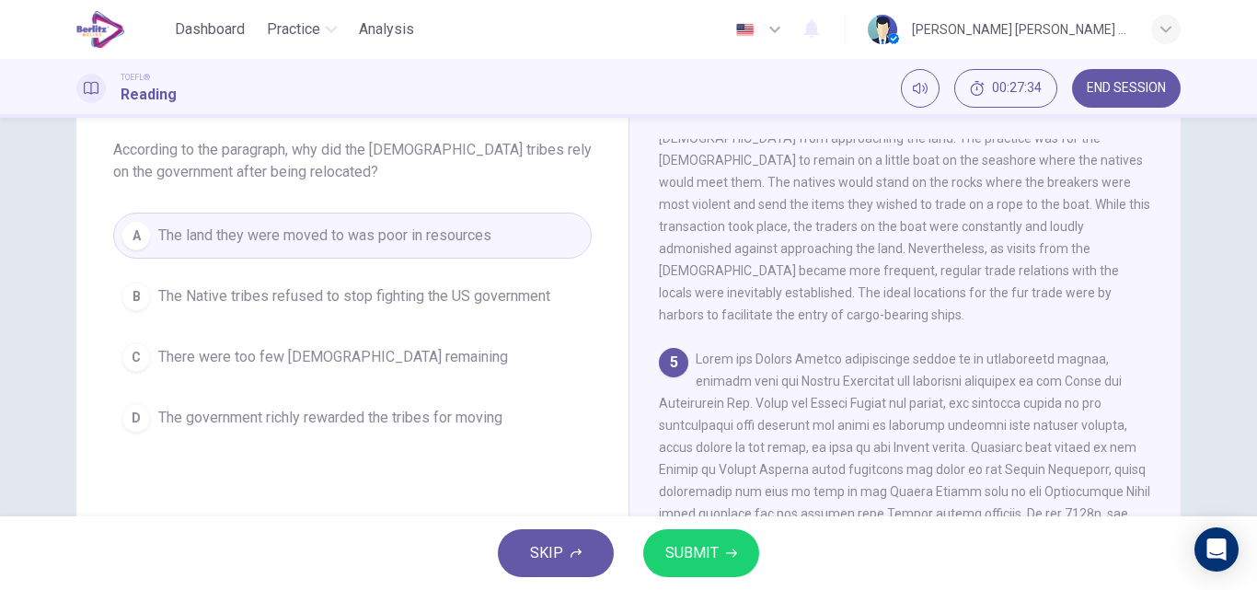
click at [702, 551] on span "SUBMIT" at bounding box center [691, 553] width 53 height 26
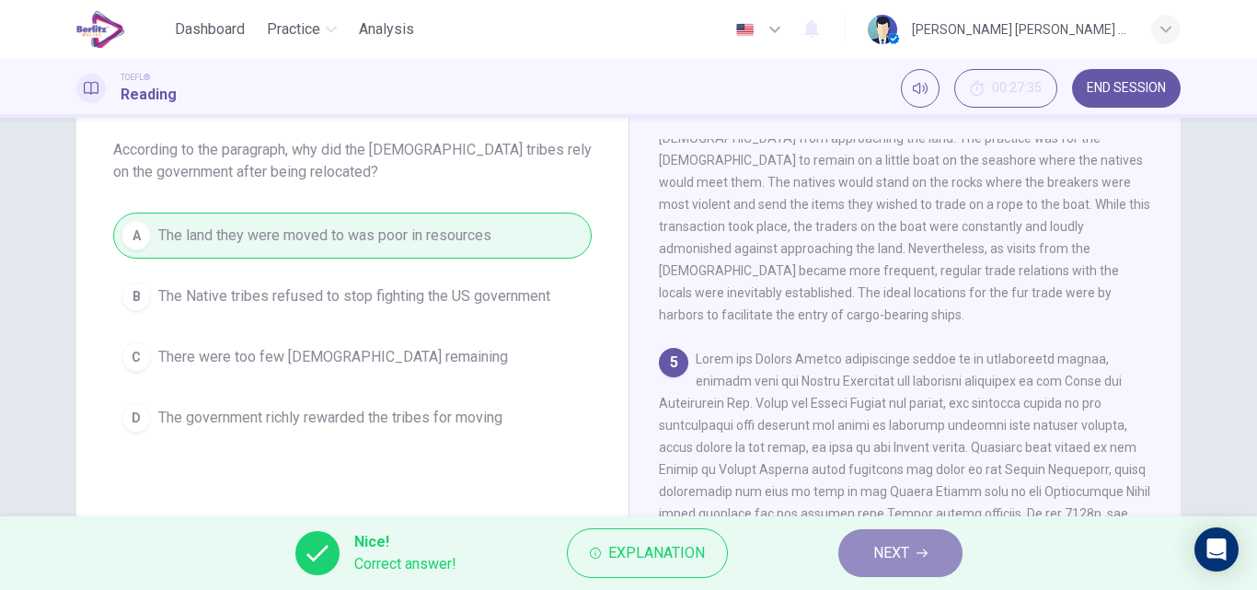
click at [900, 552] on span "NEXT" at bounding box center [891, 553] width 36 height 26
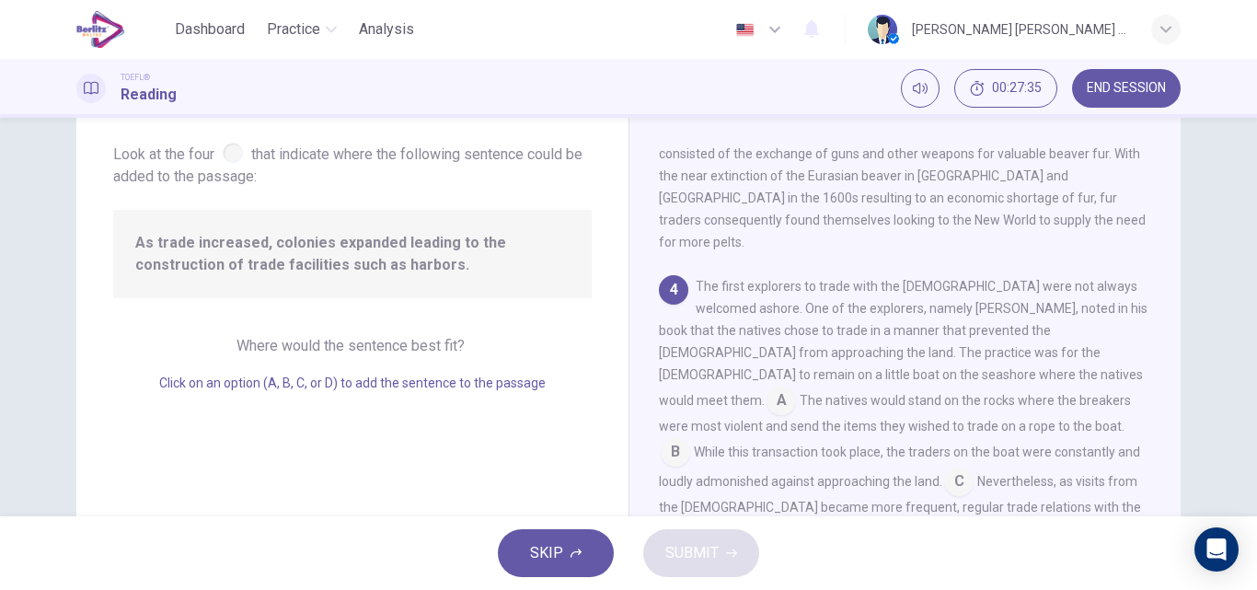
scroll to position [752, 0]
click at [796, 383] on input at bounding box center [780, 397] width 29 height 29
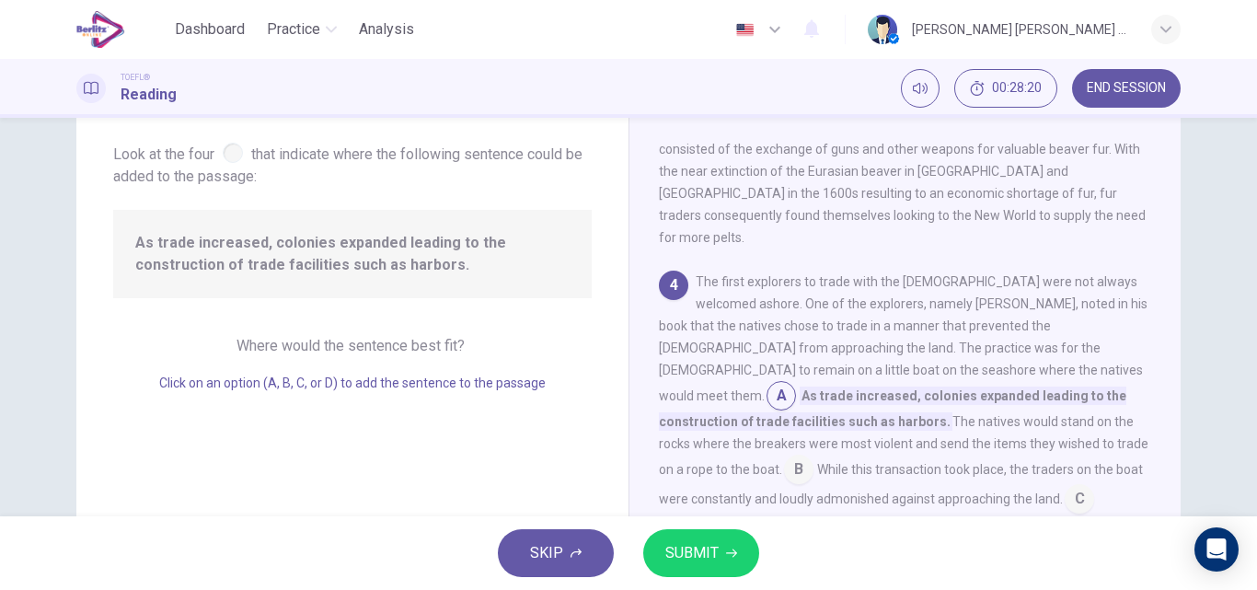
click at [1064, 486] on input at bounding box center [1078, 500] width 29 height 29
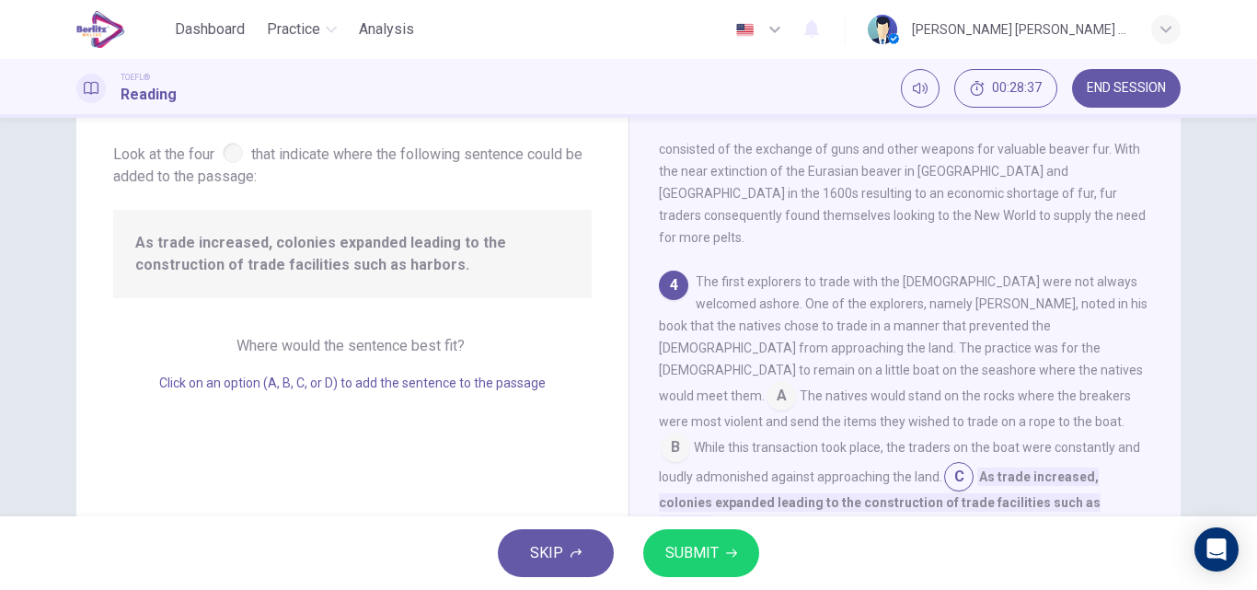
click at [1095, 537] on input at bounding box center [1109, 551] width 29 height 29
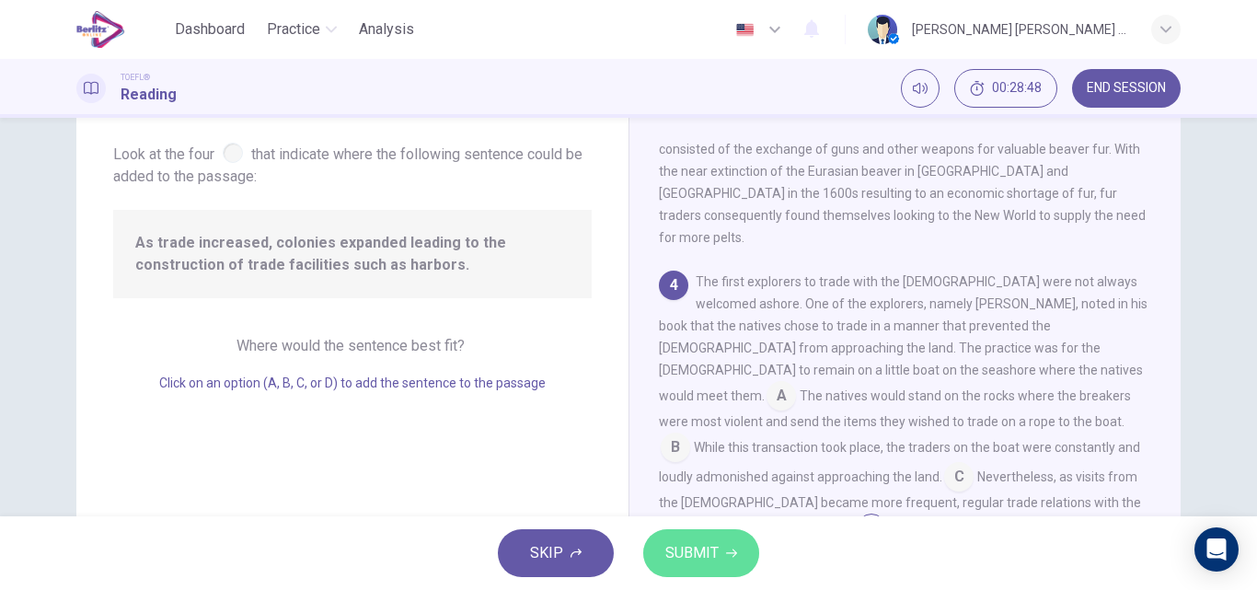
click at [710, 543] on span "SUBMIT" at bounding box center [691, 553] width 53 height 26
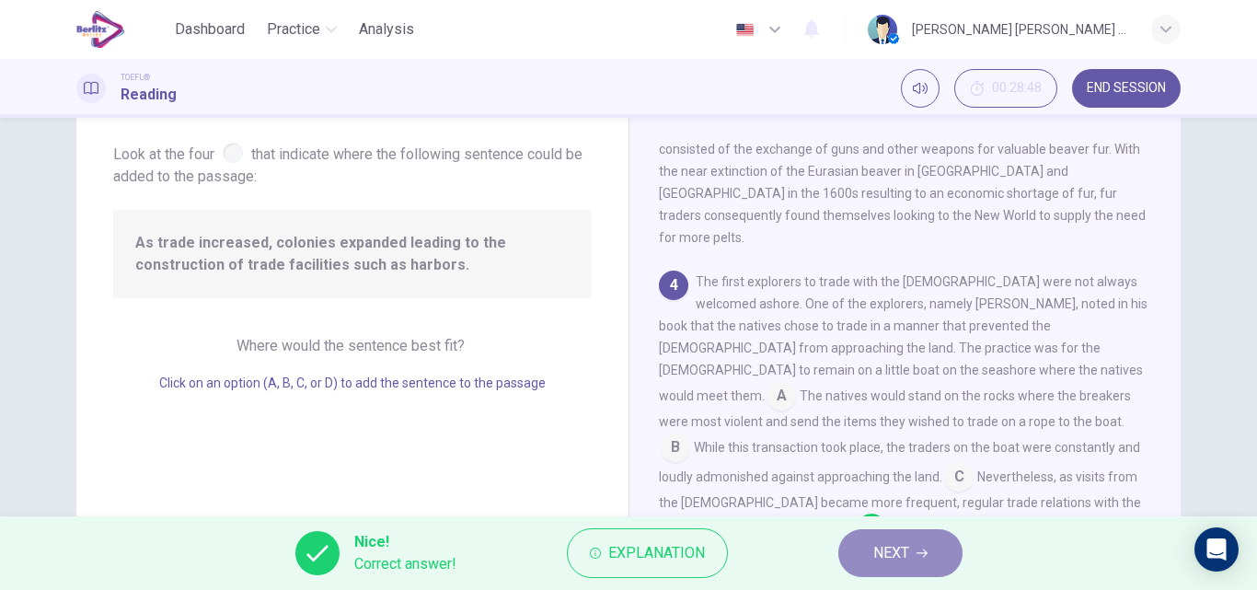
click at [880, 552] on span "NEXT" at bounding box center [891, 553] width 36 height 26
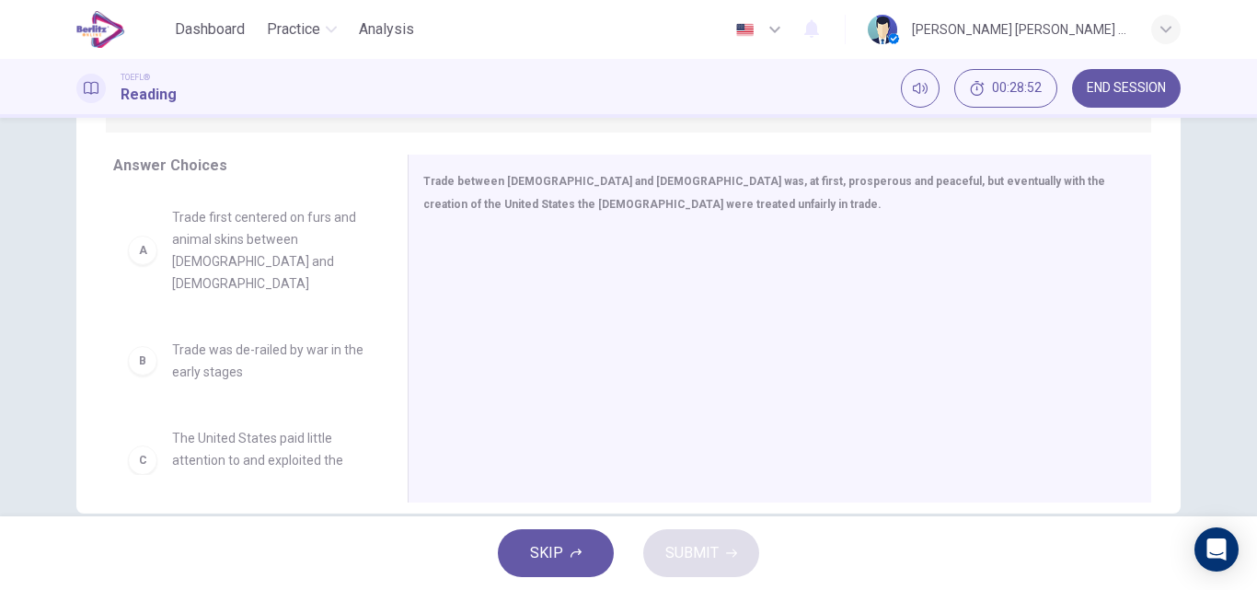
scroll to position [315, 0]
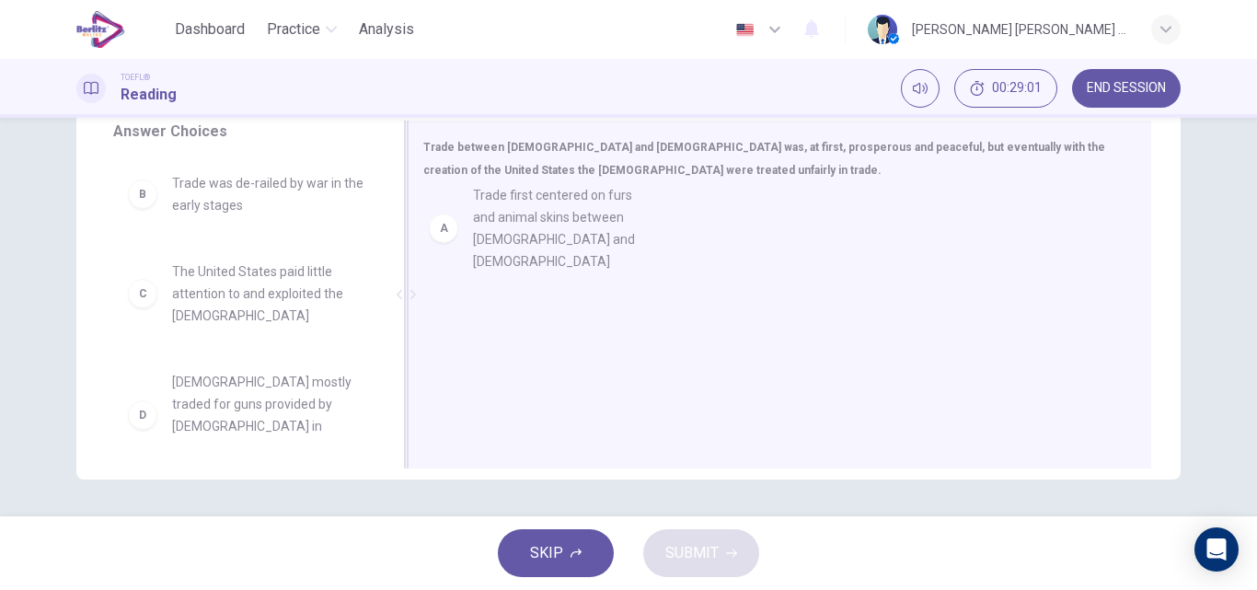
drag, startPoint x: 219, startPoint y: 224, endPoint x: 529, endPoint y: 236, distance: 310.3
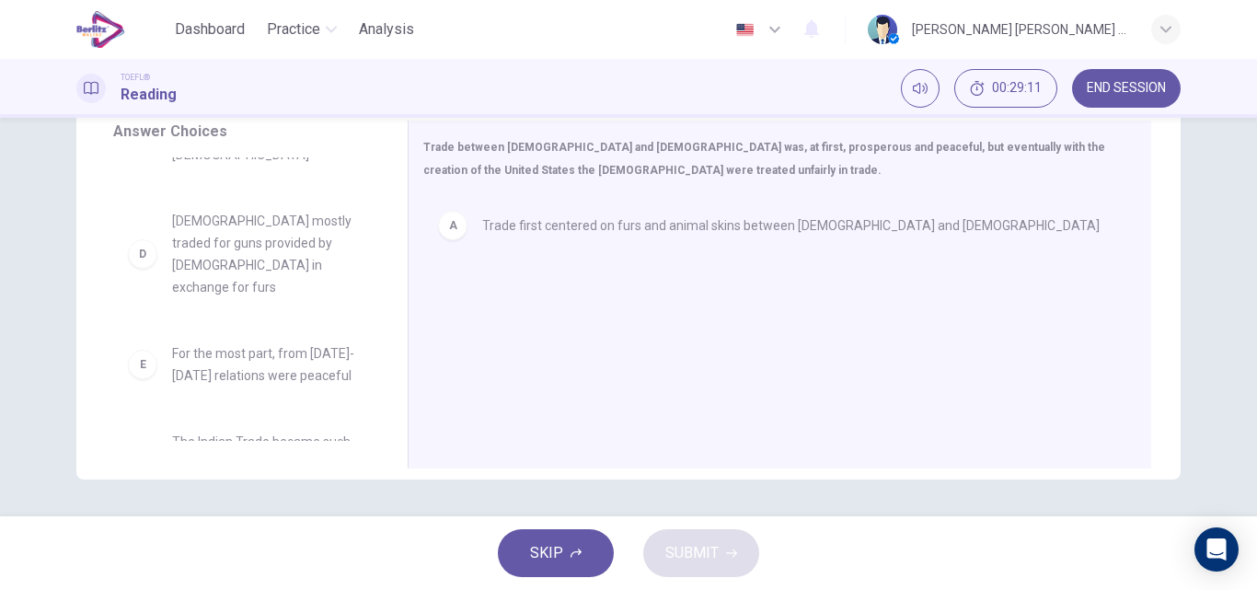
scroll to position [164, 0]
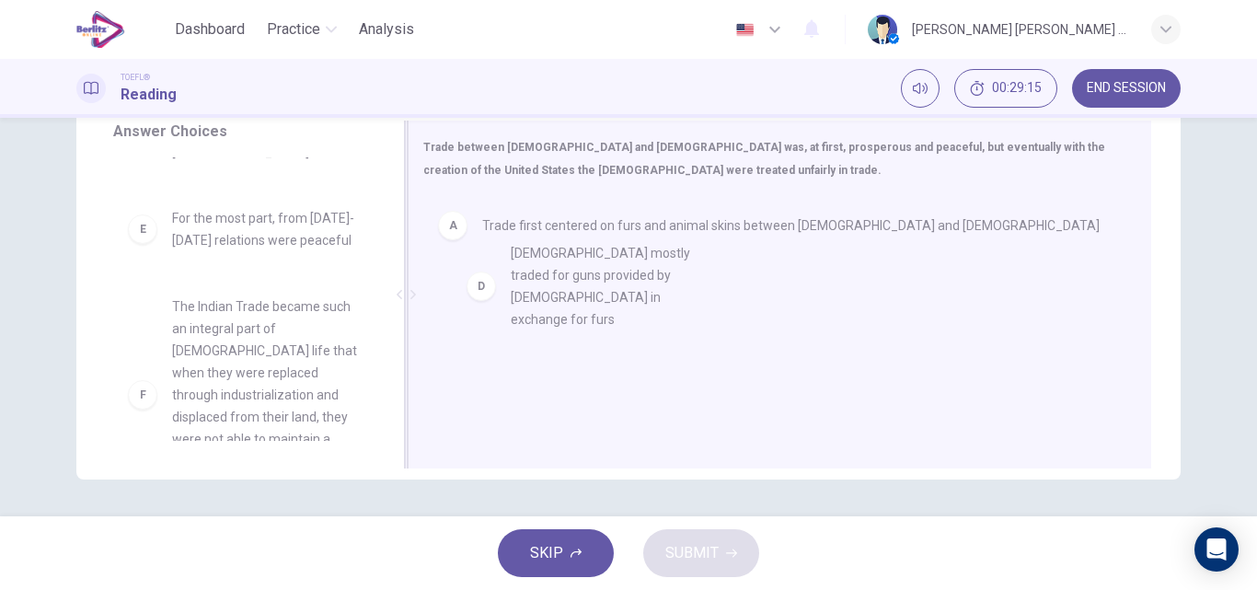
drag, startPoint x: 247, startPoint y: 252, endPoint x: 596, endPoint y: 289, distance: 351.5
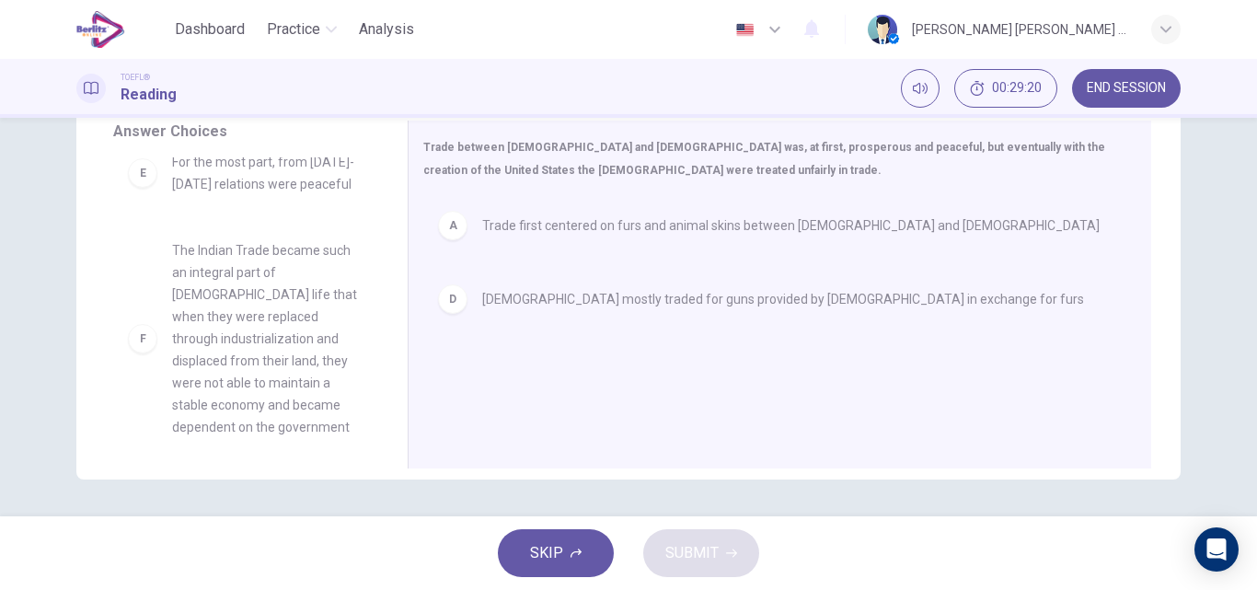
scroll to position [232, 0]
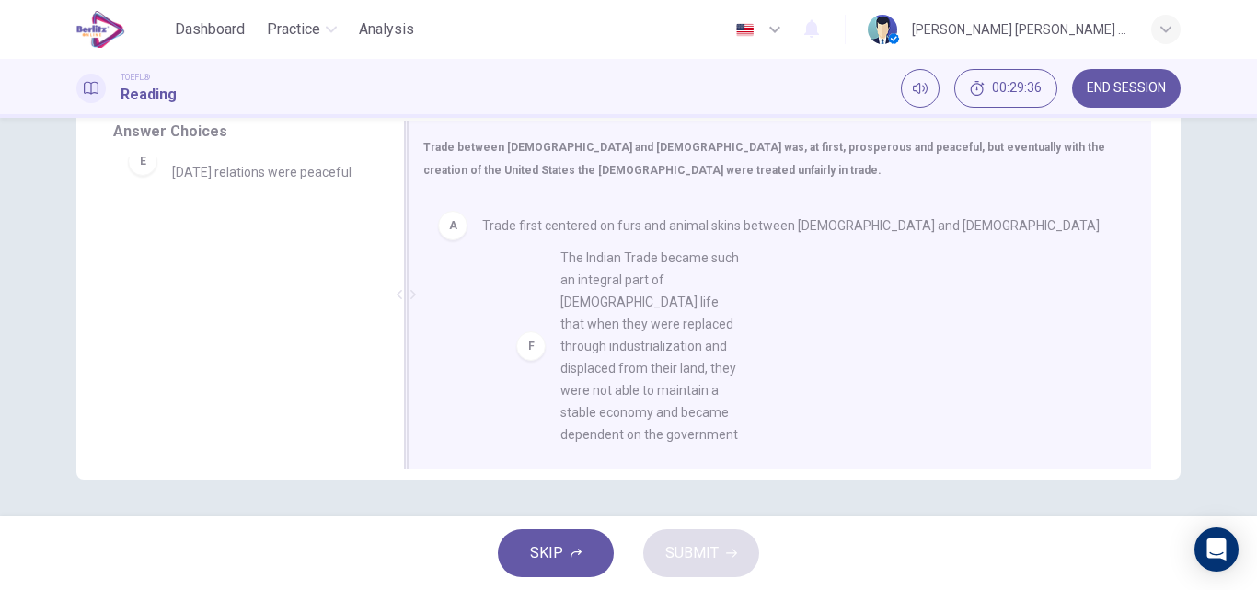
drag, startPoint x: 316, startPoint y: 363, endPoint x: 715, endPoint y: 383, distance: 398.8
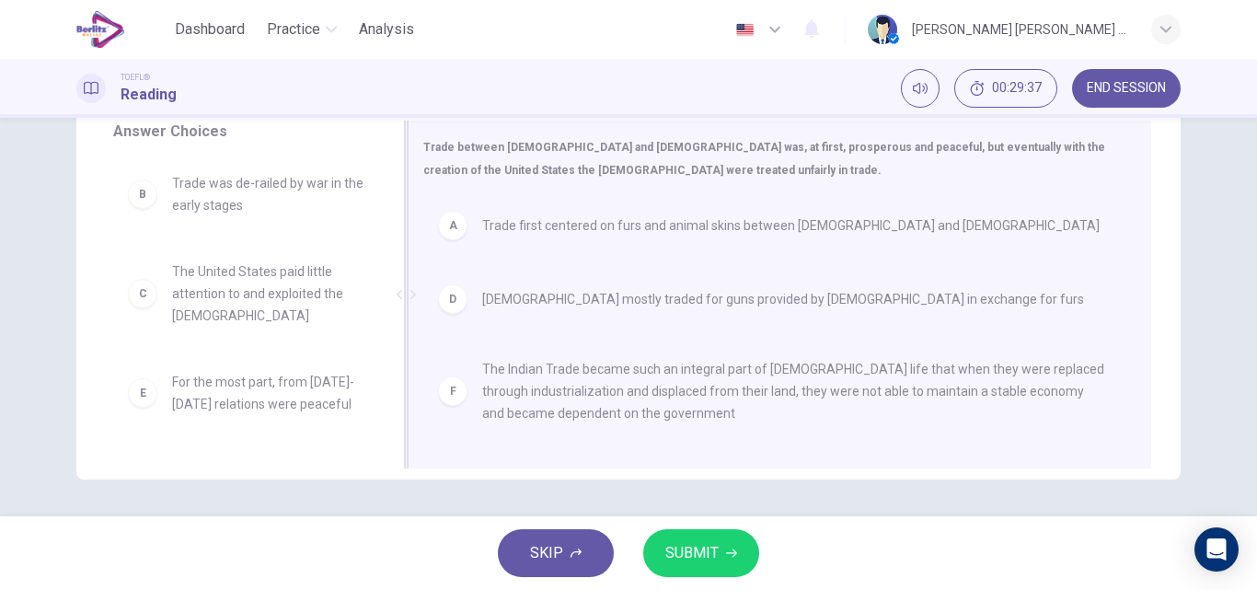
scroll to position [0, 0]
click at [717, 554] on span "SUBMIT" at bounding box center [691, 553] width 53 height 26
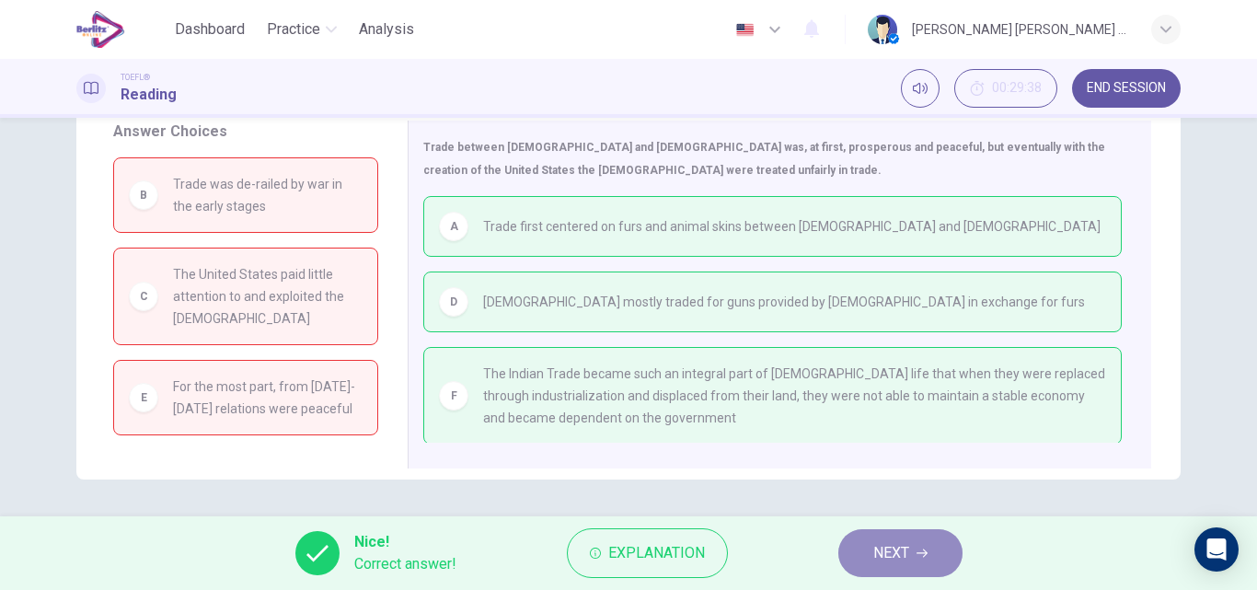
click at [869, 555] on button "NEXT" at bounding box center [900, 553] width 124 height 48
